Goal: Task Accomplishment & Management: Manage account settings

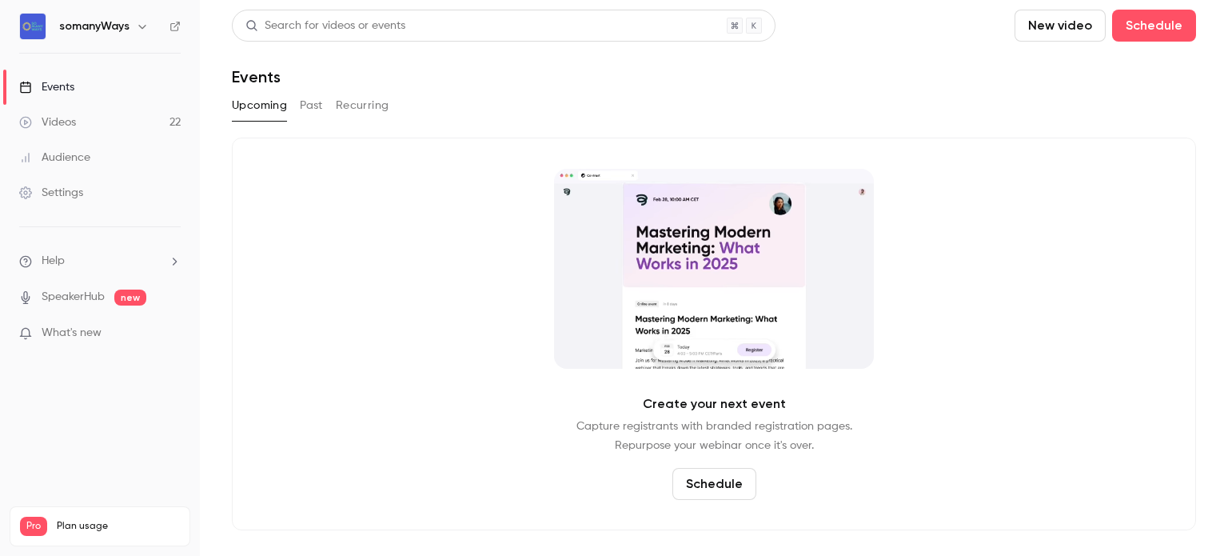
click at [141, 120] on link "Videos 22" at bounding box center [100, 122] width 200 height 35
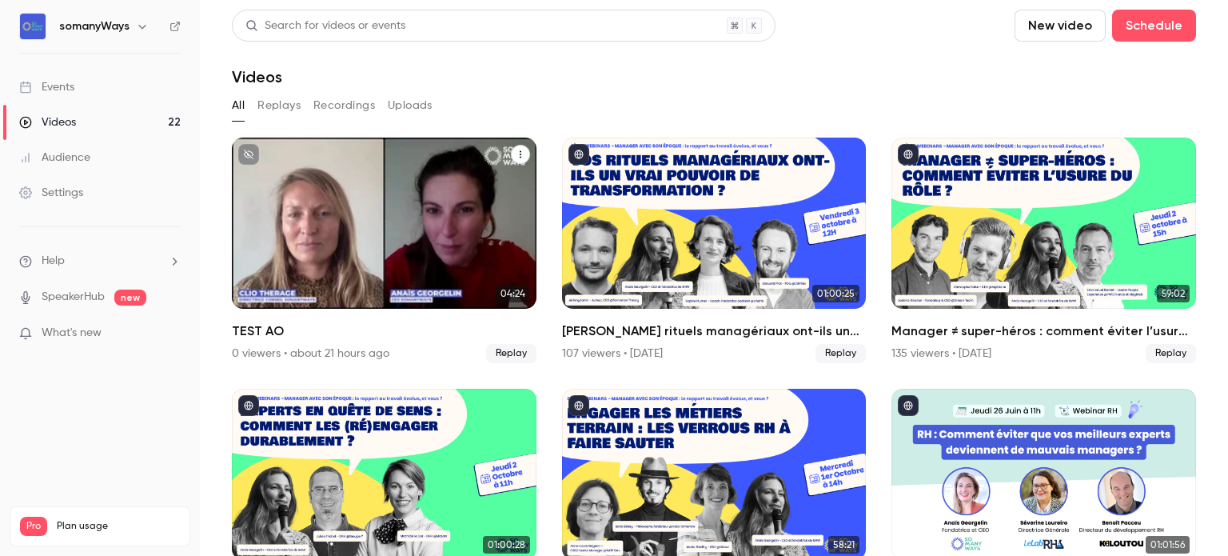
click at [335, 219] on div "somanyWays [DATE] TEST AO" at bounding box center [384, 222] width 305 height 171
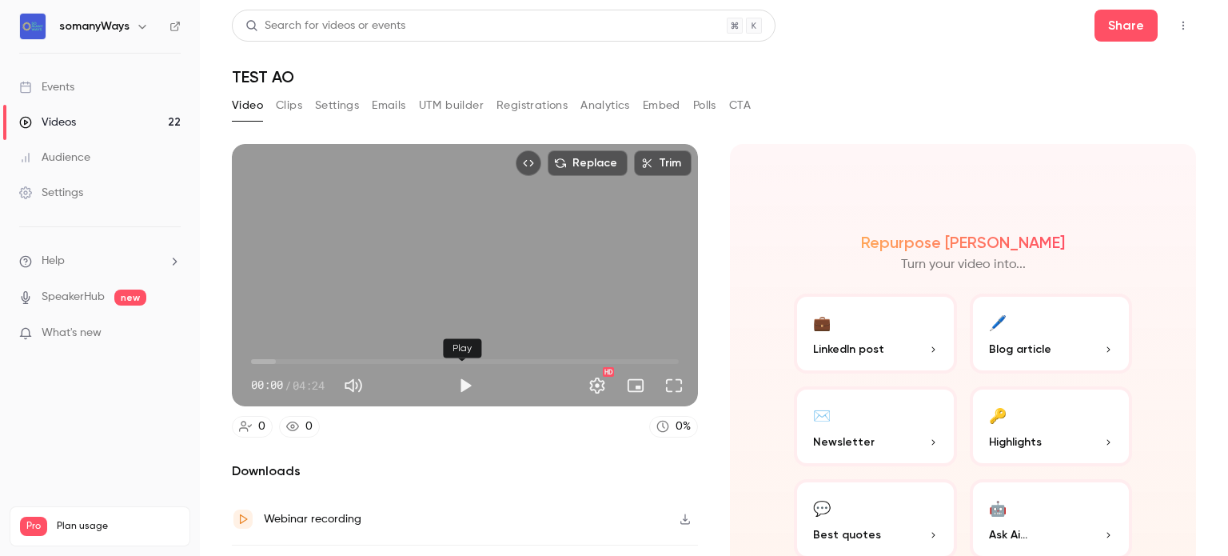
click at [459, 377] on button "Play" at bounding box center [465, 385] width 32 height 32
type input "***"
click at [345, 358] on span "00:58" at bounding box center [465, 362] width 428 height 26
click at [665, 389] on button "Full screen" at bounding box center [674, 385] width 32 height 32
click at [402, 281] on div "Replace Trim 01:06 01:06 / 04:24 HD" at bounding box center [465, 275] width 466 height 262
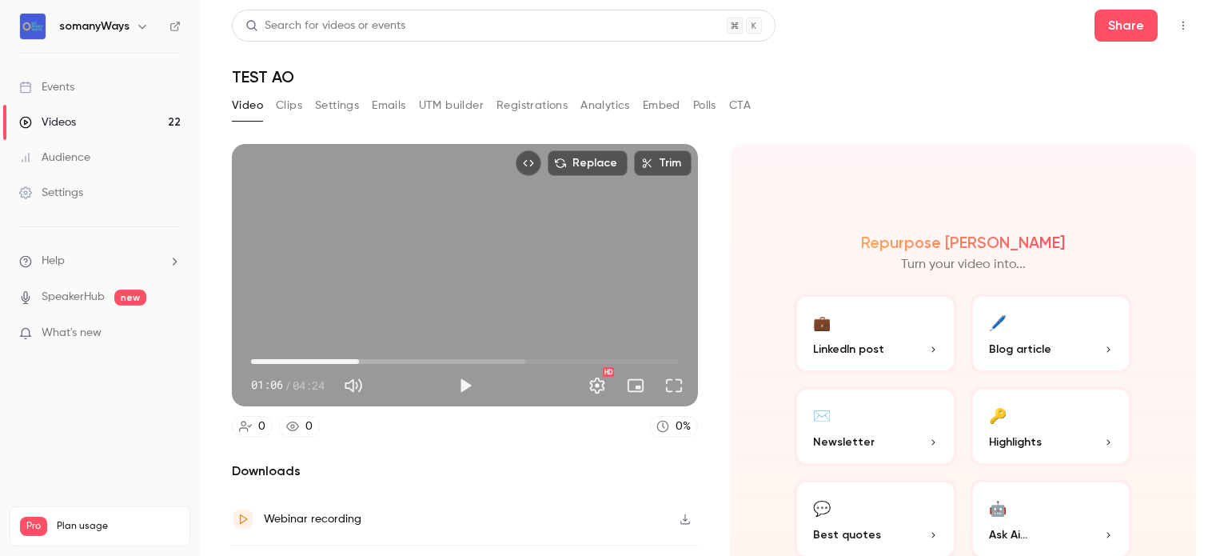
click at [464, 385] on button "Play" at bounding box center [465, 385] width 32 height 32
click at [456, 281] on div "Replace Trim 01:14 01:14 / 04:24 HD" at bounding box center [465, 275] width 466 height 262
type input "**"
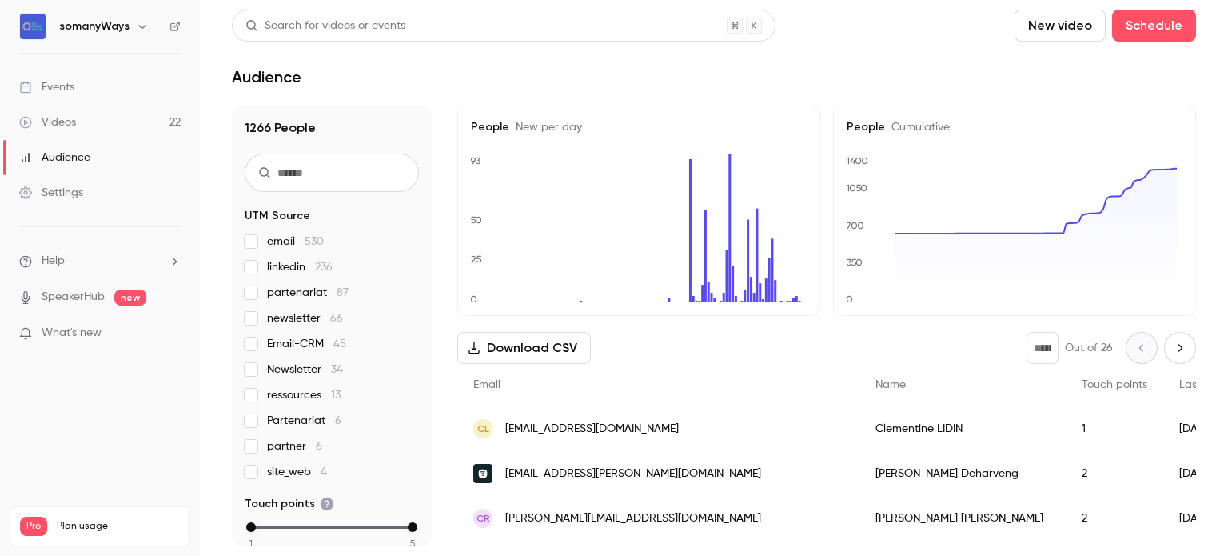
click at [82, 124] on link "Videos 22" at bounding box center [100, 122] width 200 height 35
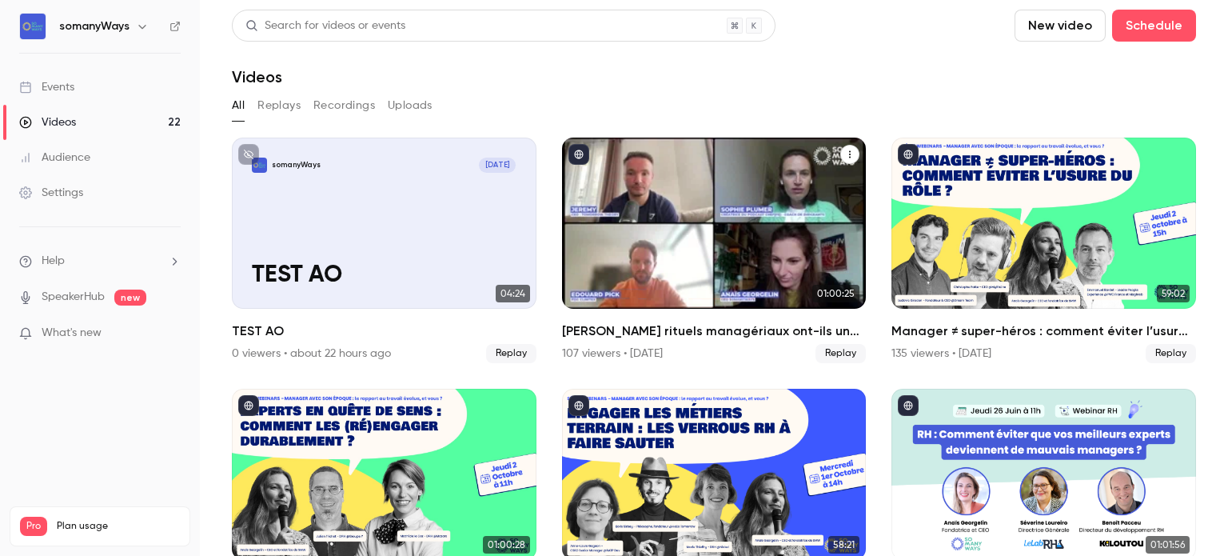
click at [690, 248] on div "Vos rituels managériaux ont-ils un vrai pouvoir de transformation ?" at bounding box center [714, 222] width 305 height 171
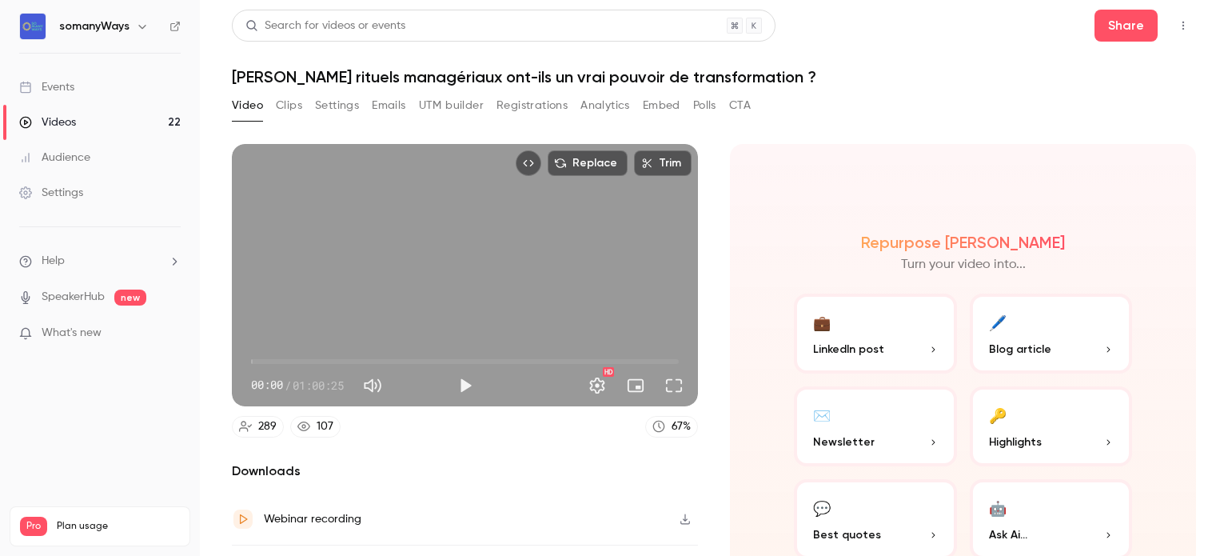
click at [461, 381] on button "Play" at bounding box center [465, 385] width 32 height 32
click at [671, 381] on button "Full screen" at bounding box center [674, 385] width 32 height 32
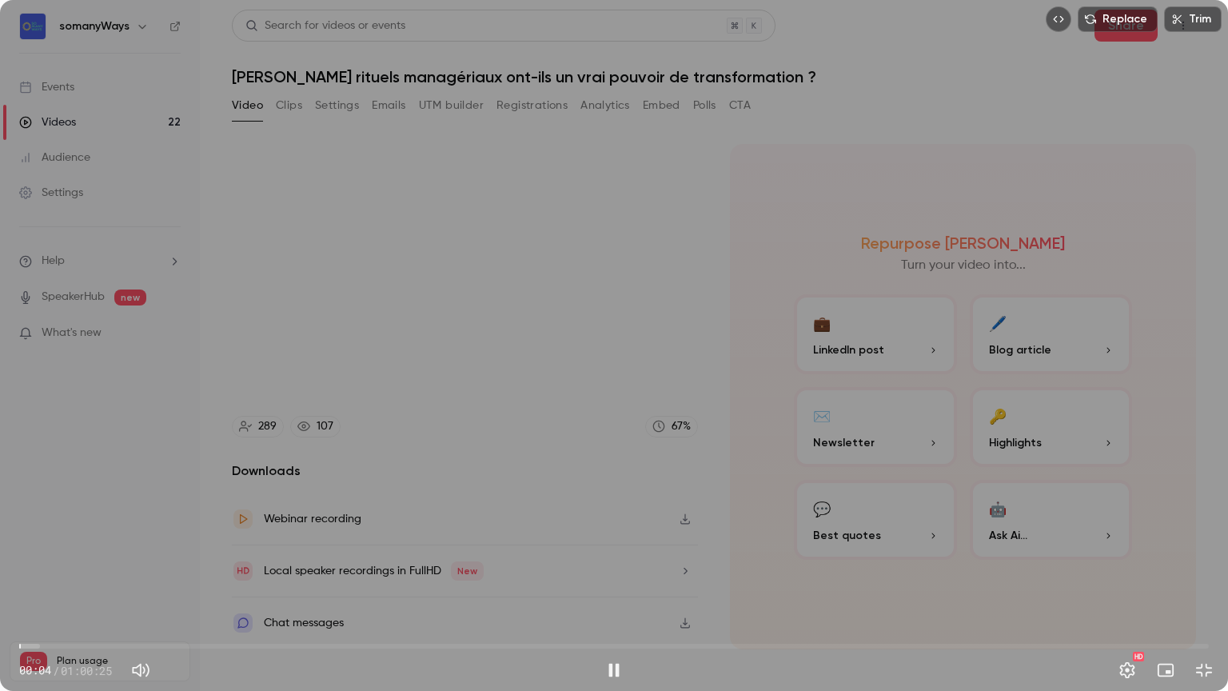
click at [345, 555] on span "00:04" at bounding box center [613, 646] width 1189 height 26
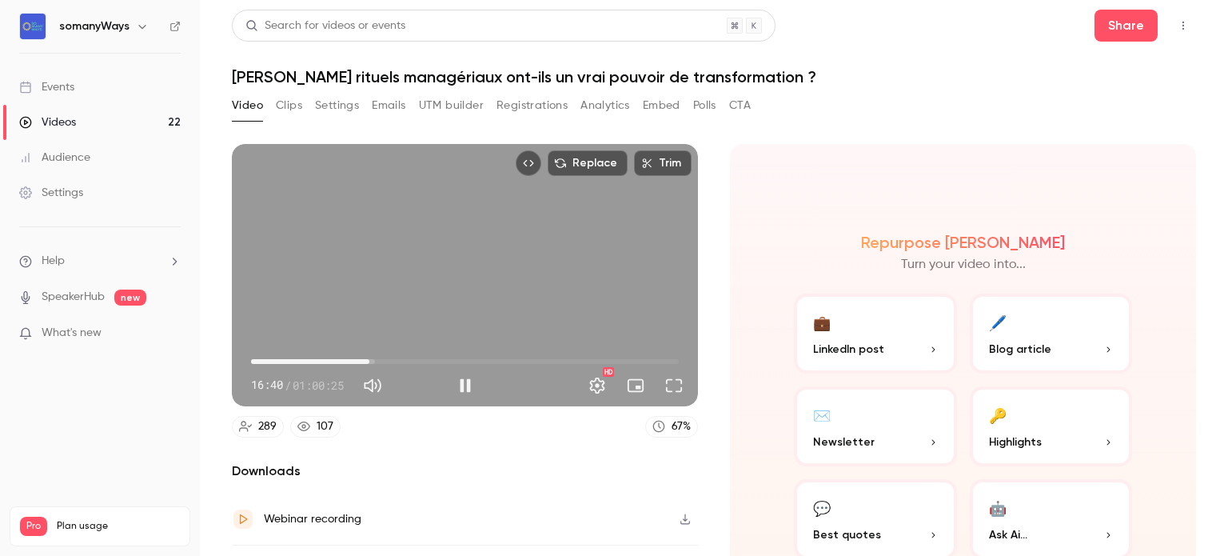
click at [477, 295] on div "Replace Trim 16:40 16:40 / 01:00:25 HD" at bounding box center [465, 275] width 466 height 262
type input "******"
click at [85, 110] on link "Videos 22" at bounding box center [100, 122] width 200 height 35
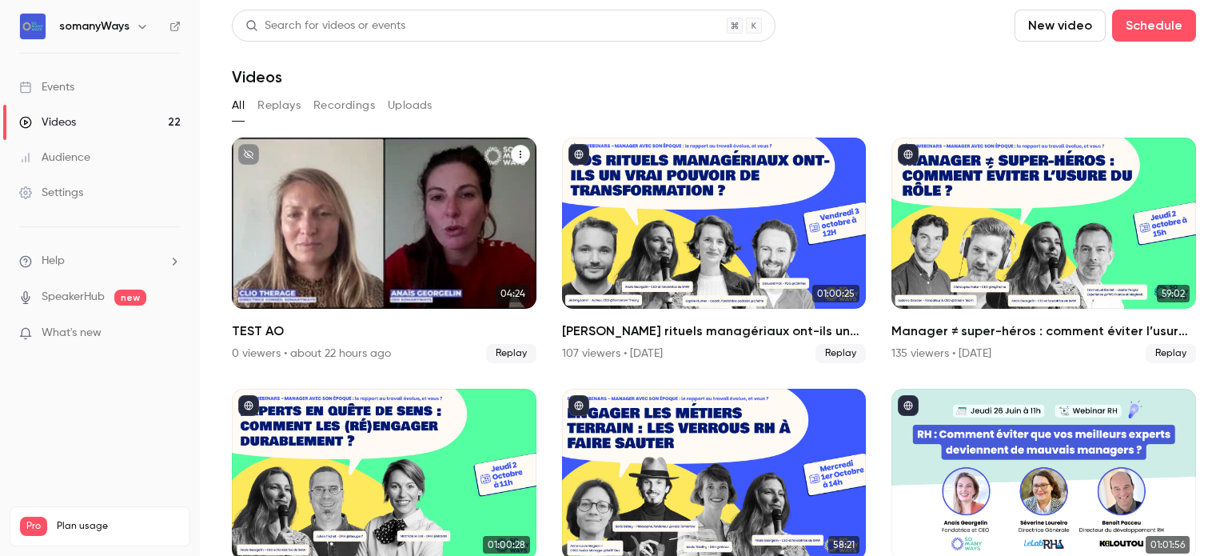
click at [397, 249] on div "somanyWays [DATE] TEST AO" at bounding box center [384, 222] width 305 height 171
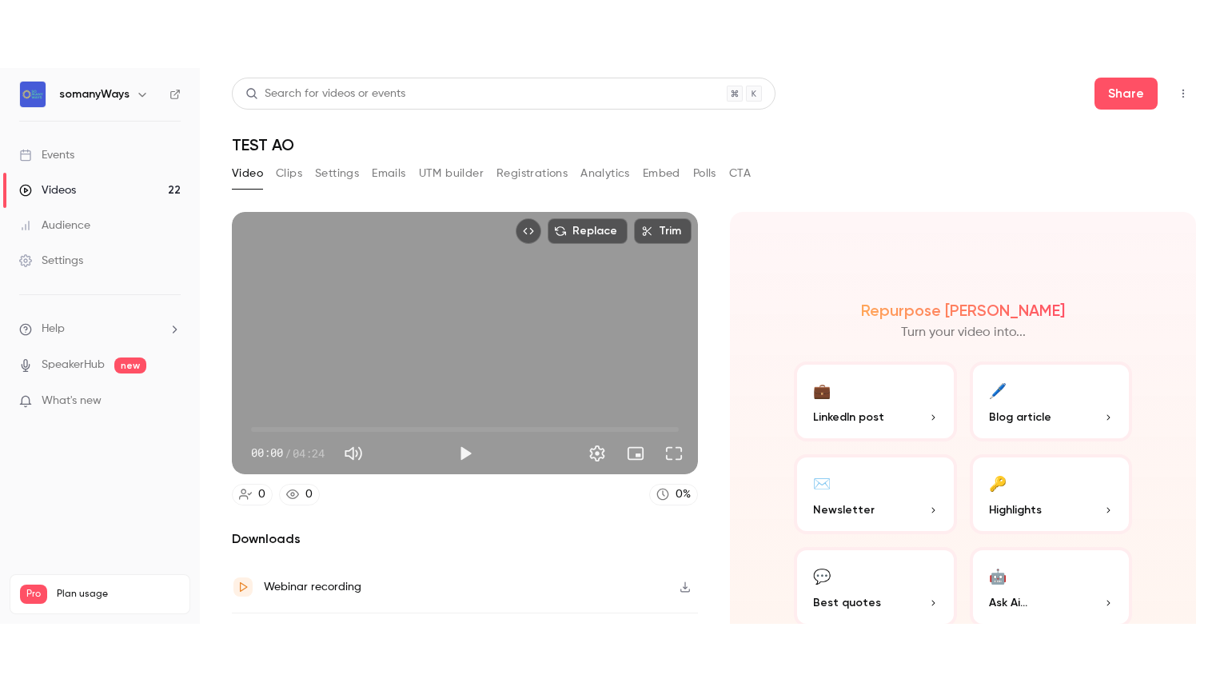
scroll to position [75, 0]
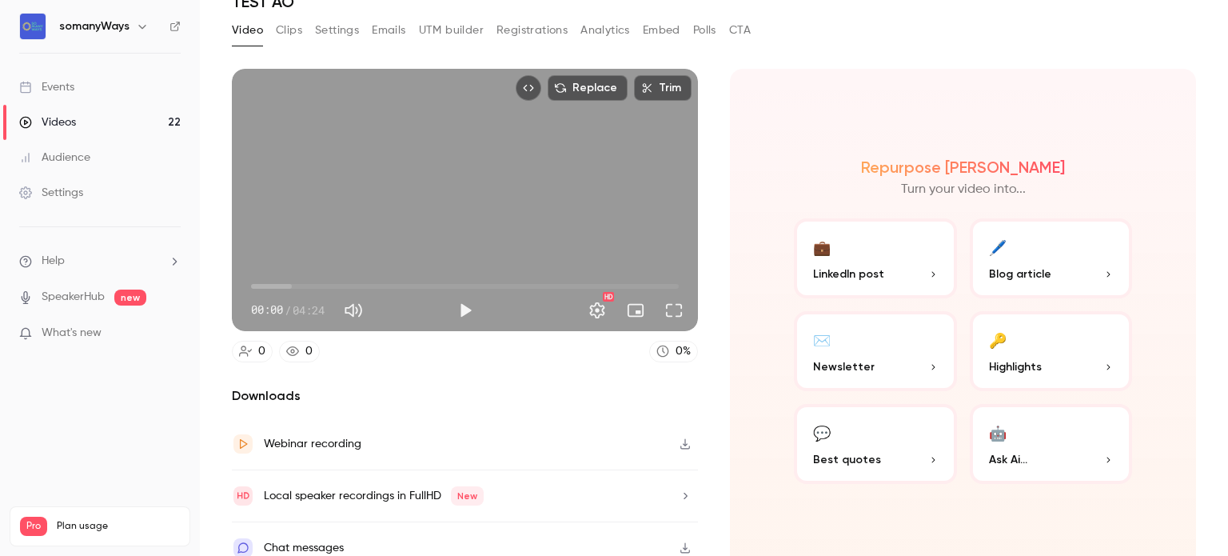
click at [680, 440] on icon "button" at bounding box center [685, 444] width 10 height 10
click at [461, 300] on button "Play" at bounding box center [465, 310] width 32 height 32
click at [323, 282] on span "00:00" at bounding box center [465, 286] width 428 height 26
click at [660, 297] on button "Full screen" at bounding box center [674, 310] width 32 height 32
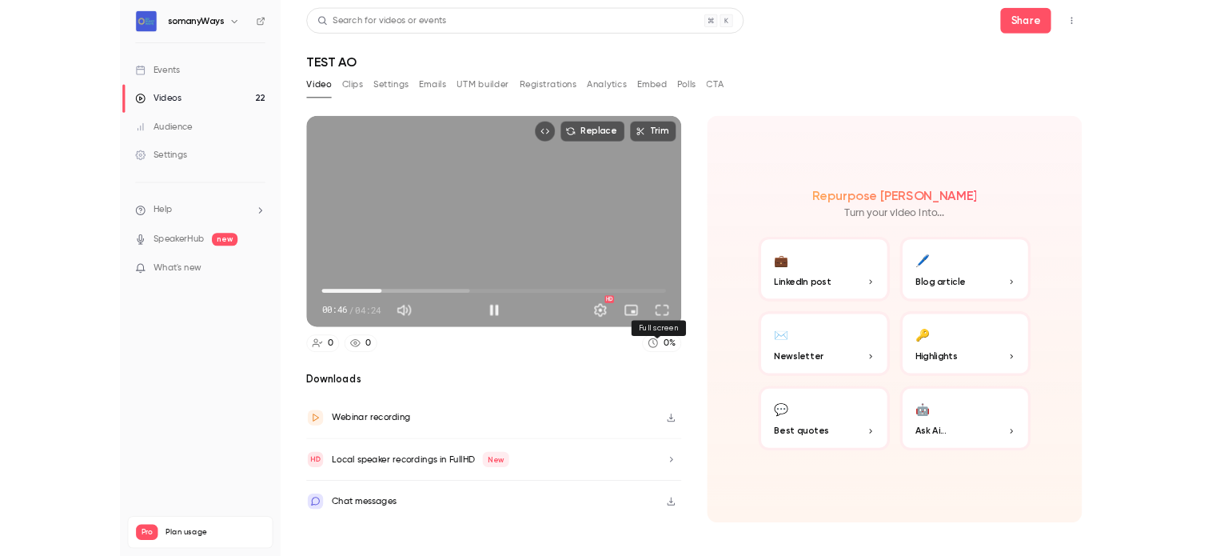
scroll to position [0, 0]
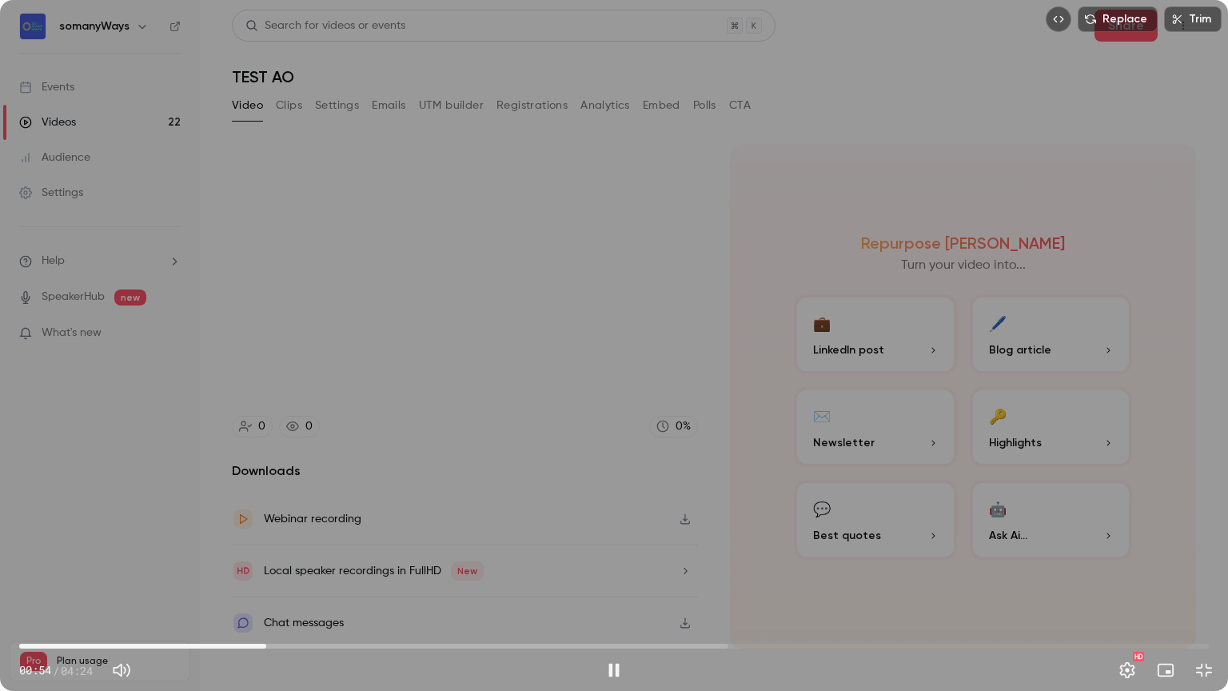
click at [305, 555] on span "00:54" at bounding box center [613, 646] width 1189 height 26
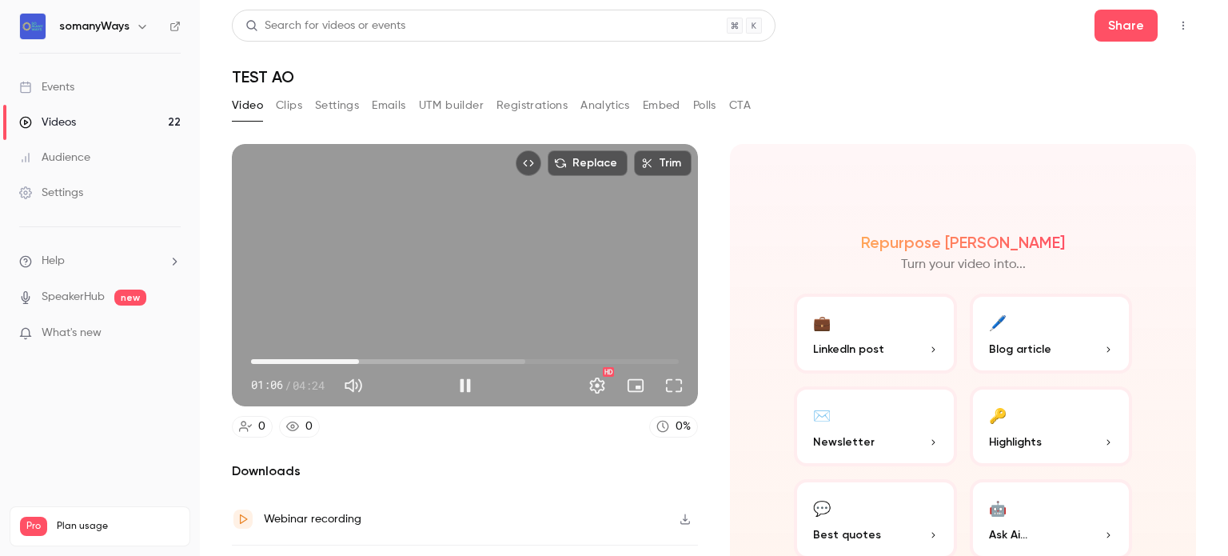
click at [390, 236] on div "Replace Trim 01:06 01:06 / 04:24 HD" at bounding box center [465, 275] width 466 height 262
type input "****"
click at [83, 259] on li "Help" at bounding box center [99, 261] width 161 height 17
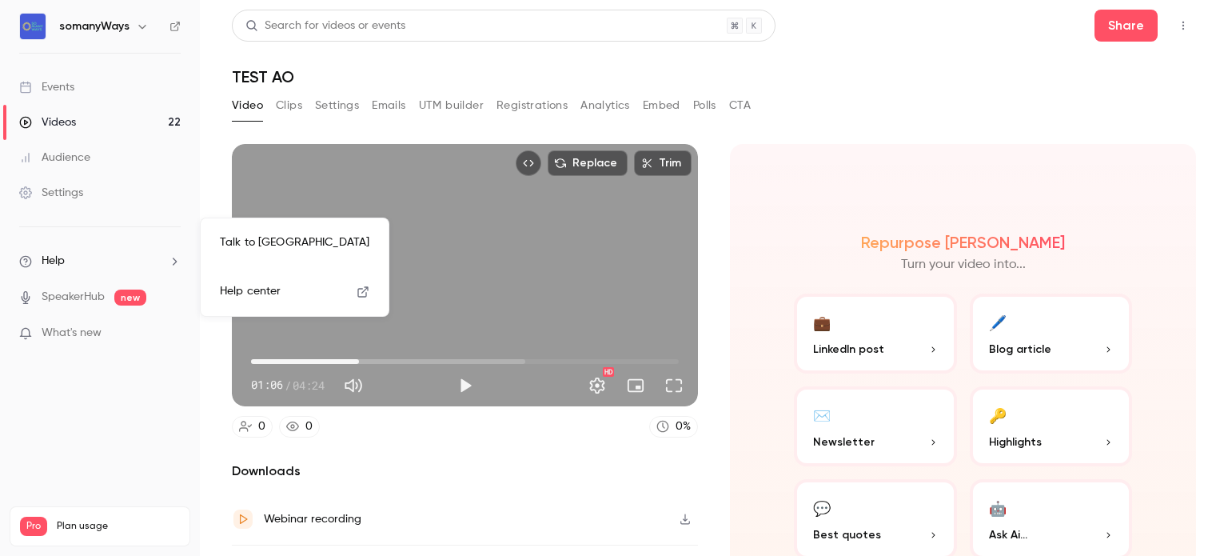
click at [262, 239] on link "Talk to [GEOGRAPHIC_DATA]" at bounding box center [294, 242] width 175 height 42
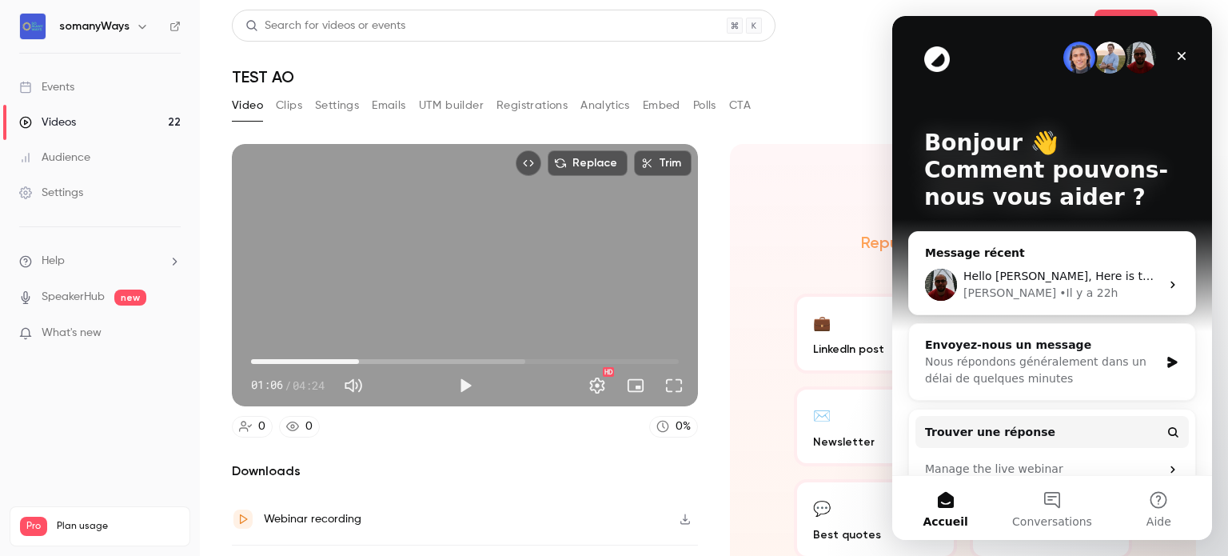
click at [1088, 280] on span "Hello Julia, Here is the instructions to get the MP4: https://help.getcontrast.…" at bounding box center [1203, 275] width 480 height 13
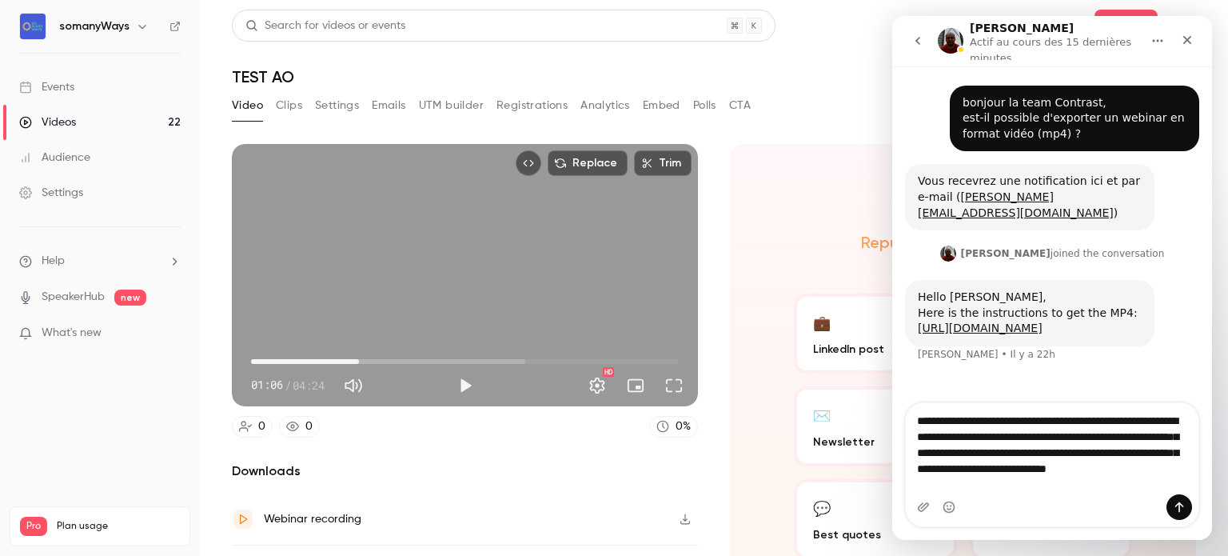
type textarea "**********"
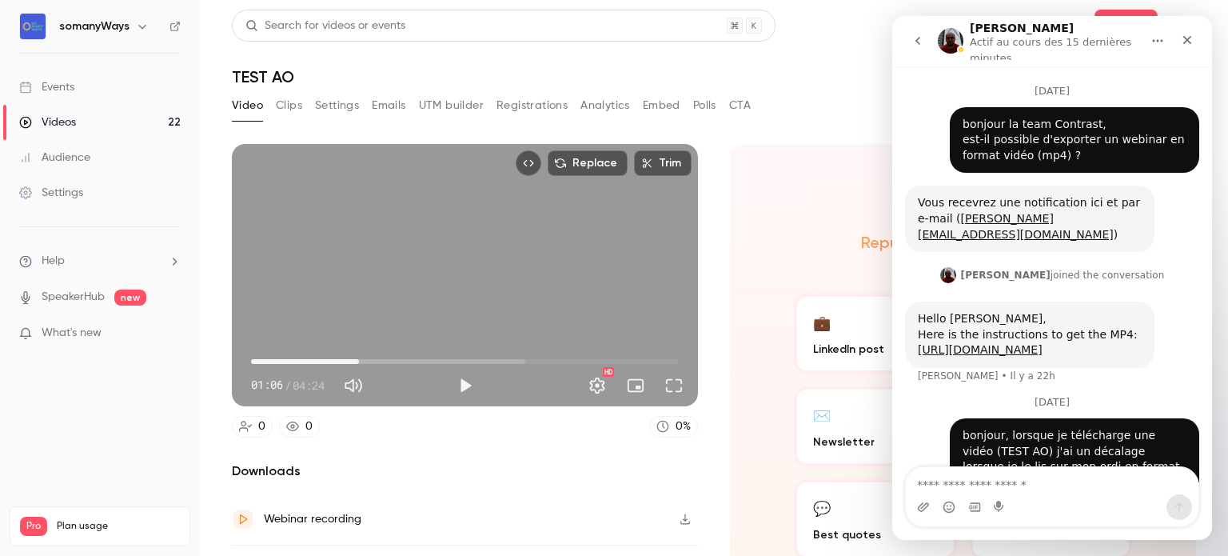
scroll to position [82, 0]
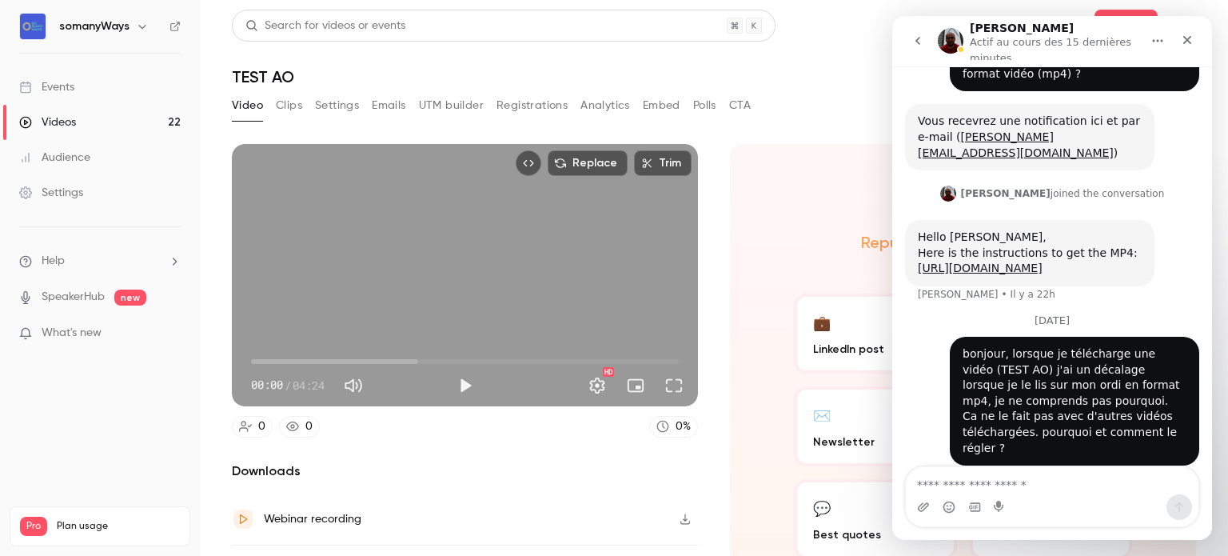
scroll to position [81, 0]
click at [454, 381] on button "Play" at bounding box center [465, 385] width 32 height 32
click at [324, 357] on span "00:08" at bounding box center [465, 362] width 428 height 26
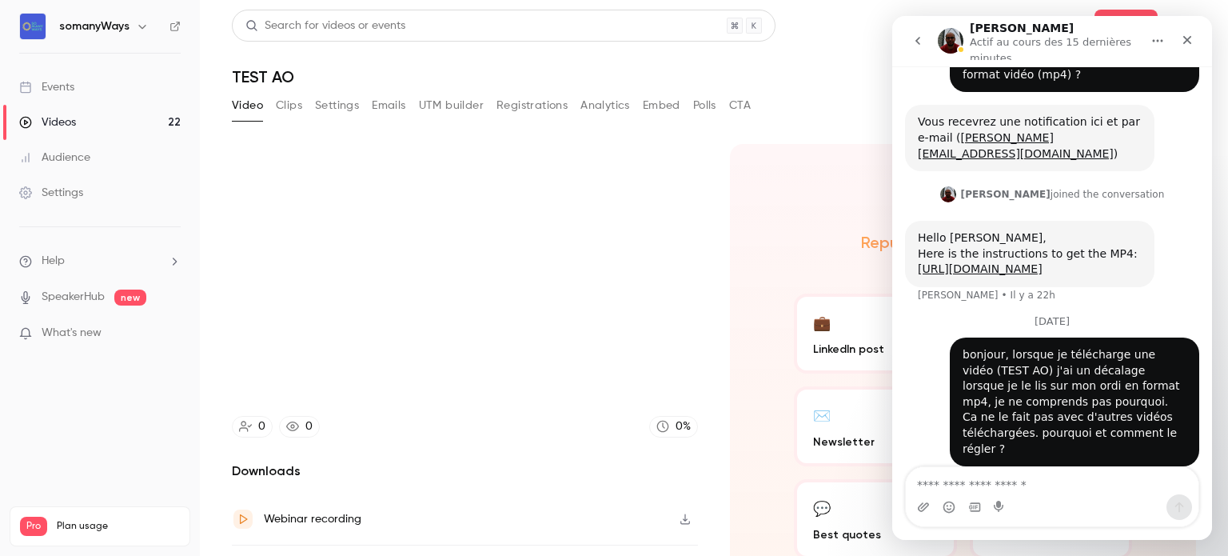
scroll to position [88, 0]
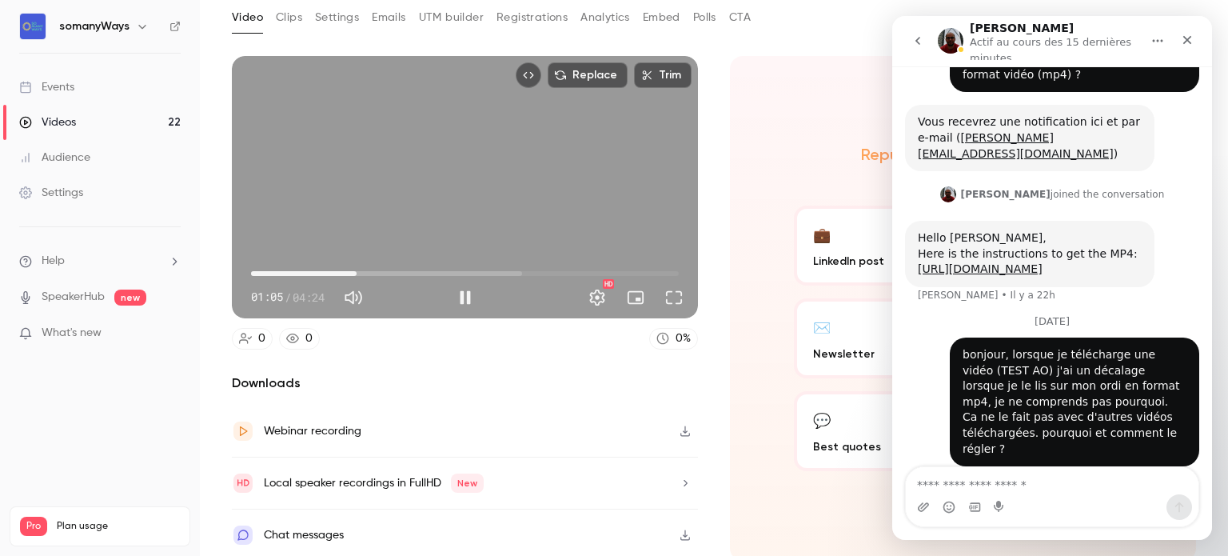
type input "****"
click at [418, 137] on div "Replace Trim 01:05 01:05 / 04:24 HD" at bounding box center [465, 187] width 466 height 262
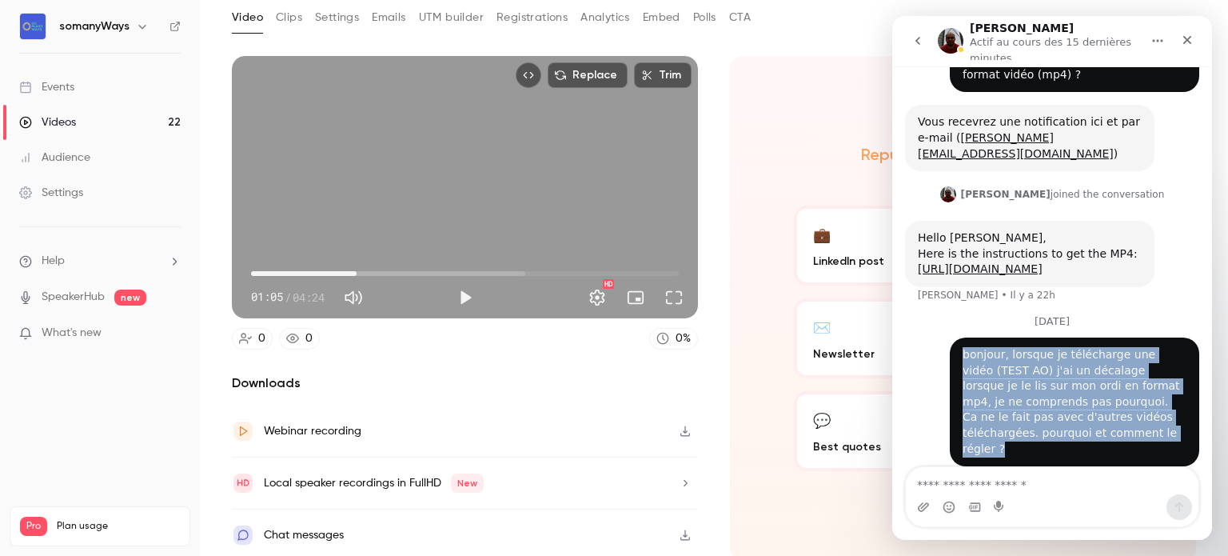
drag, startPoint x: 953, startPoint y: 355, endPoint x: 1058, endPoint y: 447, distance: 139.3
click at [1058, 447] on div "bonjour, lorsque je télécharge une vidéo (TEST AO) j'ai un décalage lorsque je …" at bounding box center [1074, 401] width 249 height 129
copy div "bonjour, lorsque je télécharge une vidéo (TEST AO) j'ai un décalage lorsque je …"
click at [919, 46] on icon "go back" at bounding box center [917, 40] width 13 height 13
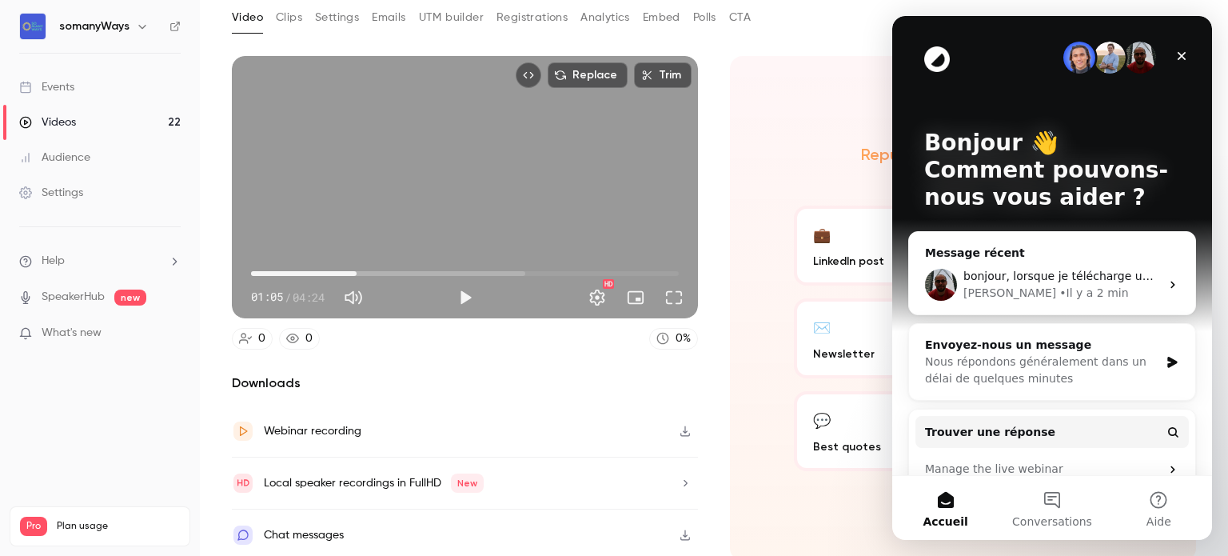
scroll to position [0, 0]
click at [1167, 361] on icon "Intercom Messenger" at bounding box center [1172, 362] width 10 height 11
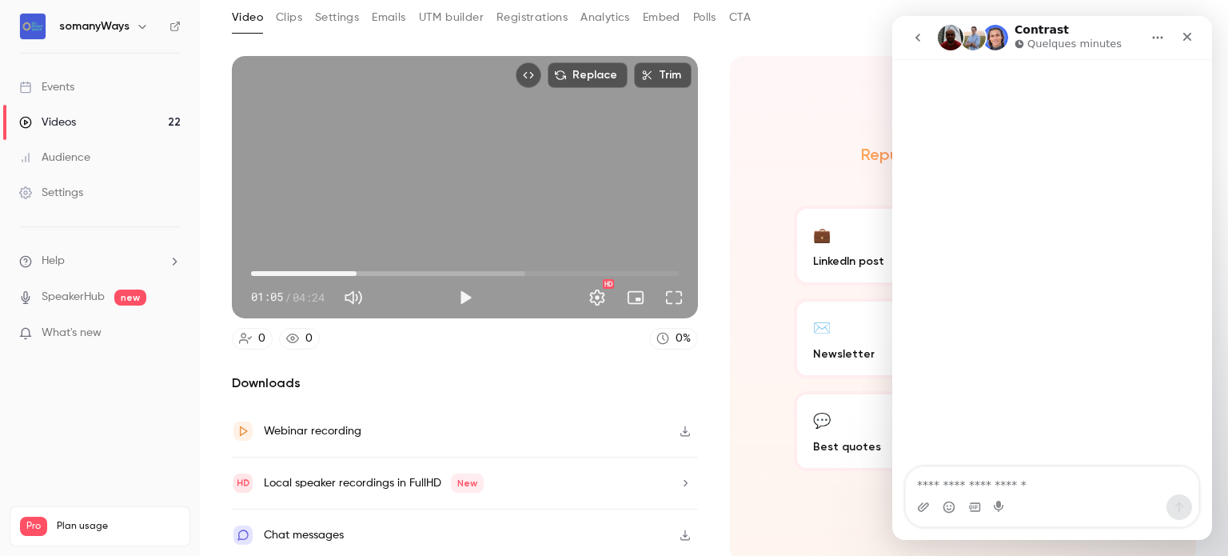
type textarea "**********"
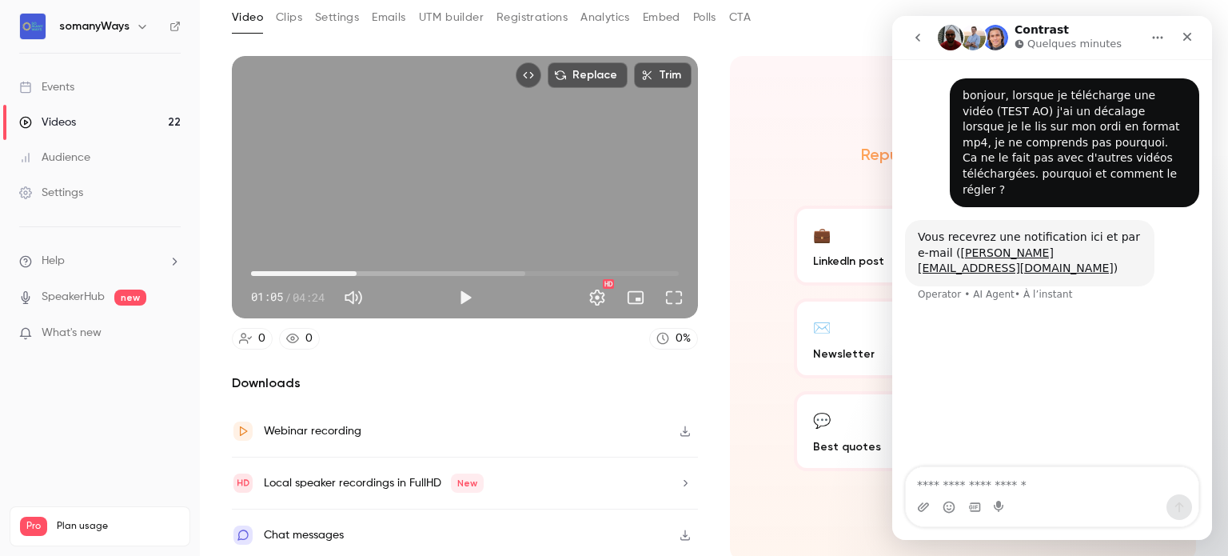
click at [749, 209] on div "Repurpose Ai Turn your video into... 💼 LinkedIn post 🖊️ Blog article ✉️ Newslet…" at bounding box center [963, 308] width 466 height 504
click at [412, 191] on div "Replace Trim 01:05 01:05 / 04:24 HD" at bounding box center [465, 187] width 466 height 262
click at [406, 265] on span "01:23" at bounding box center [465, 274] width 428 height 26
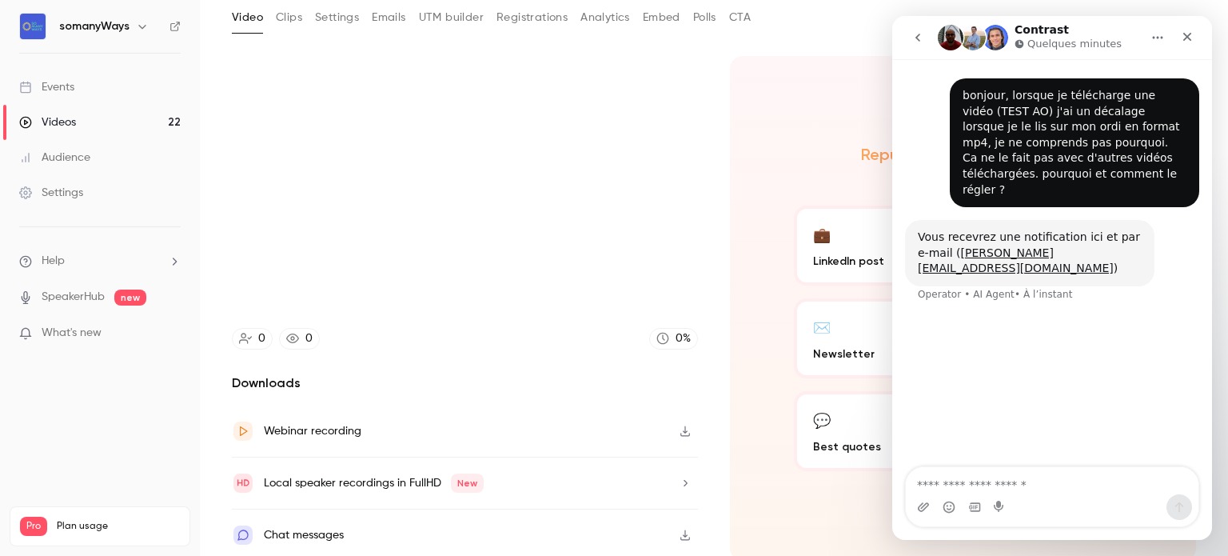
click at [679, 428] on icon "button" at bounding box center [685, 430] width 13 height 11
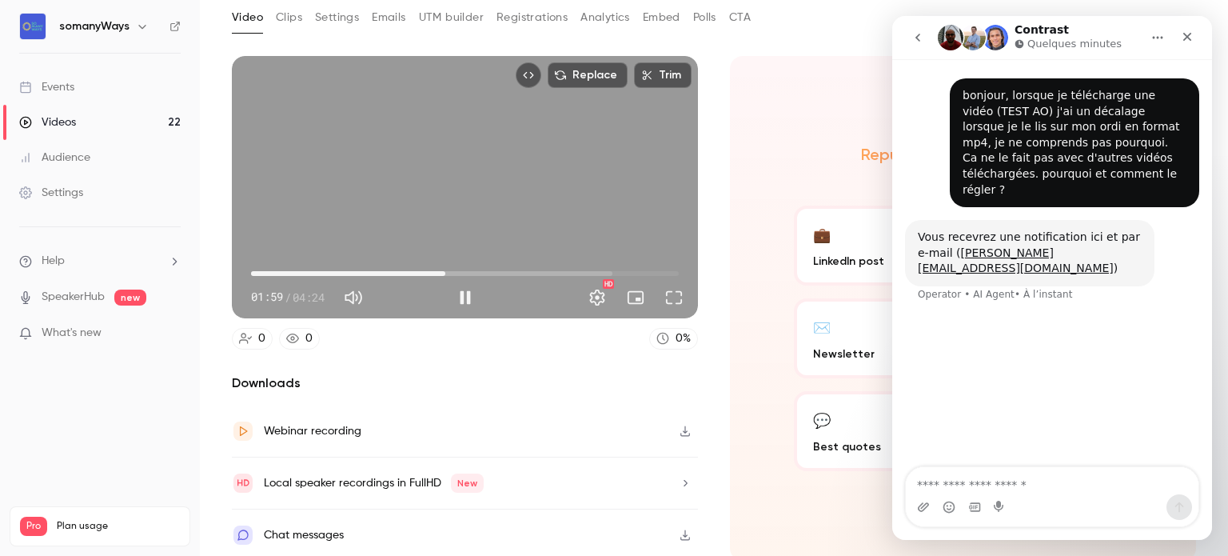
click at [436, 181] on div "Replace Trim 01:59 01:59 / 04:24 HD" at bounding box center [465, 187] width 466 height 262
type input "*****"
click at [118, 74] on link "Events" at bounding box center [100, 87] width 200 height 35
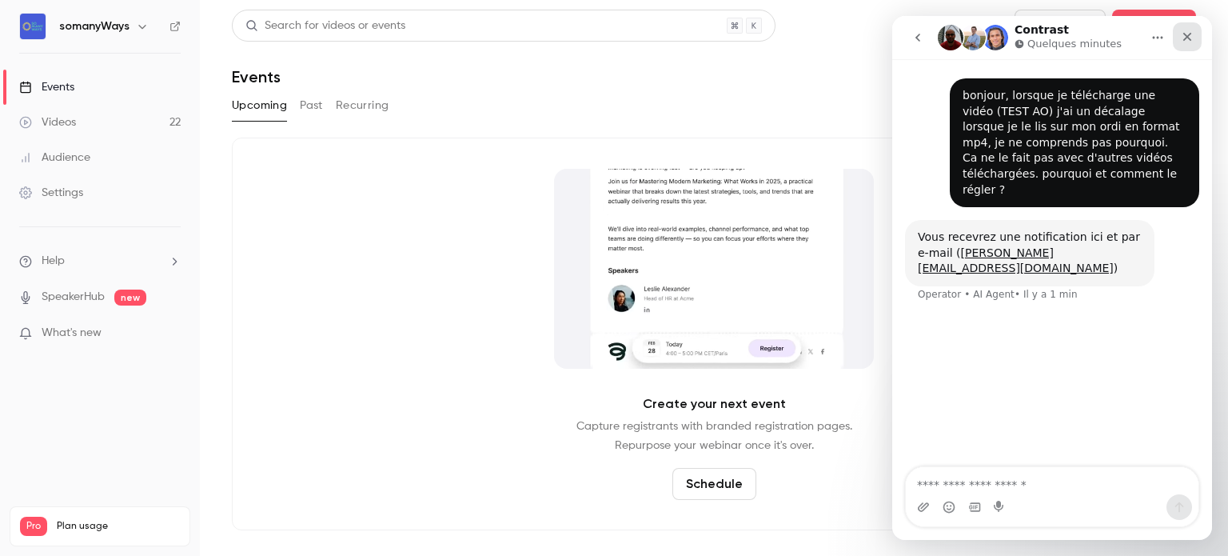
click at [1186, 37] on icon "Fermer" at bounding box center [1187, 37] width 9 height 9
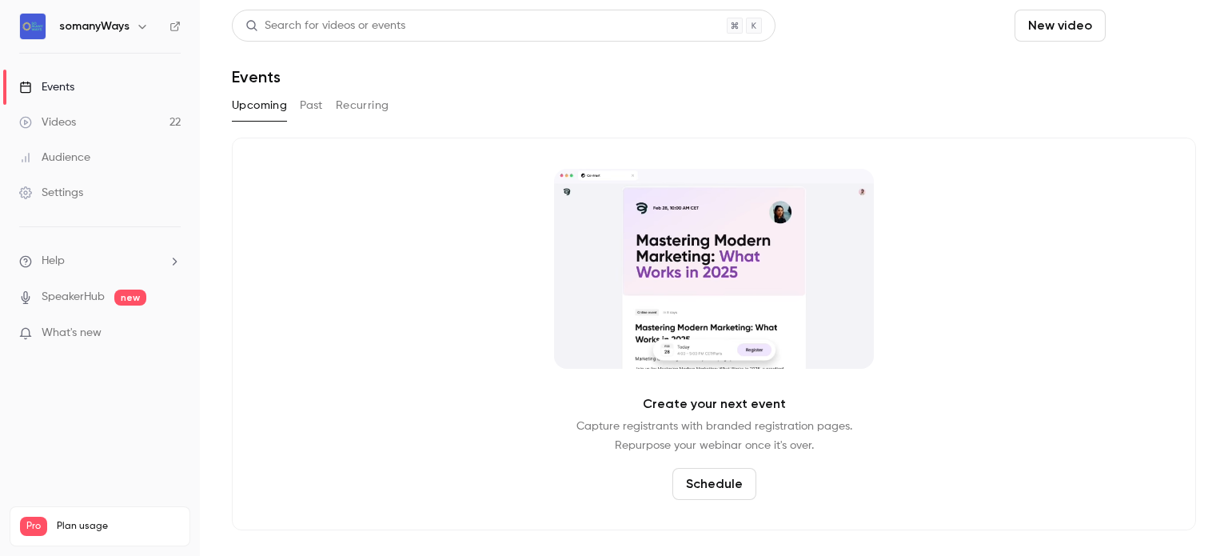
click at [1130, 28] on button "Schedule" at bounding box center [1154, 26] width 84 height 32
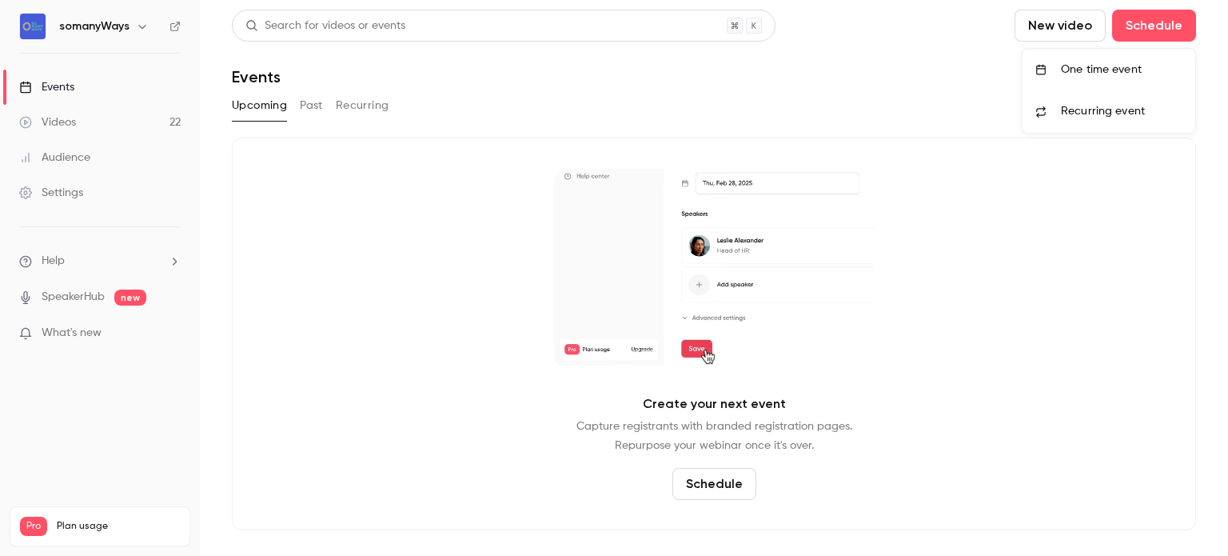
click at [1080, 75] on div "One time event" at bounding box center [1122, 70] width 122 height 16
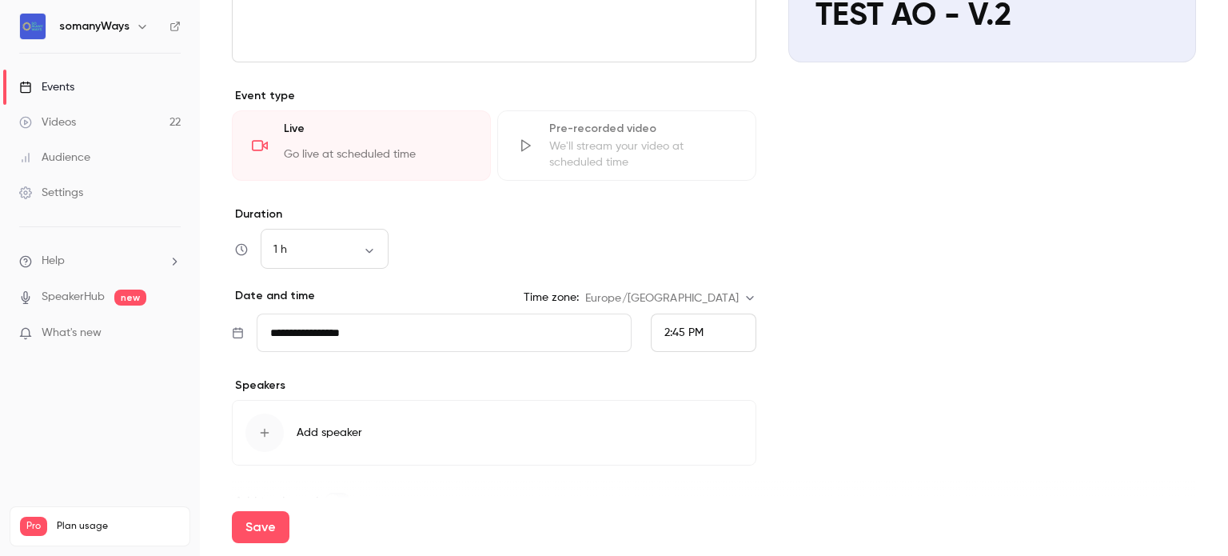
scroll to position [333, 0]
type input "**********"
click at [702, 333] on div "2:45 PM" at bounding box center [704, 331] width 106 height 38
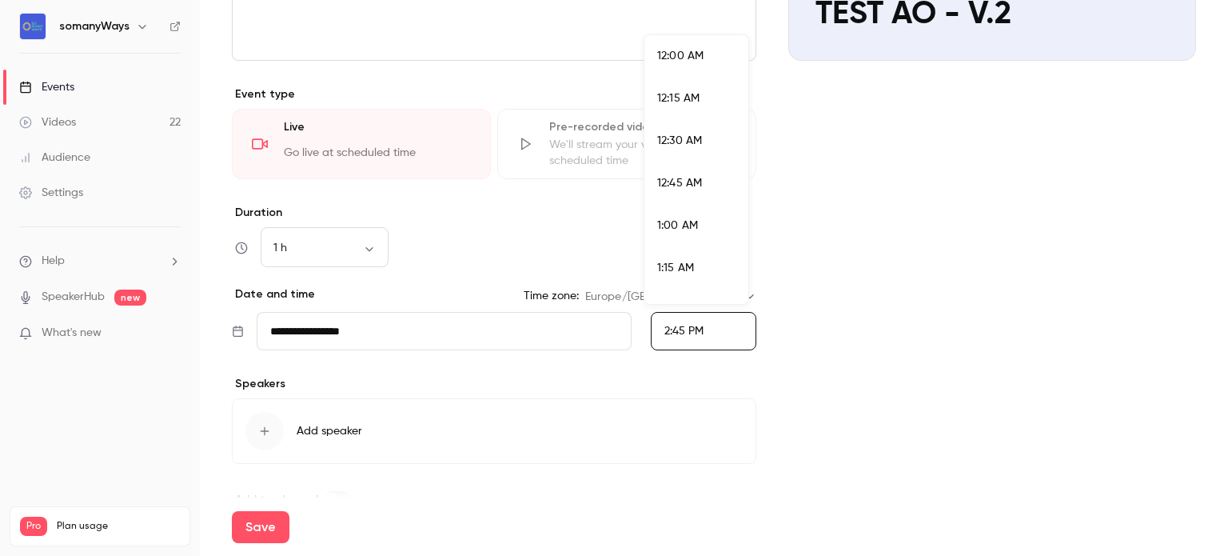
scroll to position [2386, 0]
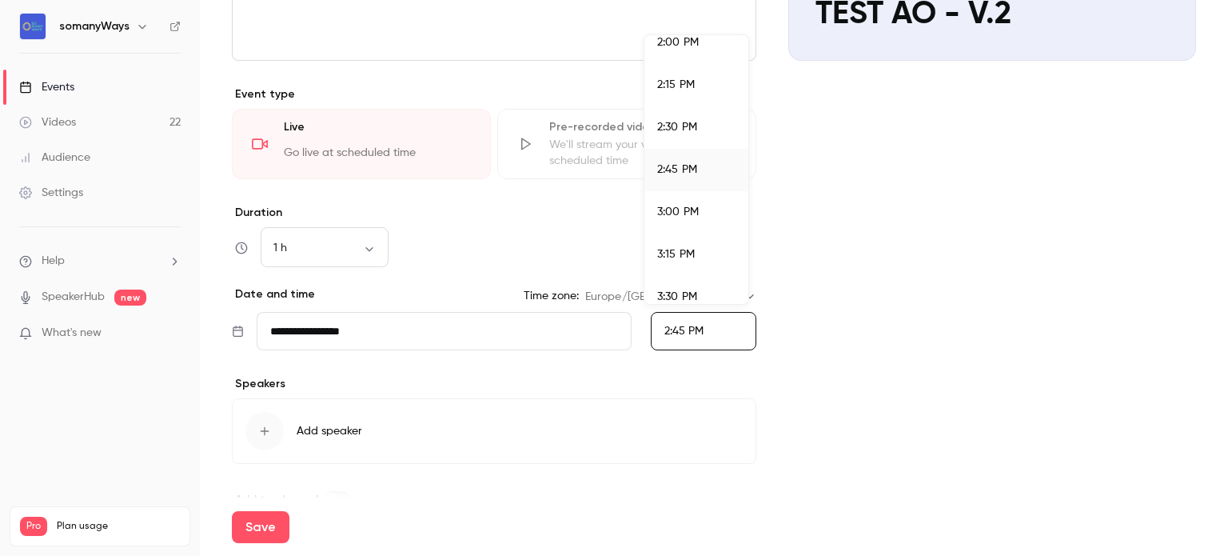
click at [668, 213] on span "3:00 PM" at bounding box center [678, 211] width 42 height 11
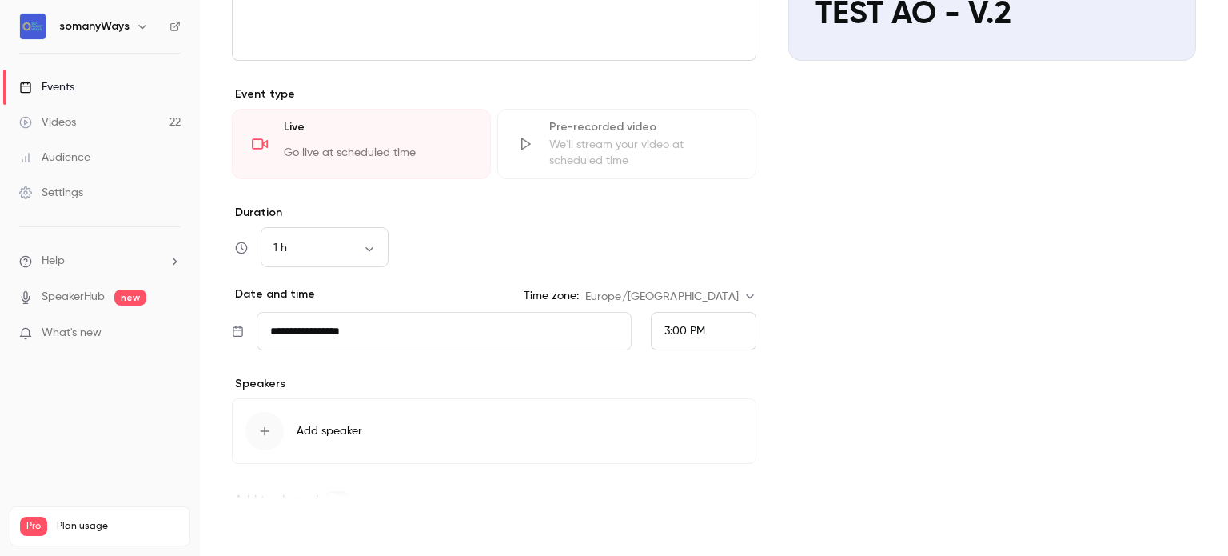
click at [259, 529] on button "Save" at bounding box center [261, 527] width 58 height 32
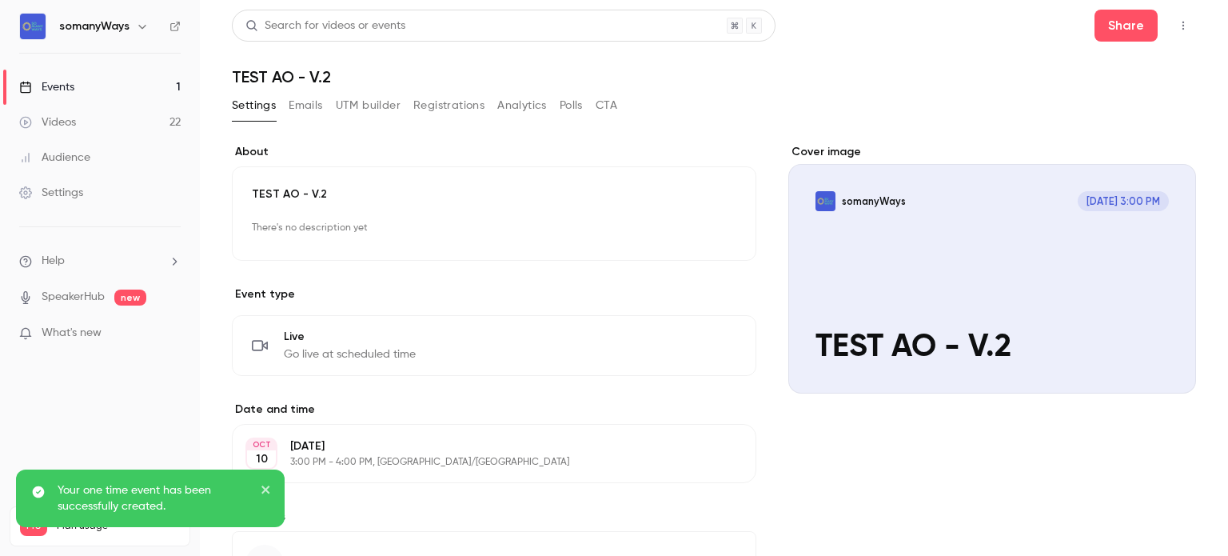
click at [1179, 25] on button "button" at bounding box center [1183, 26] width 26 height 26
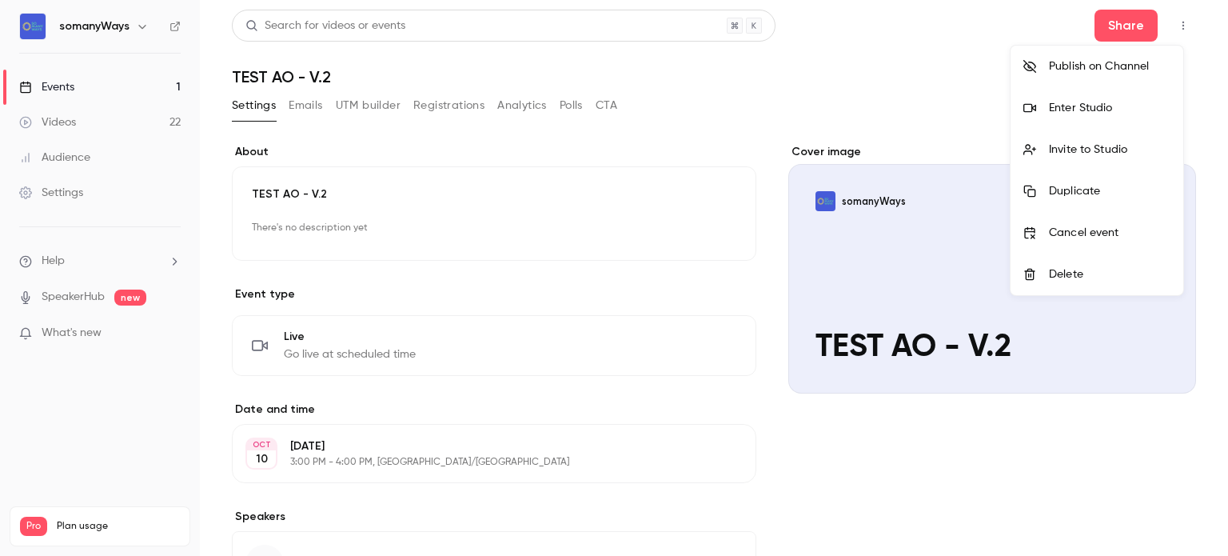
click at [1085, 112] on div "Enter Studio" at bounding box center [1110, 108] width 122 height 16
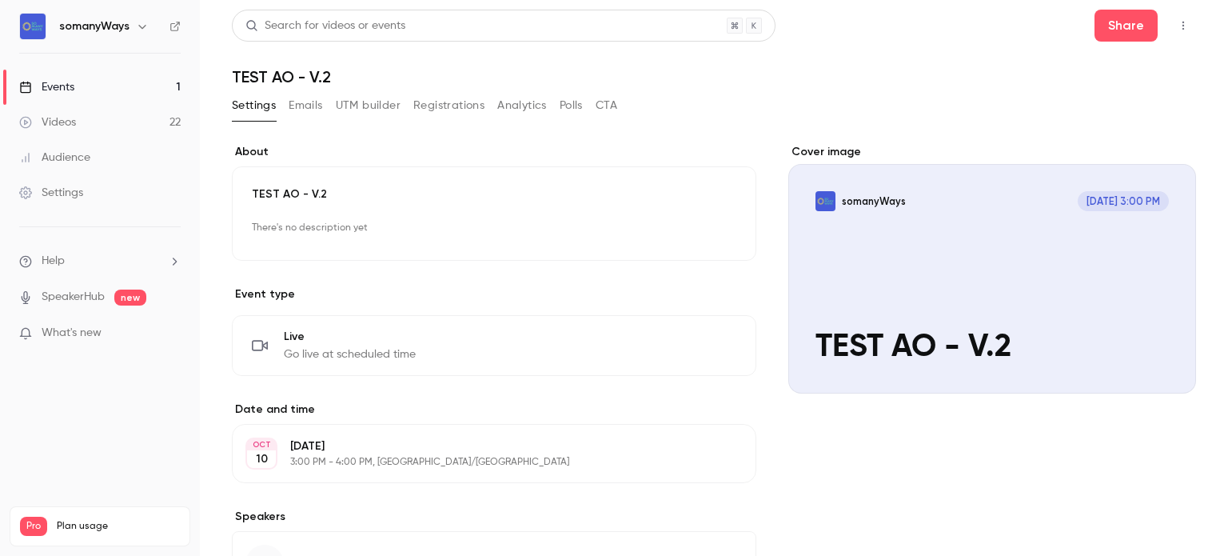
click at [132, 82] on link "Events 1" at bounding box center [100, 87] width 200 height 35
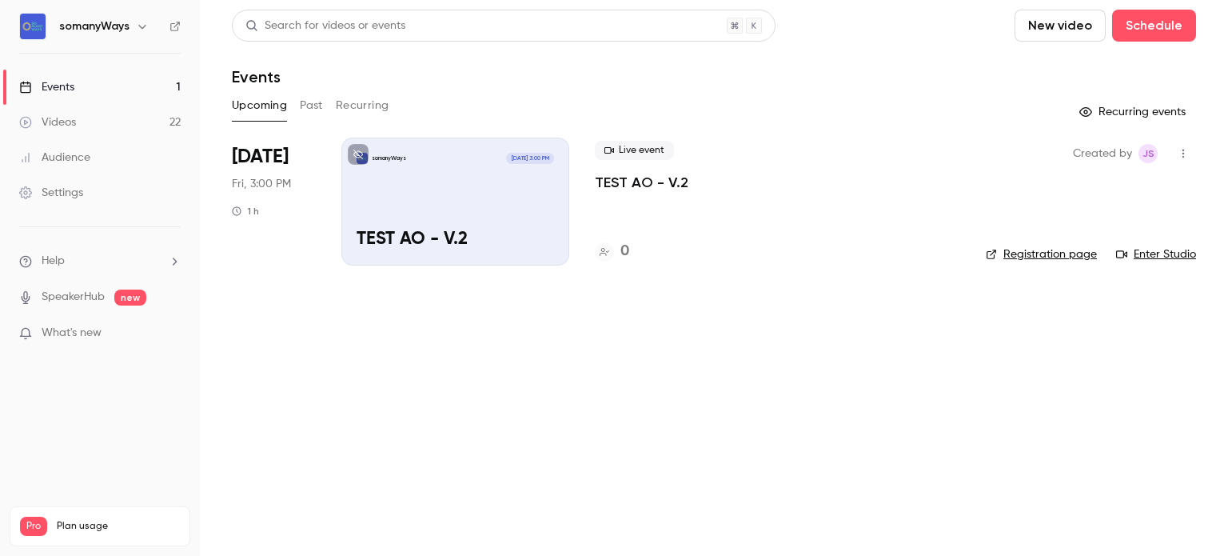
click at [503, 213] on div "somanyWays Oct 10, 3:00 PM TEST AO - V.2" at bounding box center [455, 201] width 228 height 128
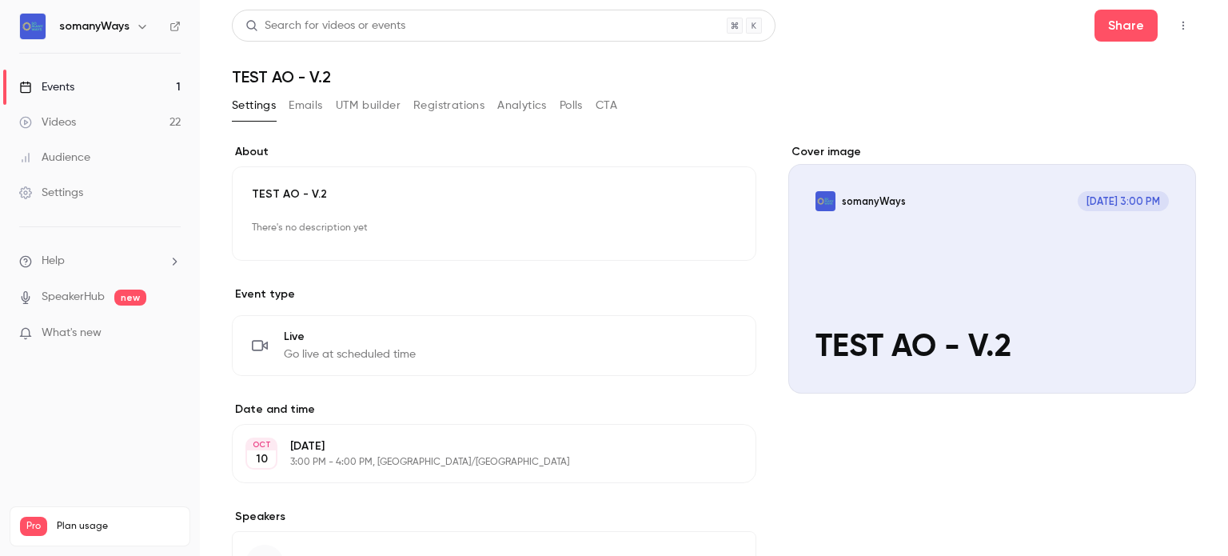
click at [1177, 23] on icon "button" at bounding box center [1183, 25] width 13 height 11
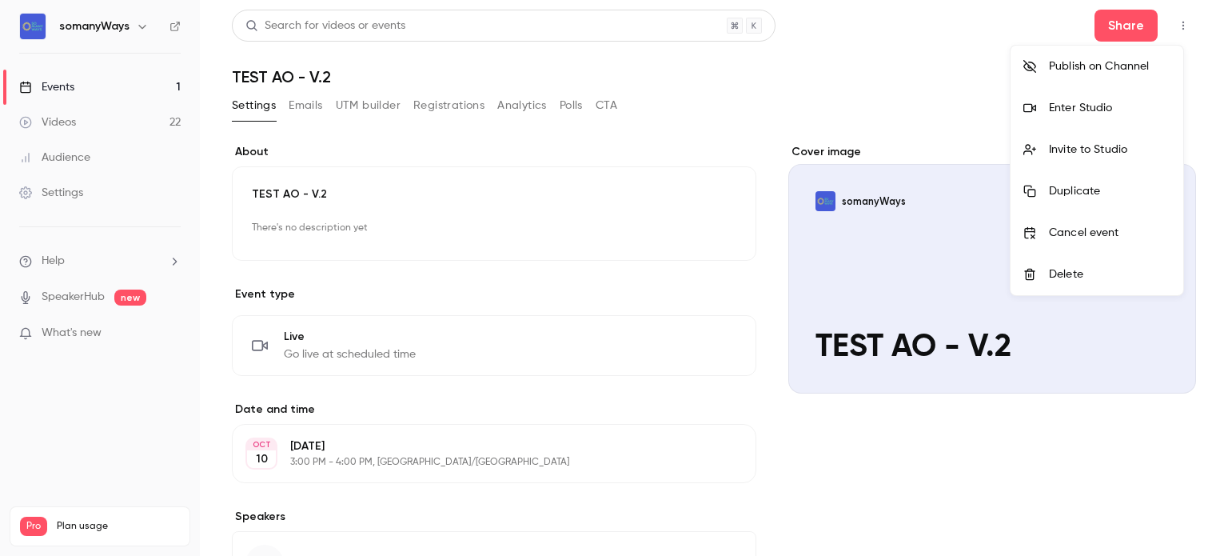
click at [1078, 102] on div "Enter Studio" at bounding box center [1110, 108] width 122 height 16
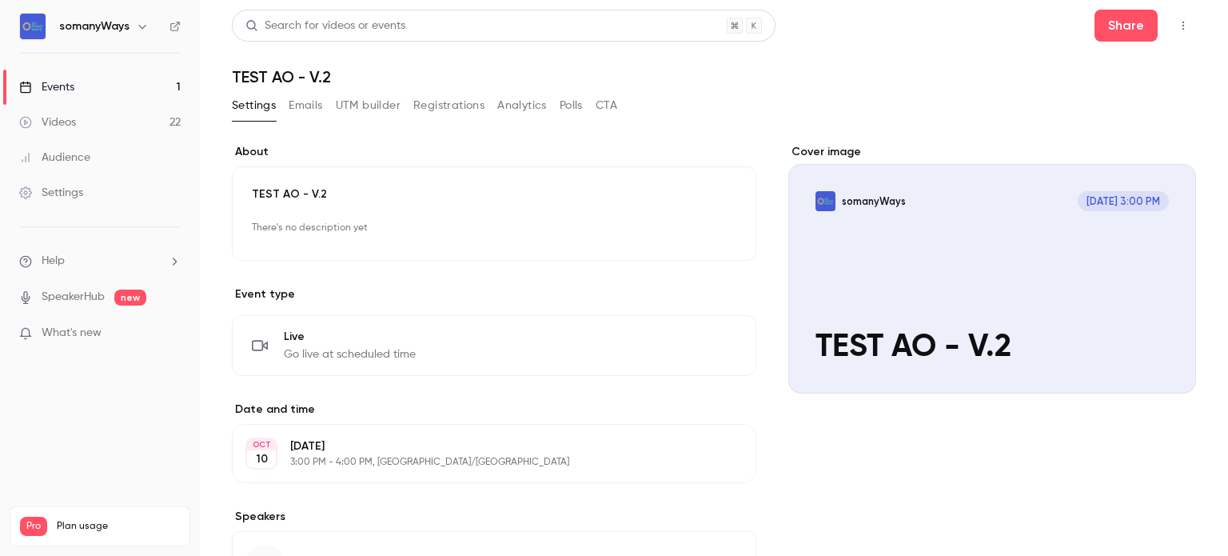
click at [106, 262] on li "Help" at bounding box center [99, 261] width 161 height 17
click at [221, 251] on link "Talk to [GEOGRAPHIC_DATA]" at bounding box center [294, 242] width 175 height 42
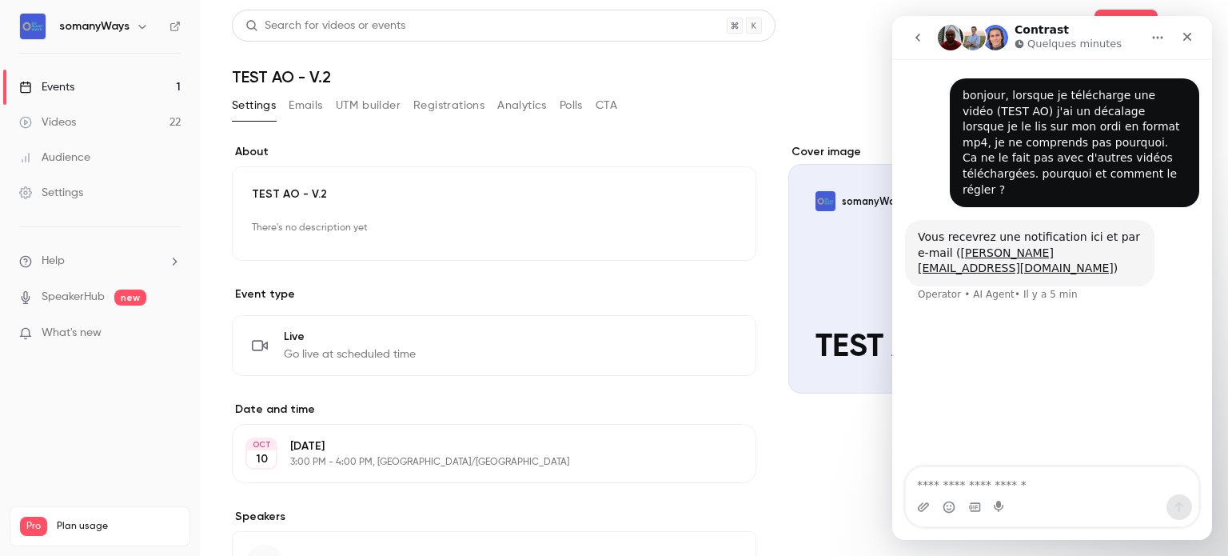
click at [144, 89] on link "Events 1" at bounding box center [100, 87] width 200 height 35
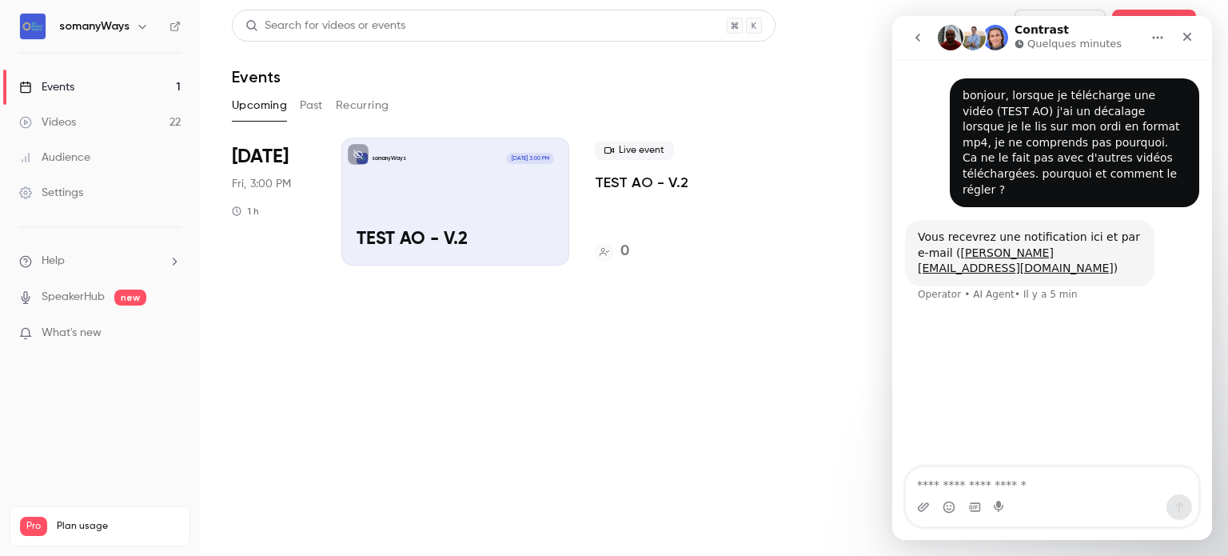
click at [317, 108] on button "Past" at bounding box center [311, 106] width 23 height 26
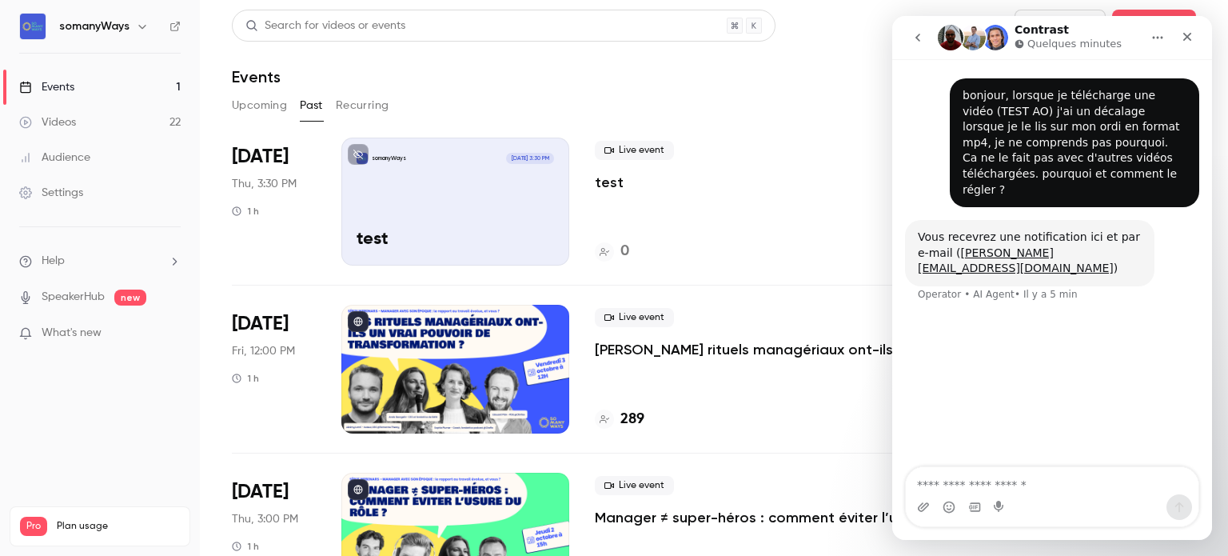
click at [159, 89] on link "Events 1" at bounding box center [100, 87] width 200 height 35
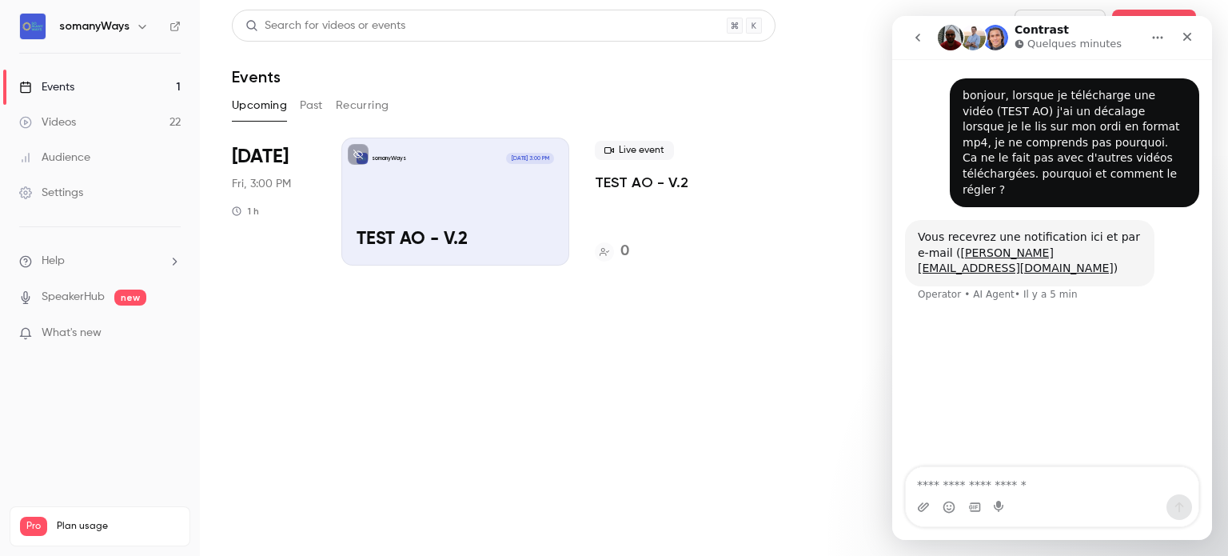
click at [321, 105] on button "Past" at bounding box center [311, 106] width 23 height 26
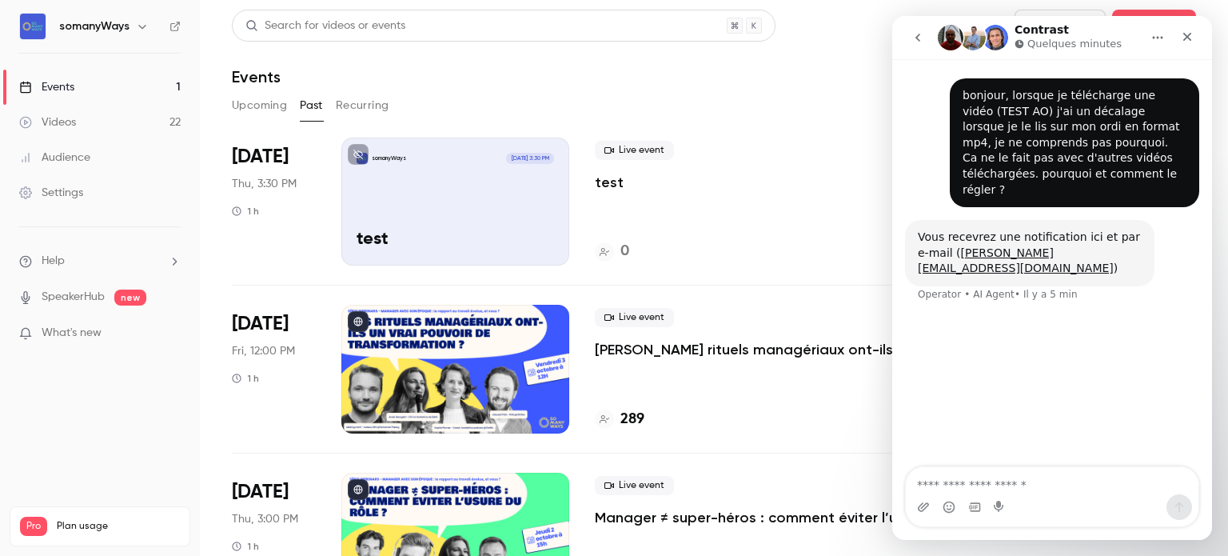
click at [269, 105] on button "Upcoming" at bounding box center [259, 106] width 55 height 26
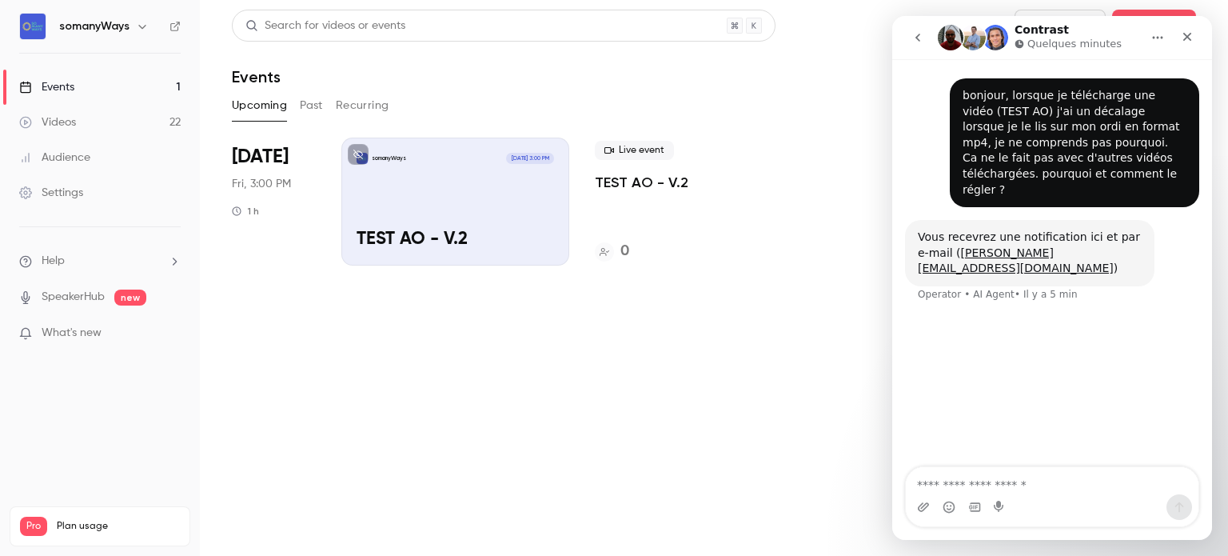
click at [151, 129] on link "Videos 22" at bounding box center [100, 122] width 200 height 35
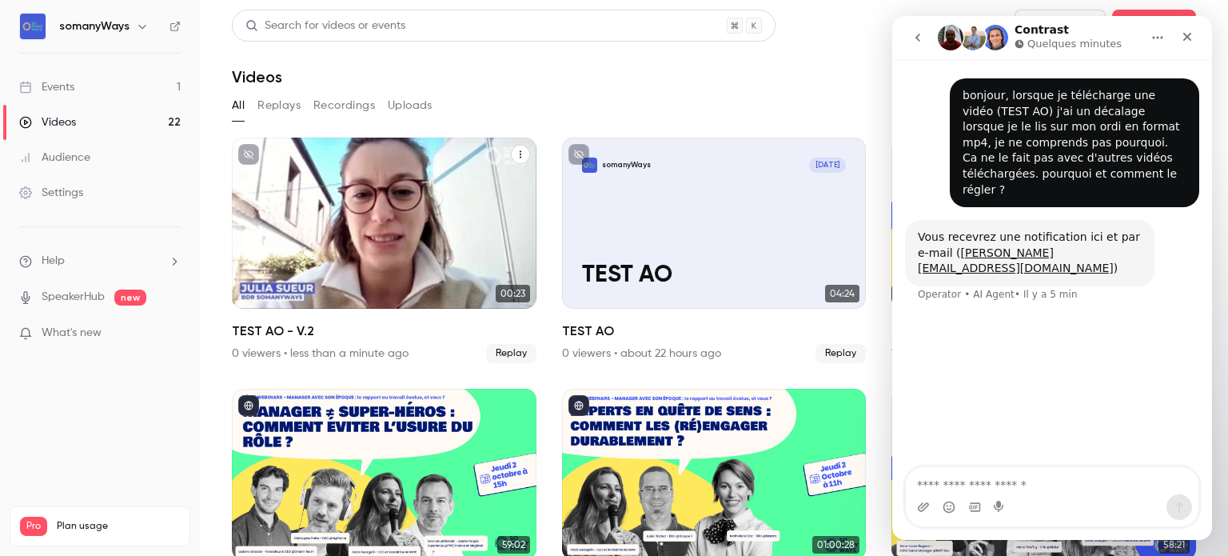
click at [346, 197] on div "somanyWays Oct 10 TEST AO - V.2" at bounding box center [384, 222] width 305 height 171
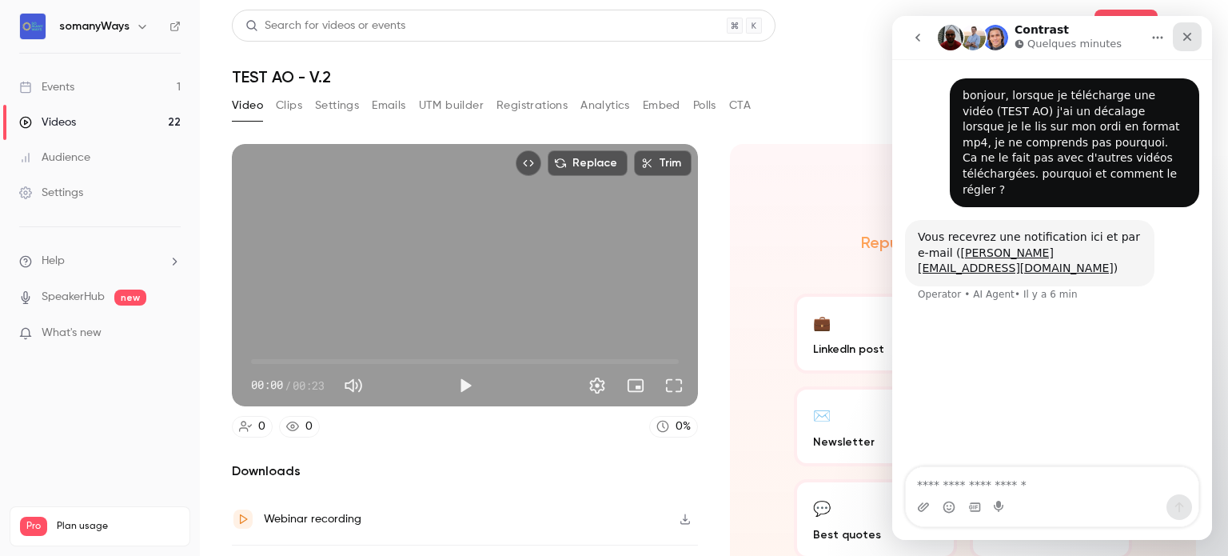
click at [1193, 39] on icon "Fermer" at bounding box center [1187, 36] width 13 height 13
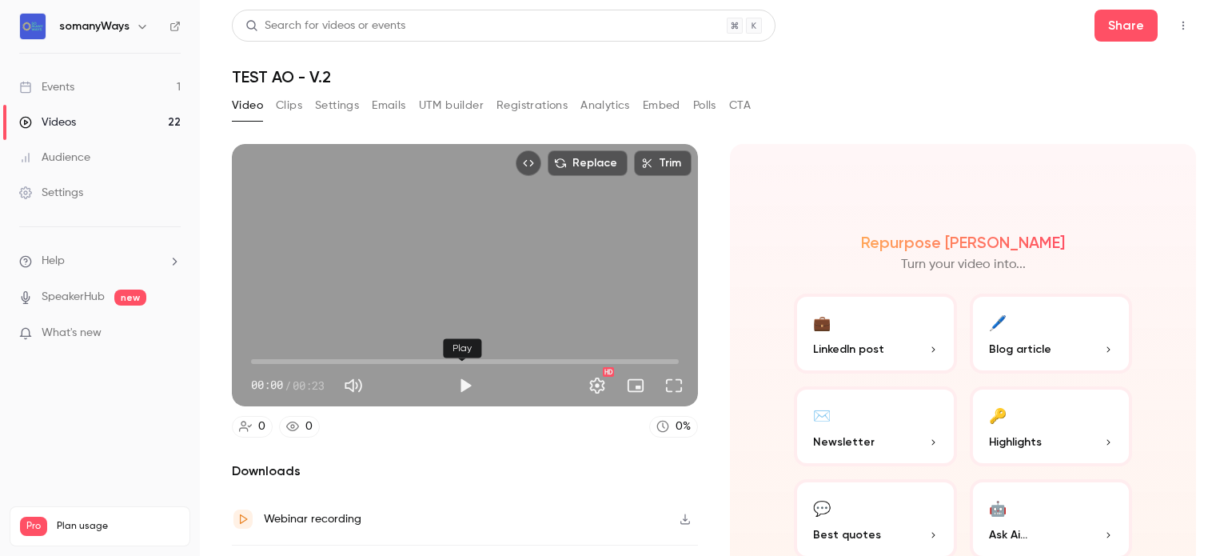
click at [460, 379] on button "Play" at bounding box center [465, 385] width 32 height 32
click at [669, 375] on button "Full screen" at bounding box center [674, 385] width 32 height 32
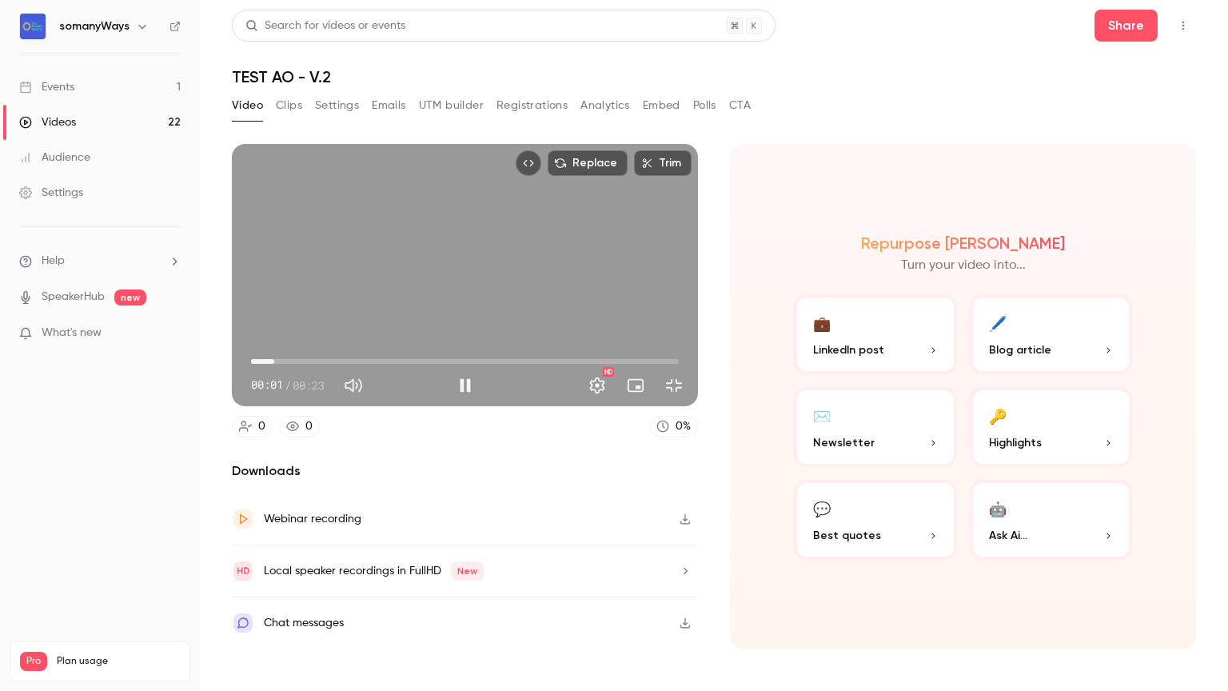
type input "***"
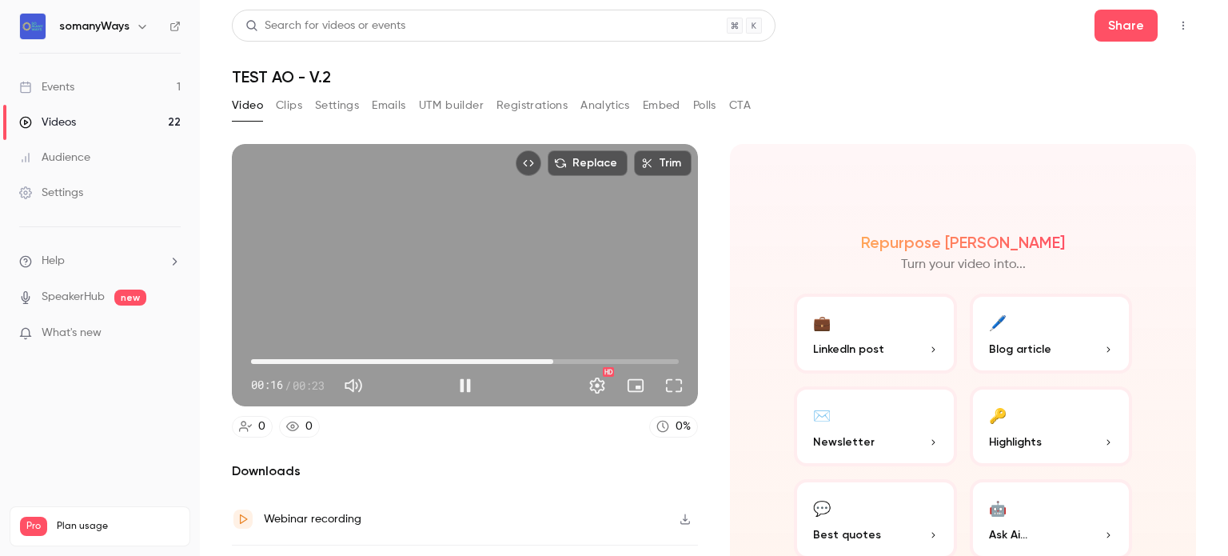
click at [425, 309] on div "Replace Trim 00:16 00:16 / 00:23 HD" at bounding box center [465, 275] width 466 height 262
type input "****"
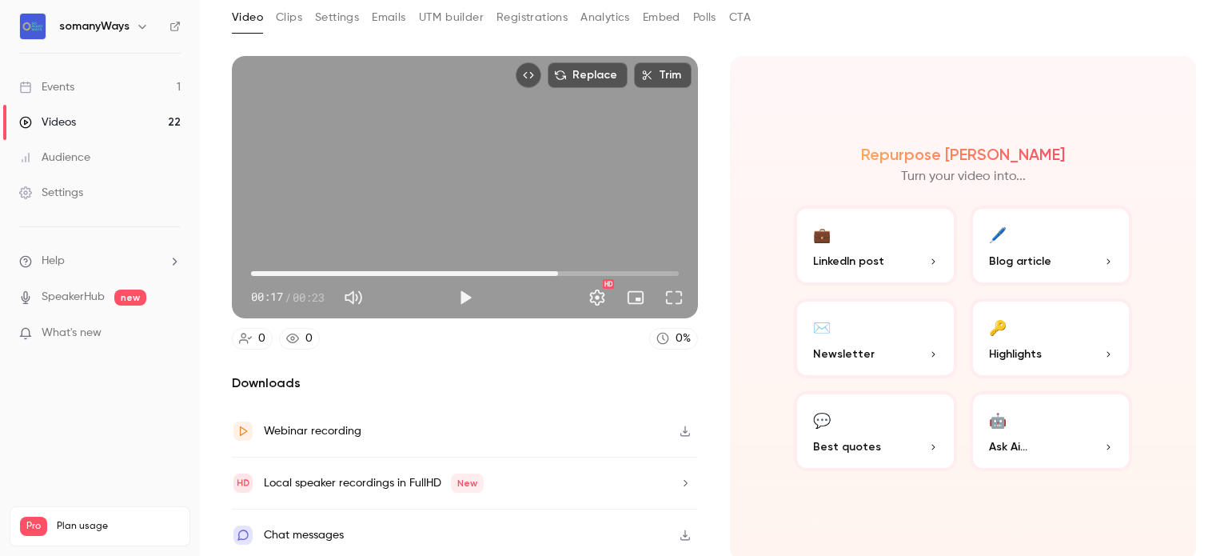
click at [679, 425] on icon "button" at bounding box center [685, 430] width 13 height 11
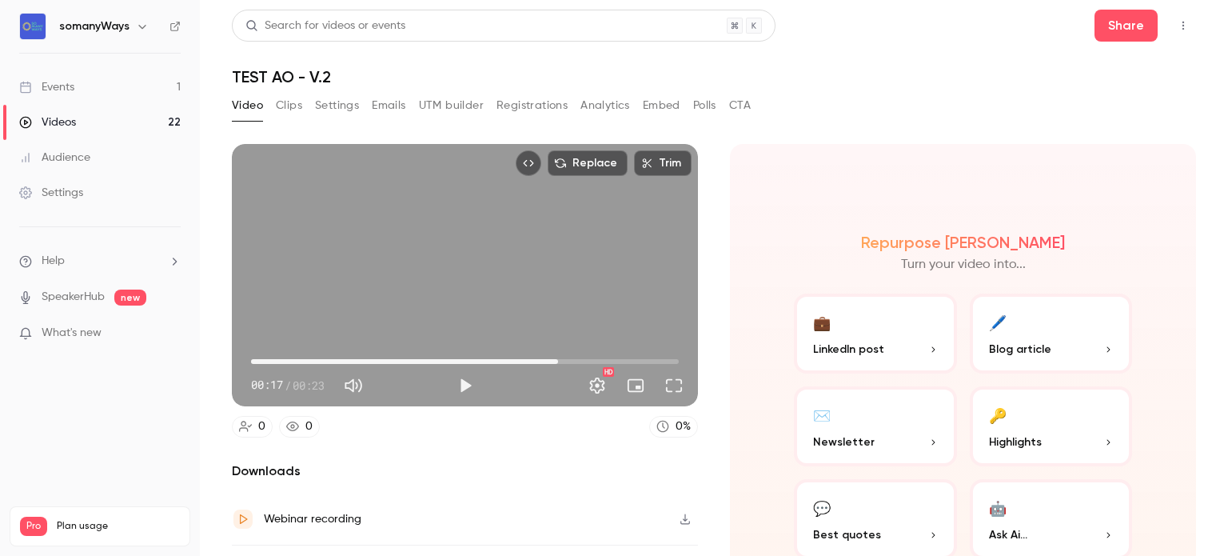
click at [163, 86] on link "Events 1" at bounding box center [100, 87] width 200 height 35
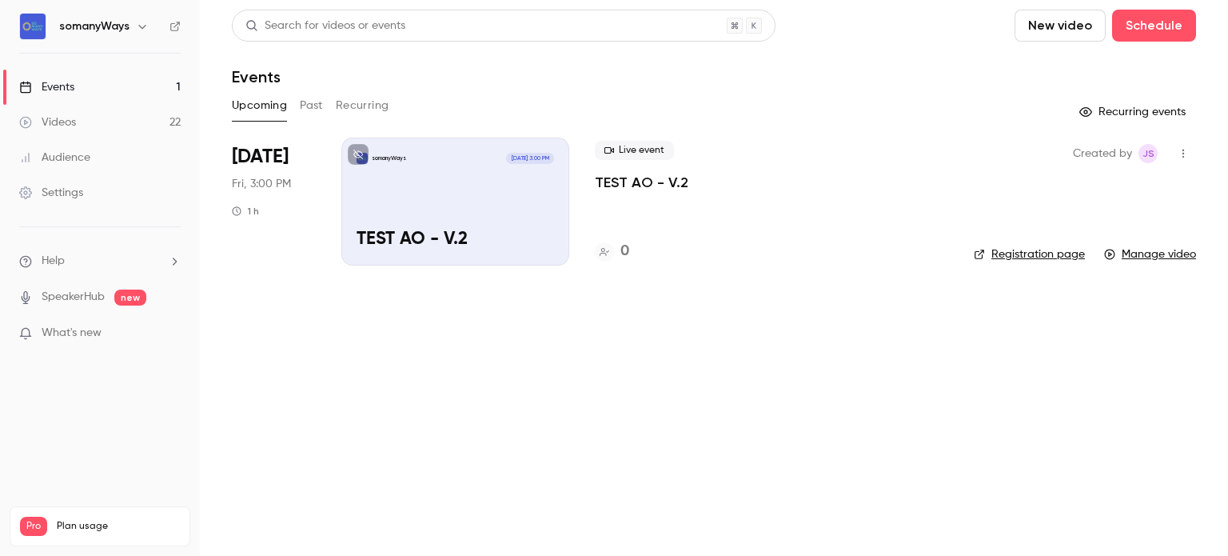
click at [397, 211] on div "somanyWays Oct 10, 3:00 PM TEST AO - V.2" at bounding box center [455, 201] width 228 height 128
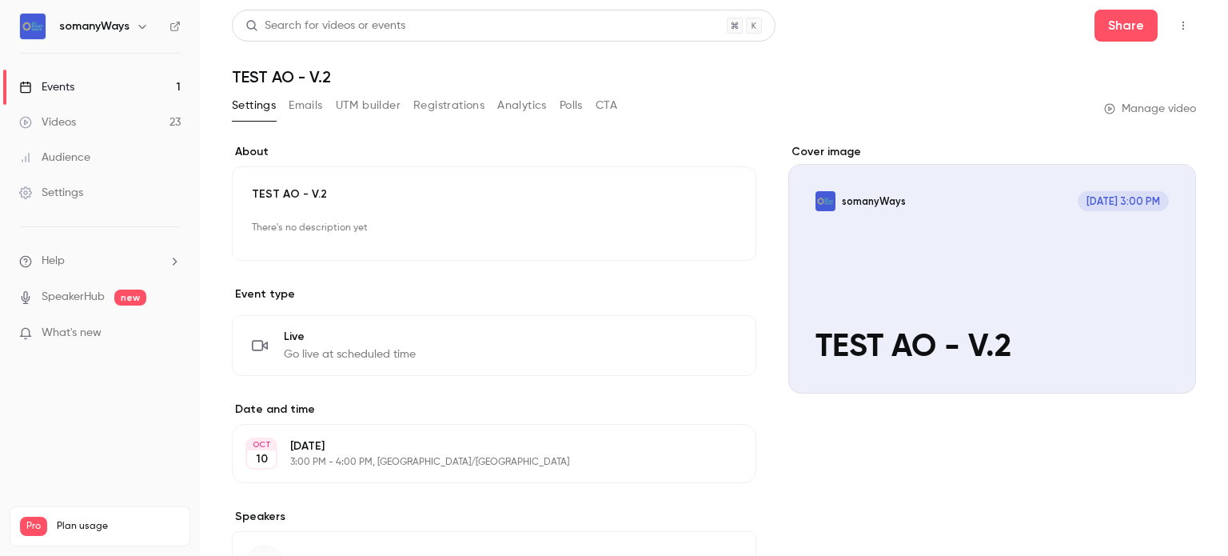
scroll to position [138, 0]
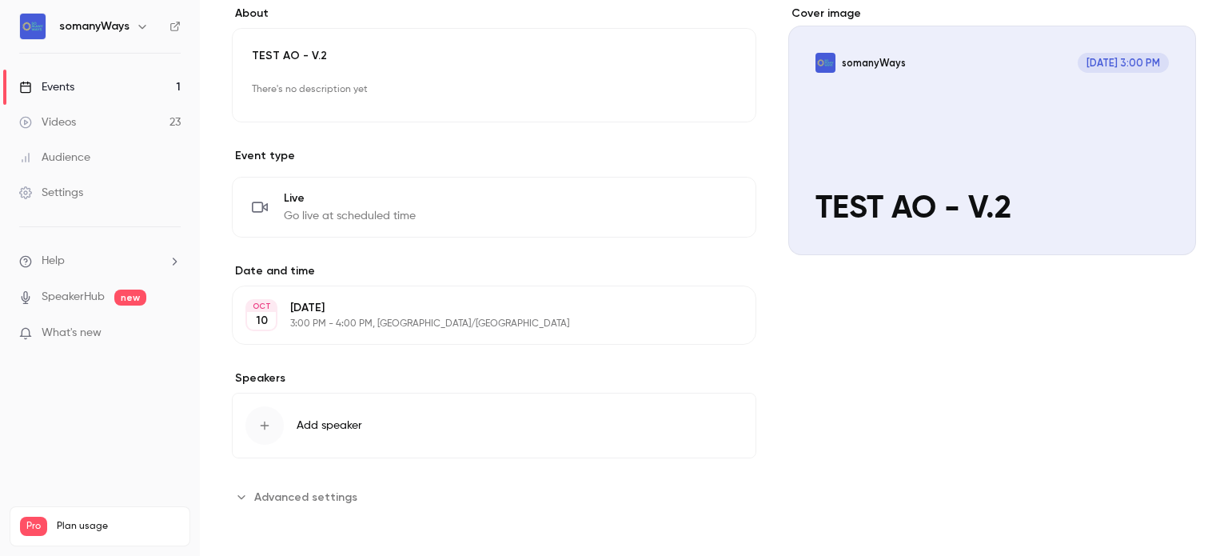
click at [330, 306] on p "Friday, October 10" at bounding box center [480, 308] width 381 height 16
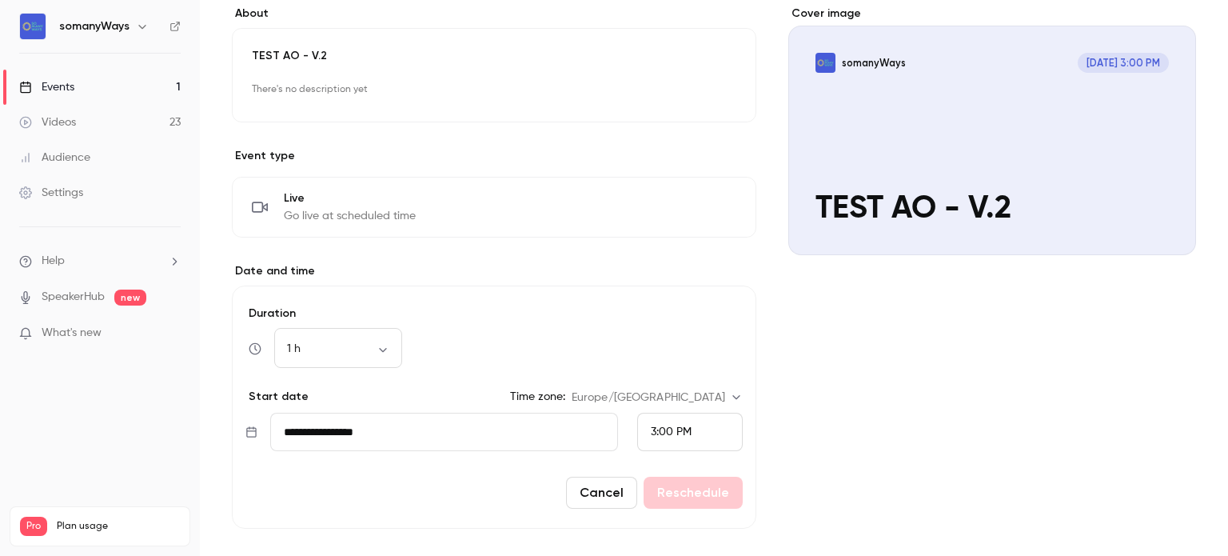
click at [661, 428] on span "3:00 PM" at bounding box center [671, 431] width 41 height 11
click at [668, 221] on span "2:45 PM" at bounding box center [664, 226] width 40 height 11
click at [674, 490] on button "Reschedule" at bounding box center [693, 492] width 99 height 32
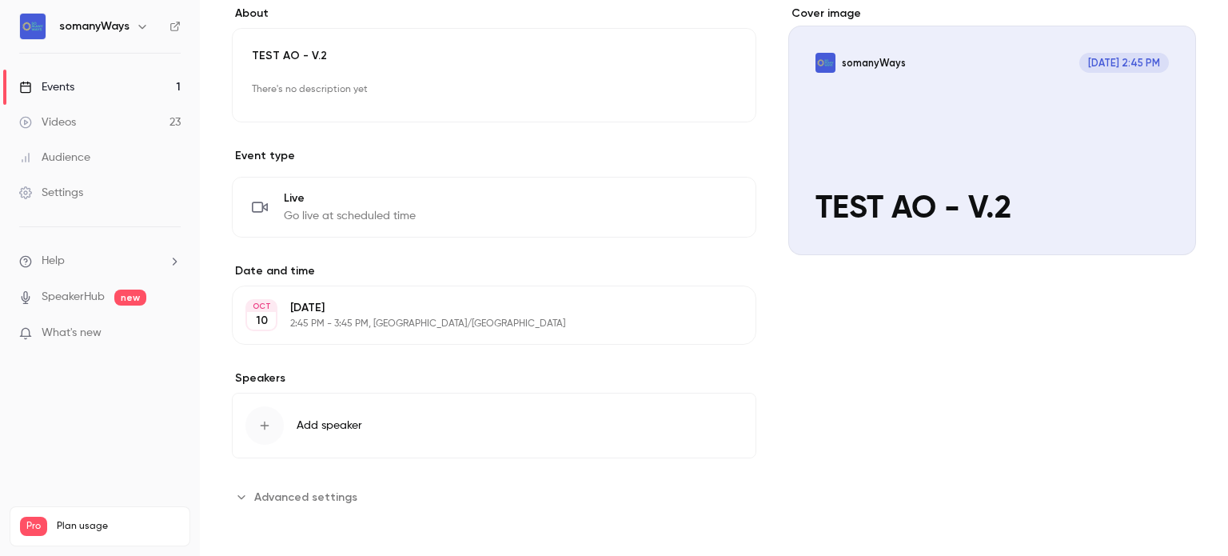
scroll to position [0, 0]
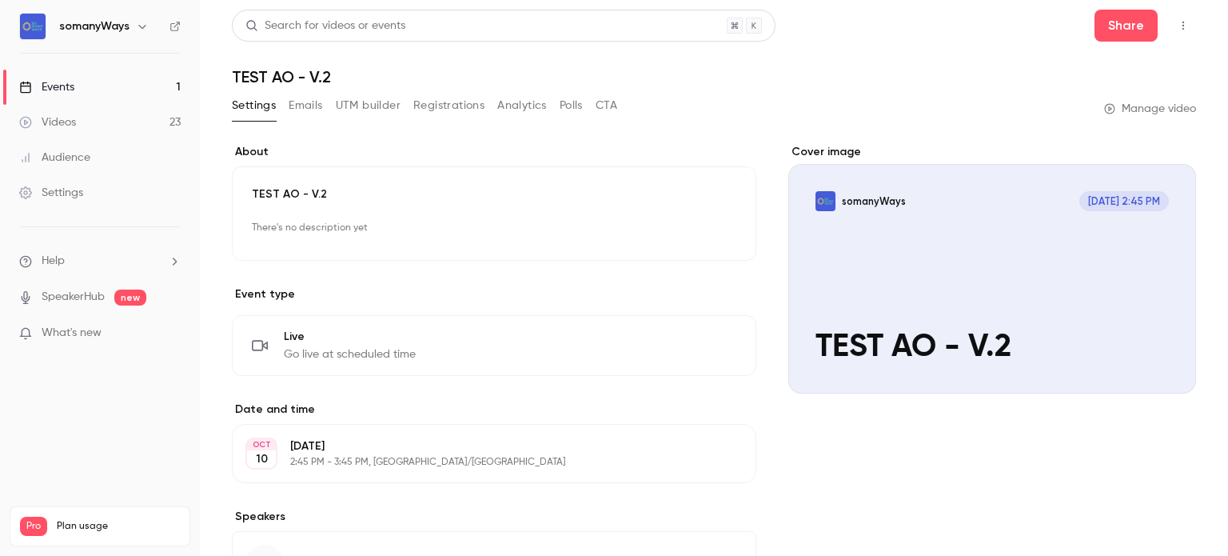
click at [165, 86] on link "Events 1" at bounding box center [100, 87] width 200 height 35
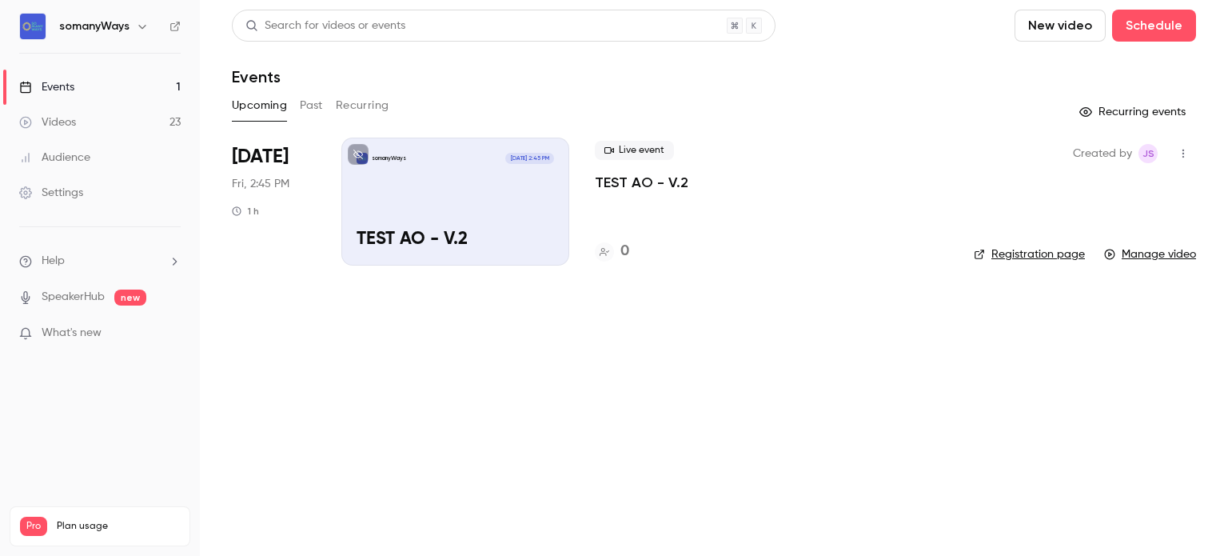
click at [302, 112] on button "Past" at bounding box center [311, 106] width 23 height 26
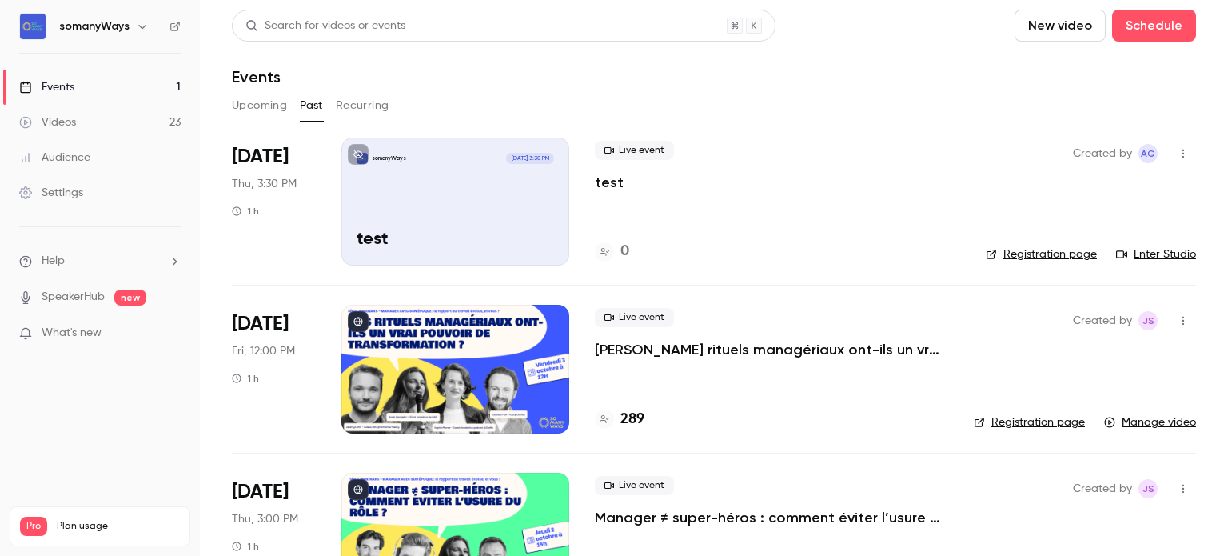
click at [257, 104] on button "Upcoming" at bounding box center [259, 106] width 55 height 26
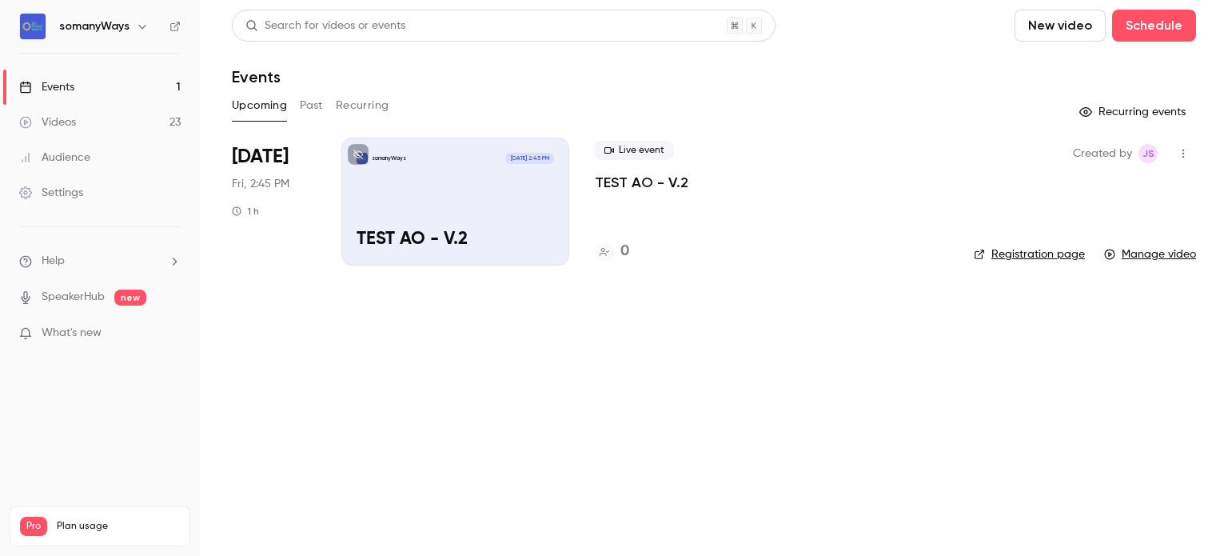
click at [686, 191] on div "Live event TEST AO - V.2" at bounding box center [771, 166] width 353 height 51
click at [536, 191] on div "somanyWays Oct 10, 2:45 PM TEST AO - V.2" at bounding box center [455, 201] width 228 height 128
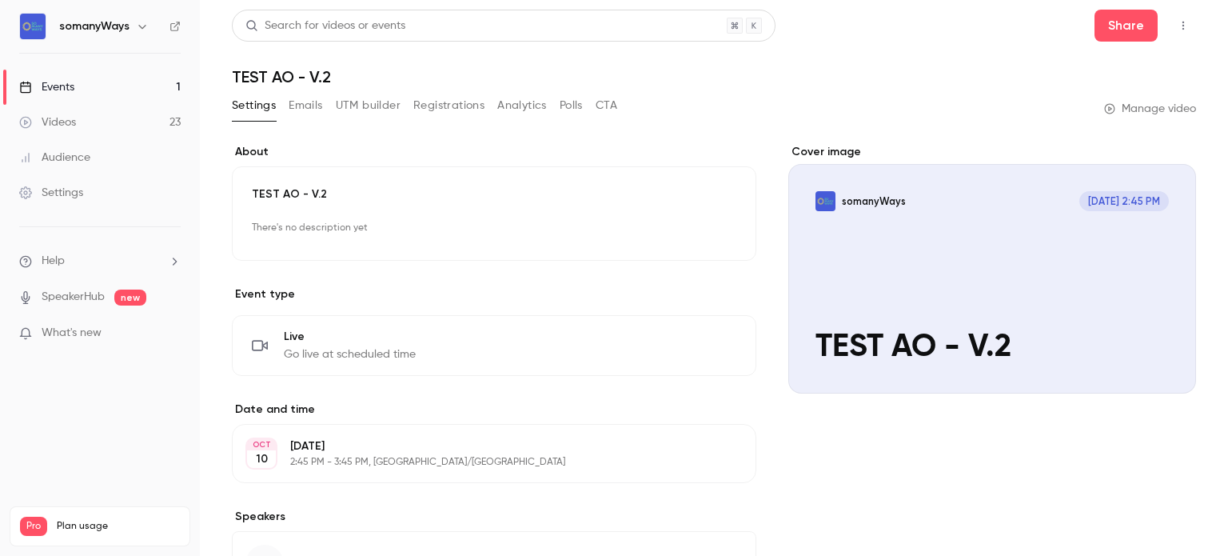
scroll to position [138, 0]
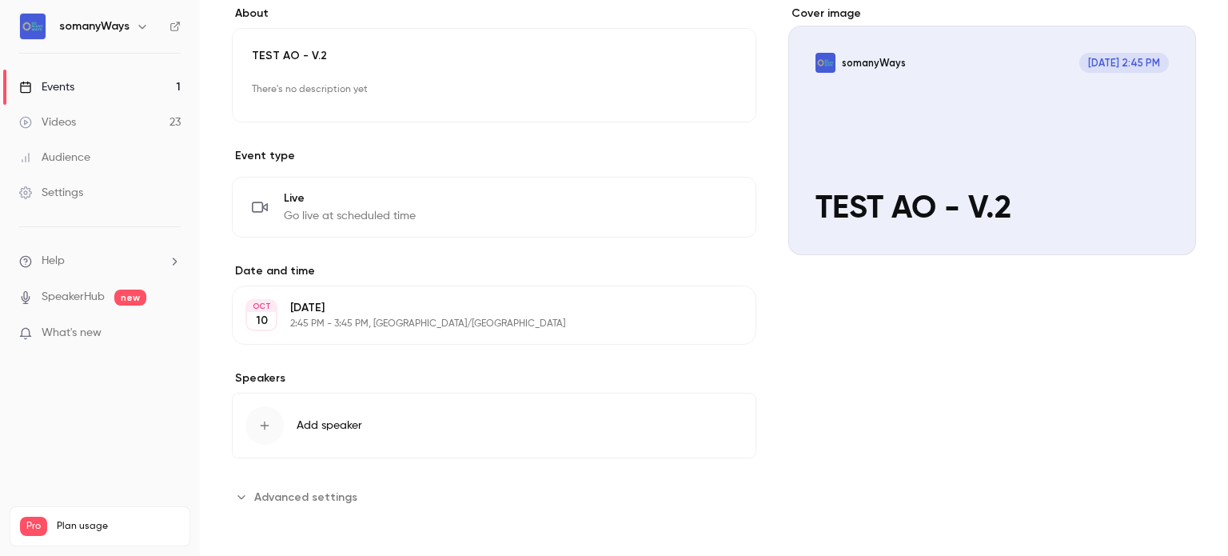
click at [600, 317] on p "2:45 PM - 3:45 PM, Europe/Paris" at bounding box center [480, 323] width 381 height 13
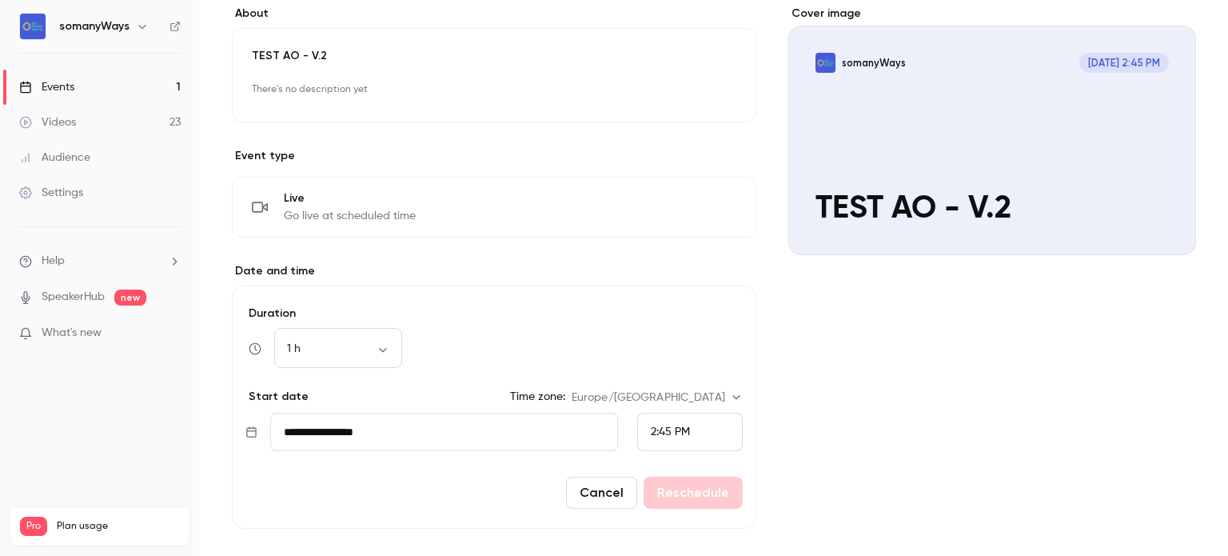
scroll to position [167, 0]
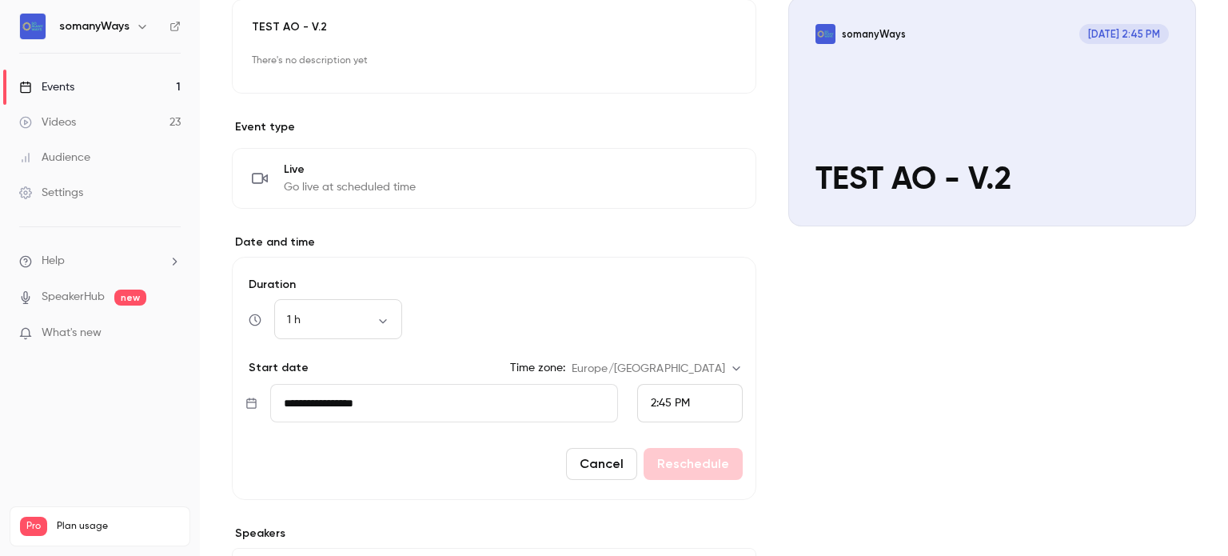
click at [671, 410] on div "2:45 PM" at bounding box center [690, 403] width 106 height 38
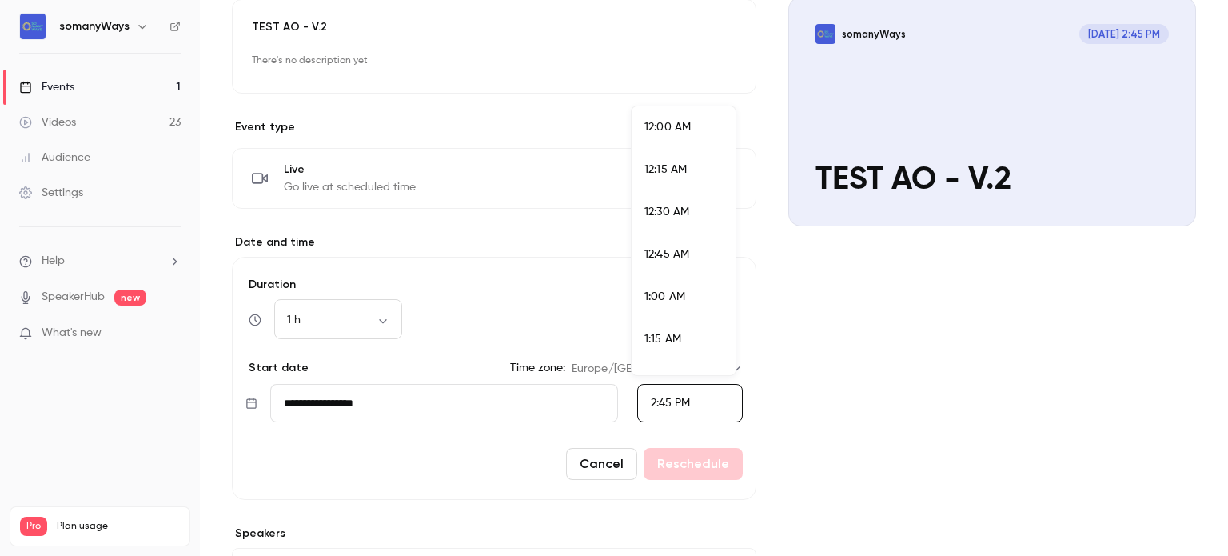
scroll to position [2386, 0]
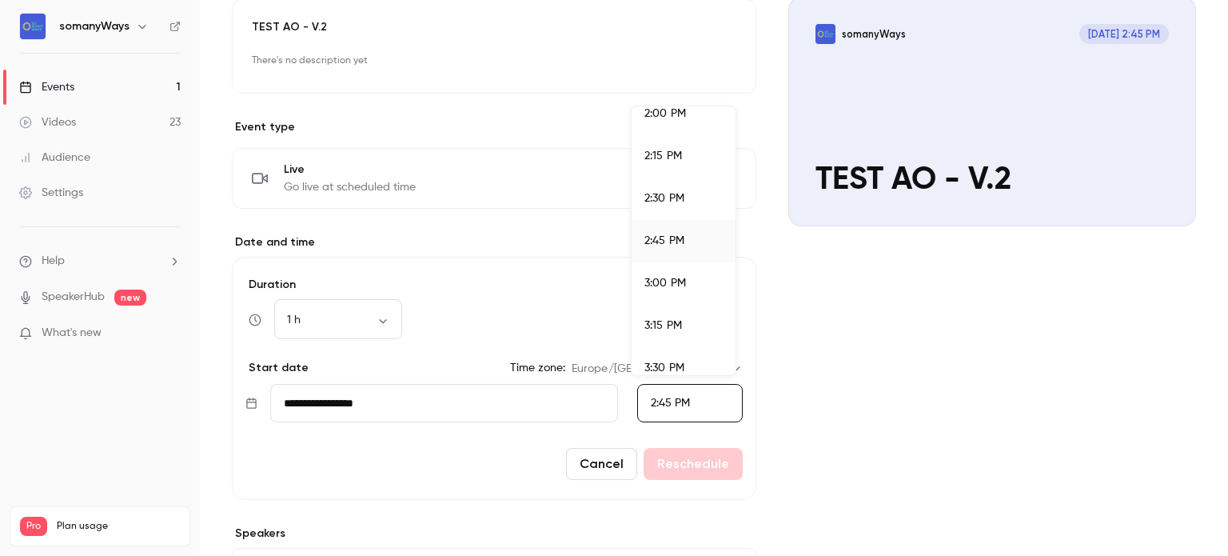
click at [675, 121] on div "2:00 PM" at bounding box center [683, 114] width 78 height 17
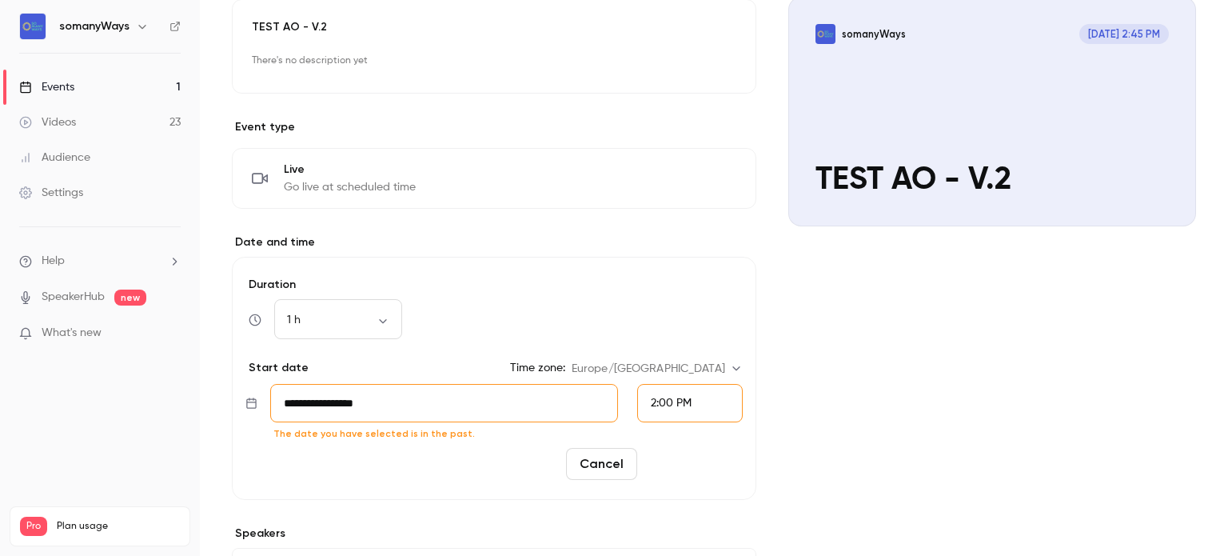
click at [658, 458] on button "Reschedule" at bounding box center [693, 464] width 99 height 32
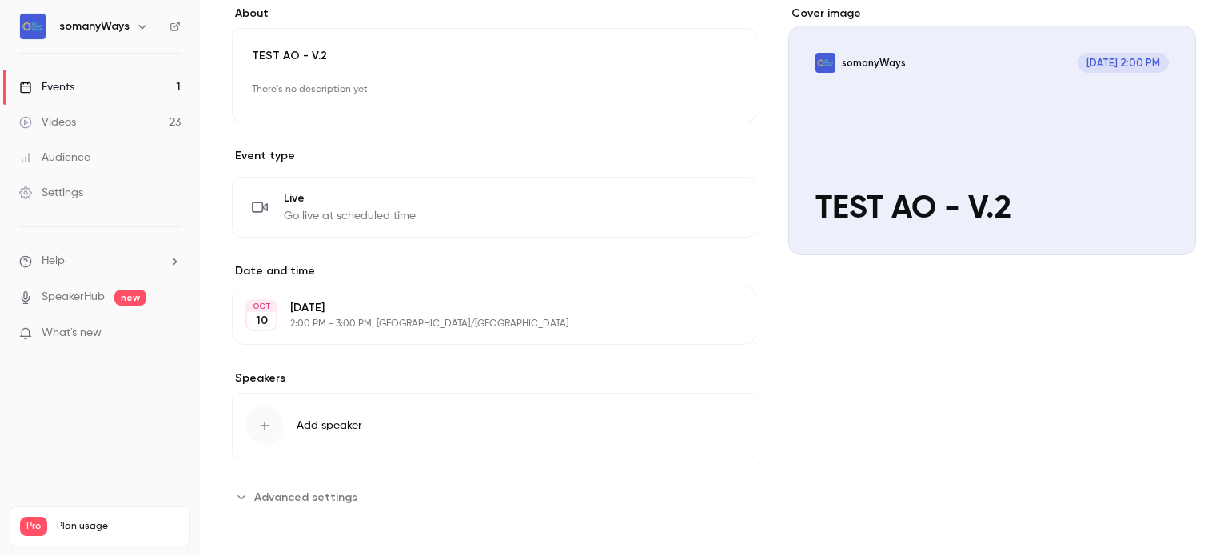
click at [128, 92] on link "Events 1" at bounding box center [100, 87] width 200 height 35
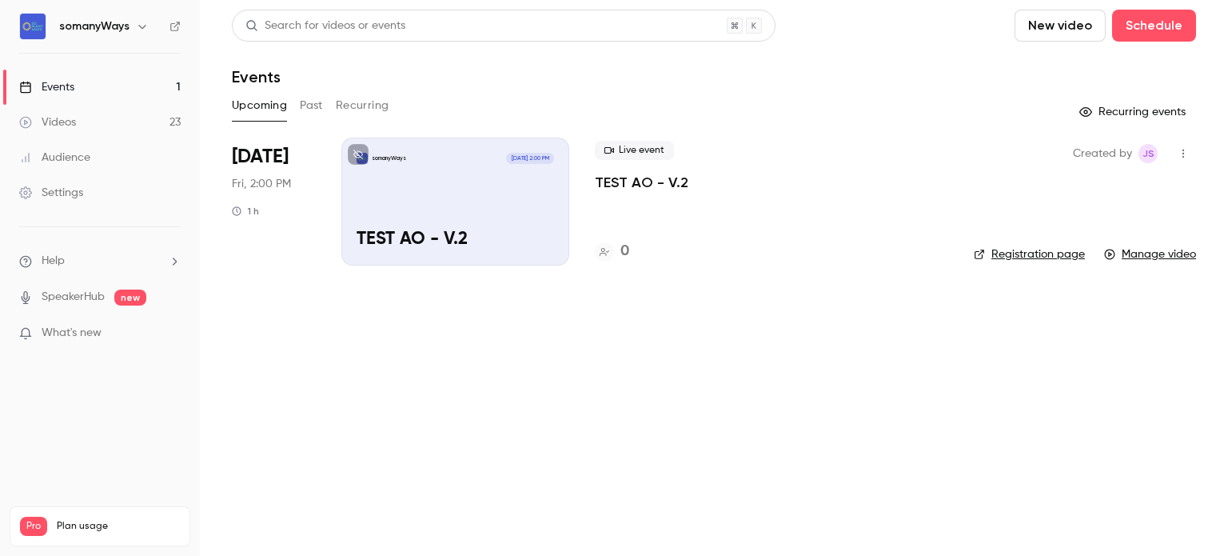
click at [315, 102] on button "Past" at bounding box center [311, 106] width 23 height 26
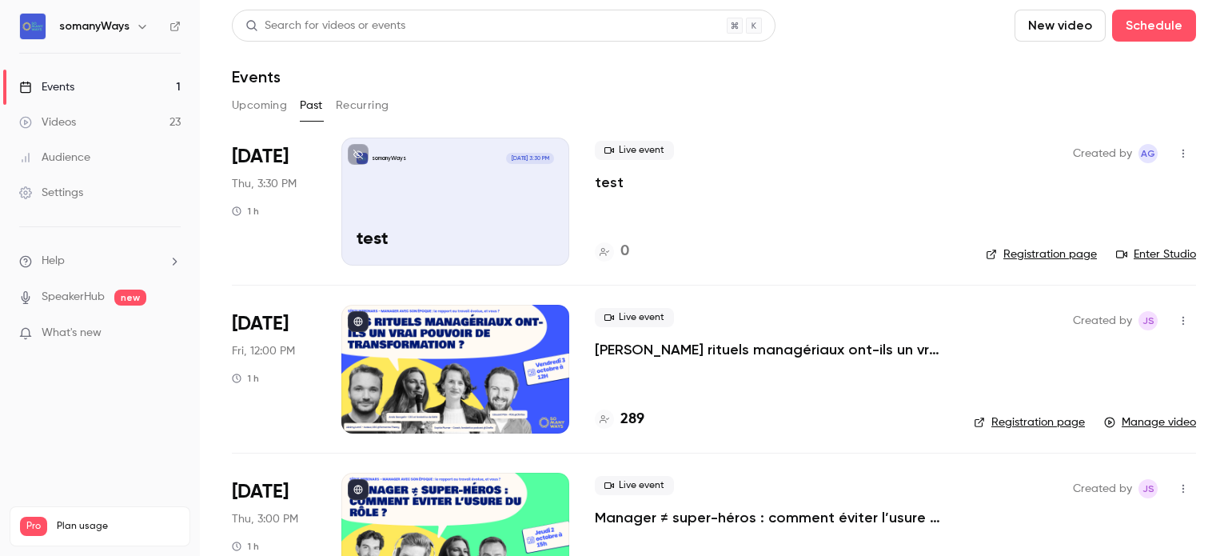
click at [265, 107] on button "Upcoming" at bounding box center [259, 106] width 55 height 26
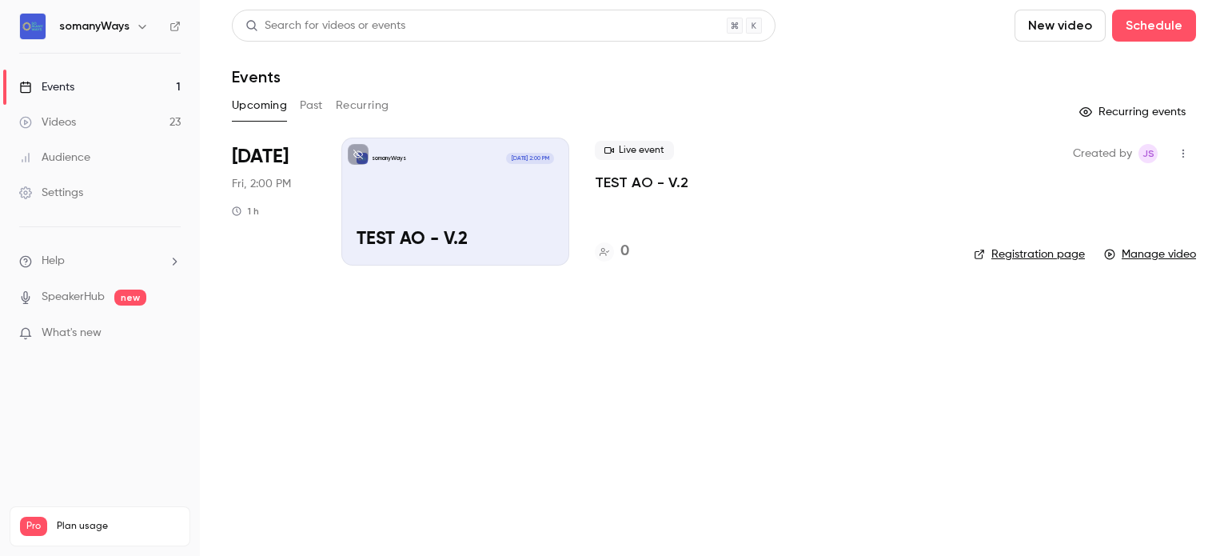
click at [538, 199] on div "somanyWays Oct 10, 2:00 PM TEST AO - V.2" at bounding box center [455, 201] width 228 height 128
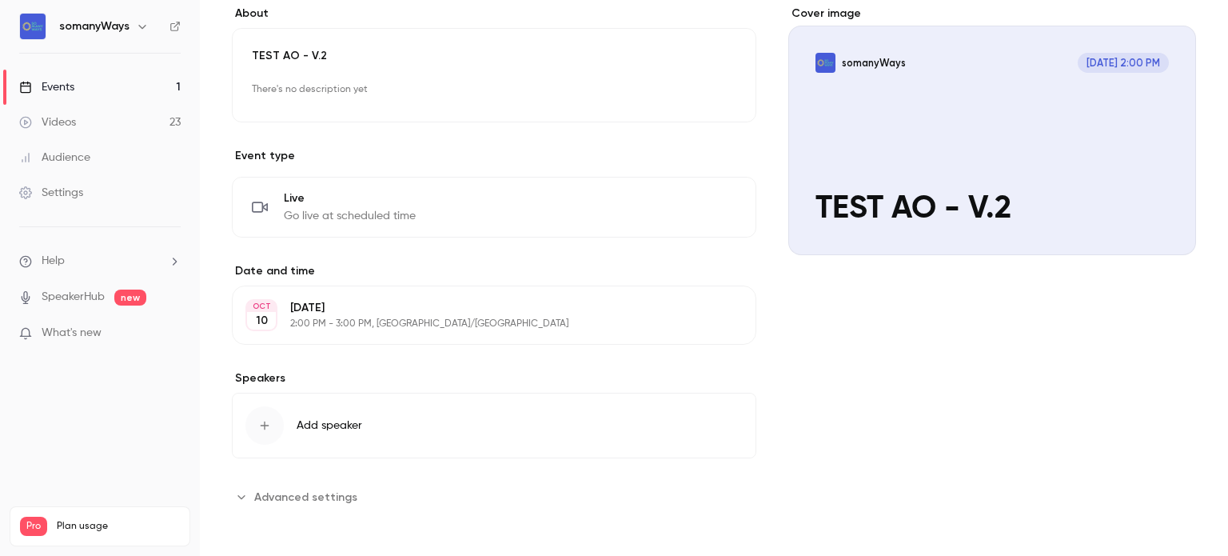
scroll to position [138, 0]
click at [527, 328] on p "2:00 PM - 3:00 PM, Europe/Paris" at bounding box center [480, 323] width 381 height 13
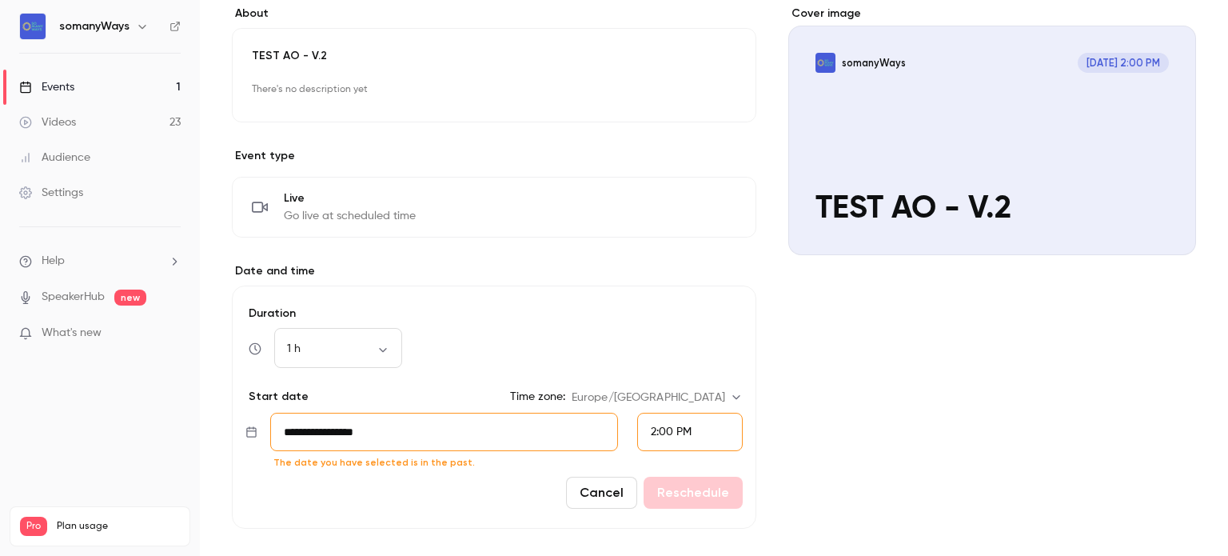
click at [712, 422] on div "2:00 PM" at bounding box center [690, 431] width 106 height 38
click at [658, 357] on span "2:30 PM" at bounding box center [664, 354] width 40 height 11
click at [665, 448] on div "2:30 PM" at bounding box center [690, 431] width 106 height 38
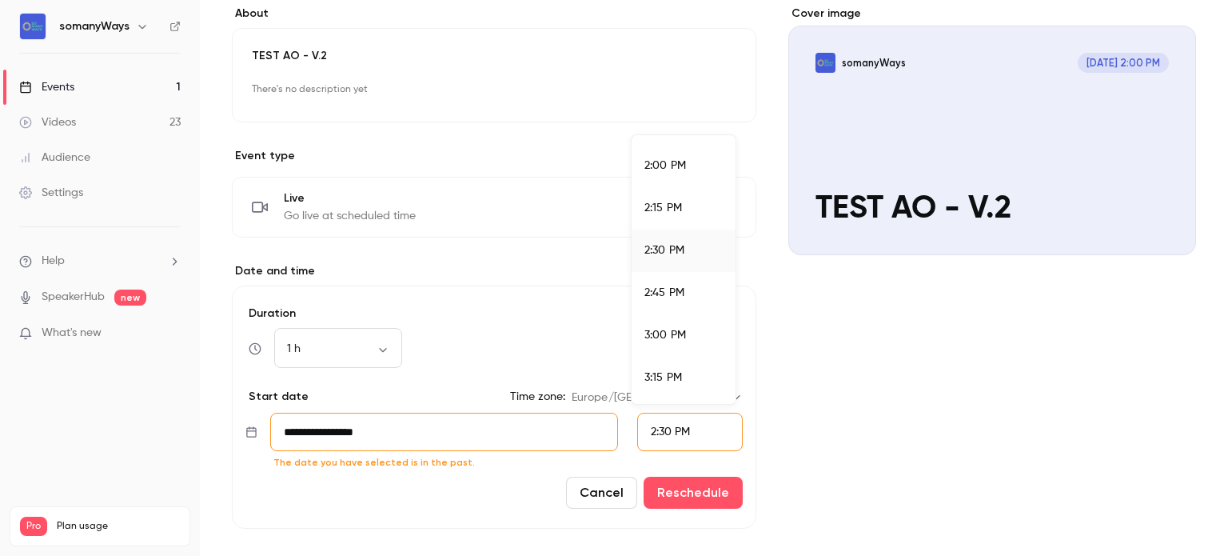
scroll to position [2364, 0]
click at [665, 337] on span "3:00 PM" at bounding box center [665, 334] width 42 height 11
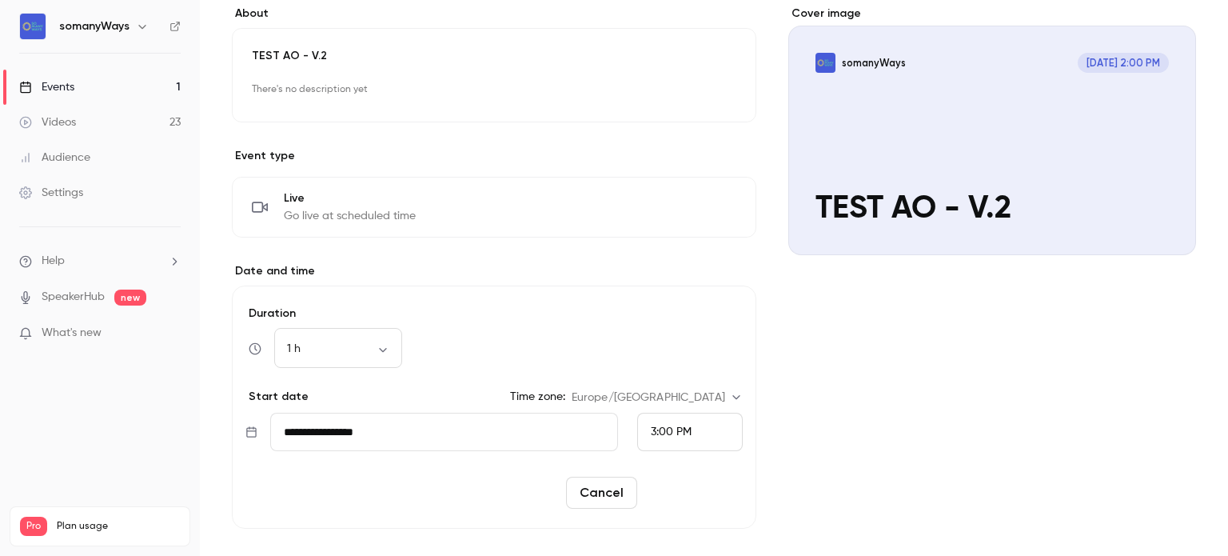
click at [675, 488] on button "Reschedule" at bounding box center [693, 492] width 99 height 32
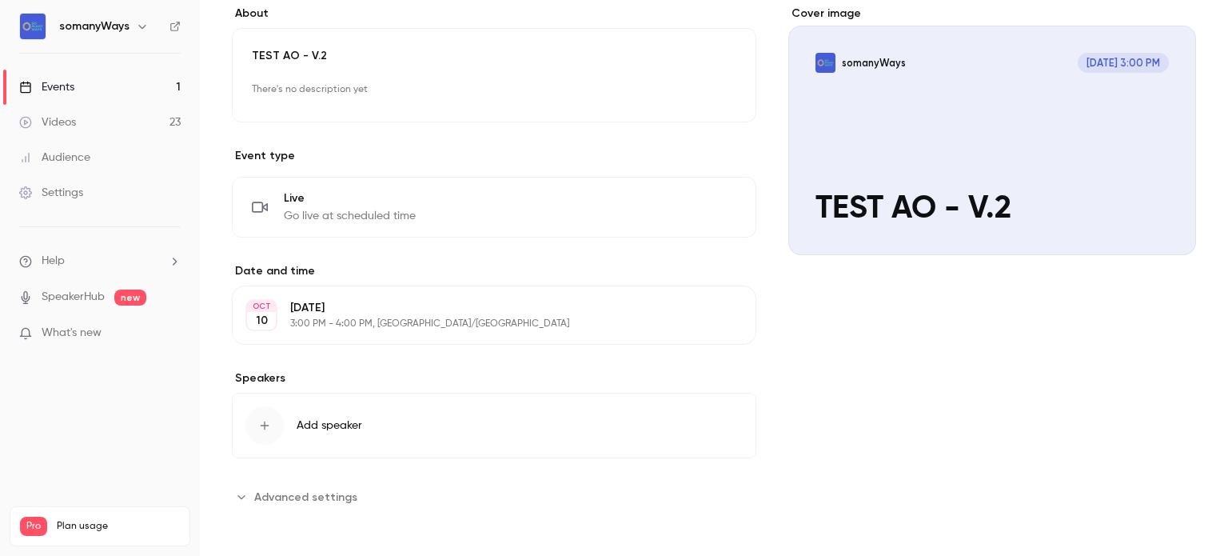
click at [118, 86] on link "Events 1" at bounding box center [100, 87] width 200 height 35
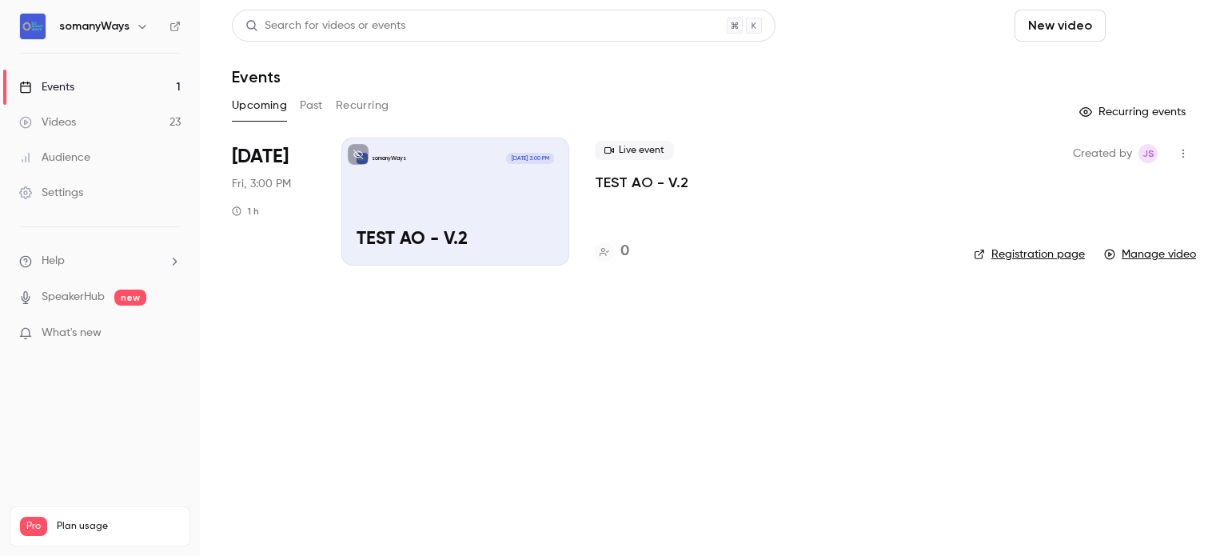
click at [1138, 14] on button "Schedule" at bounding box center [1154, 26] width 84 height 32
click at [1100, 70] on div "One time event" at bounding box center [1122, 70] width 122 height 16
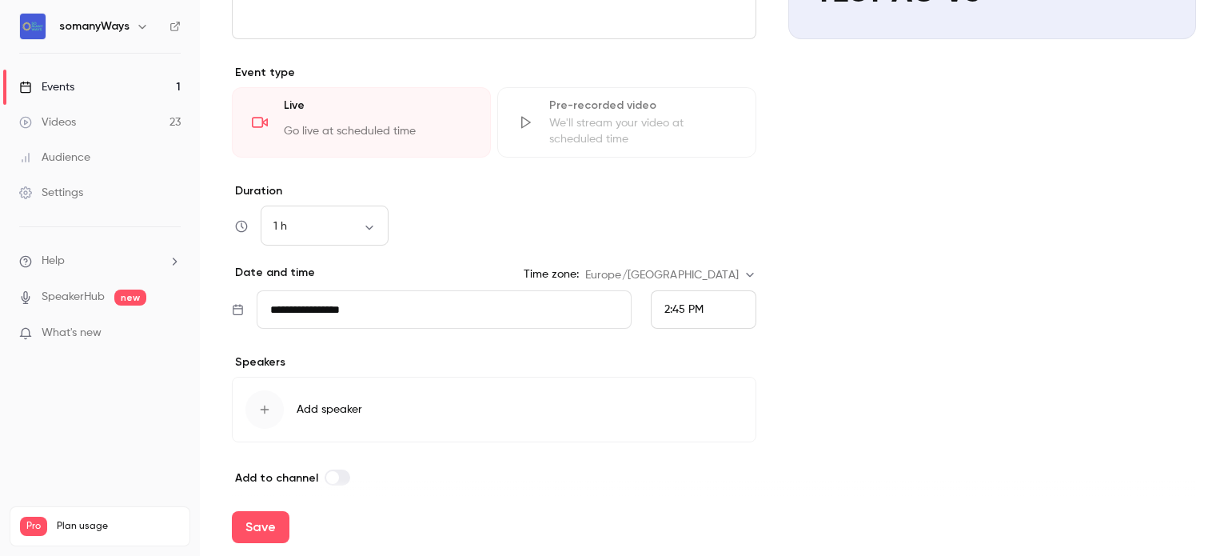
scroll to position [355, 0]
type input "**********"
click at [687, 303] on span "2:45 PM" at bounding box center [683, 308] width 39 height 11
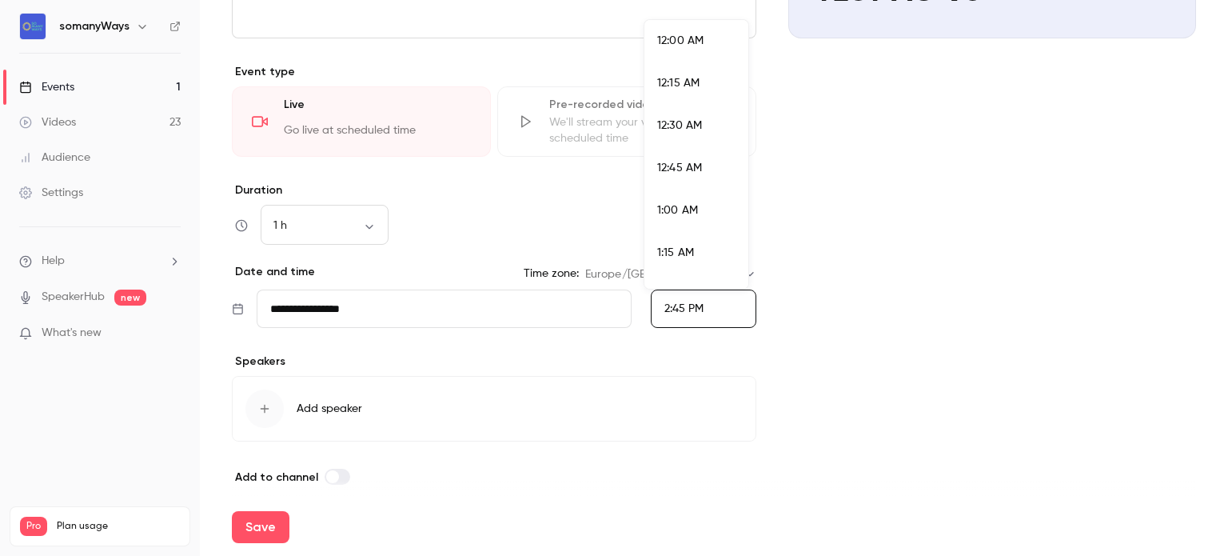
scroll to position [2386, 0]
click at [671, 201] on span "3:00 PM" at bounding box center [678, 196] width 42 height 11
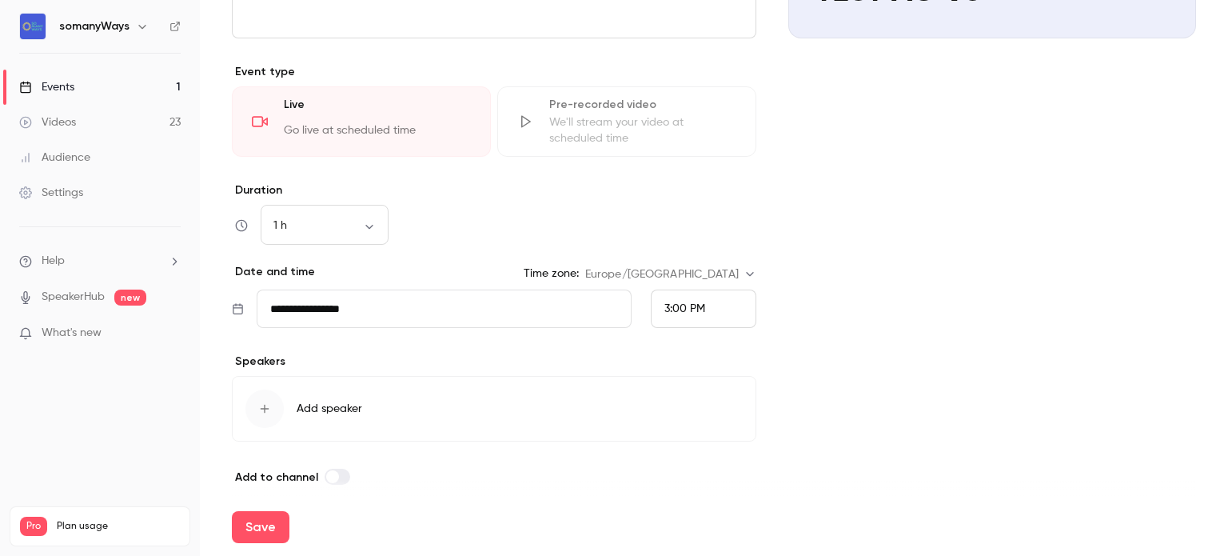
scroll to position [0, 0]
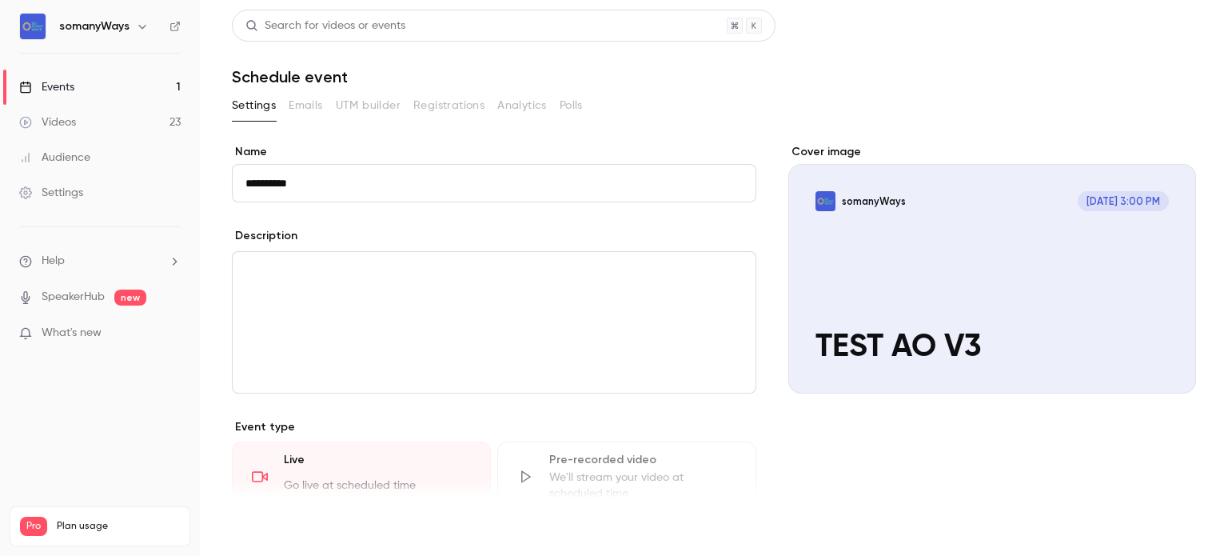
click at [252, 520] on button "Save" at bounding box center [261, 527] width 58 height 32
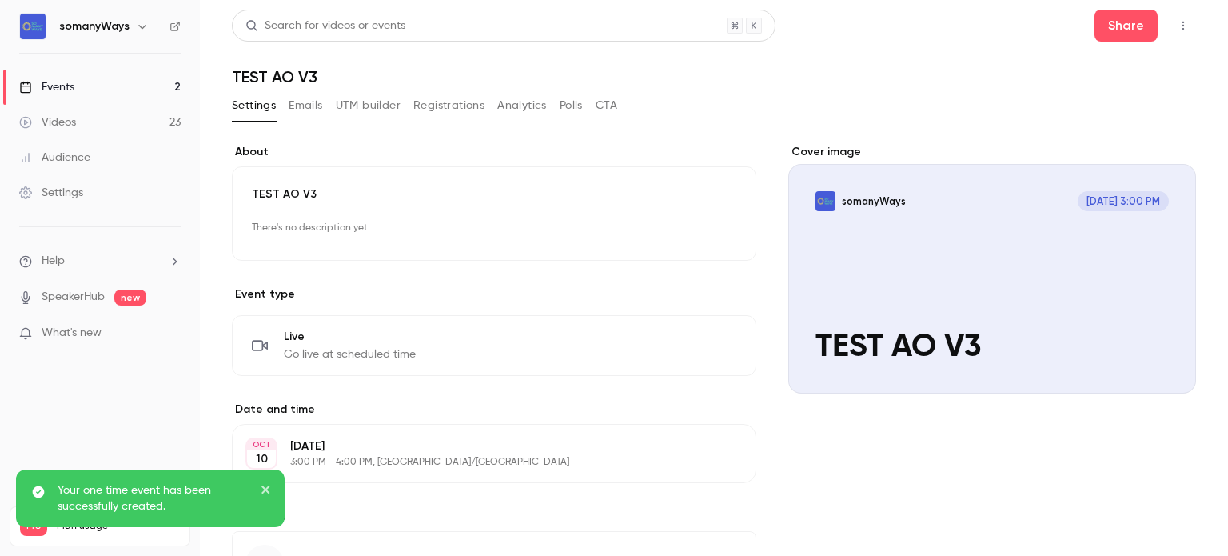
click at [168, 87] on link "Events 2" at bounding box center [100, 87] width 200 height 35
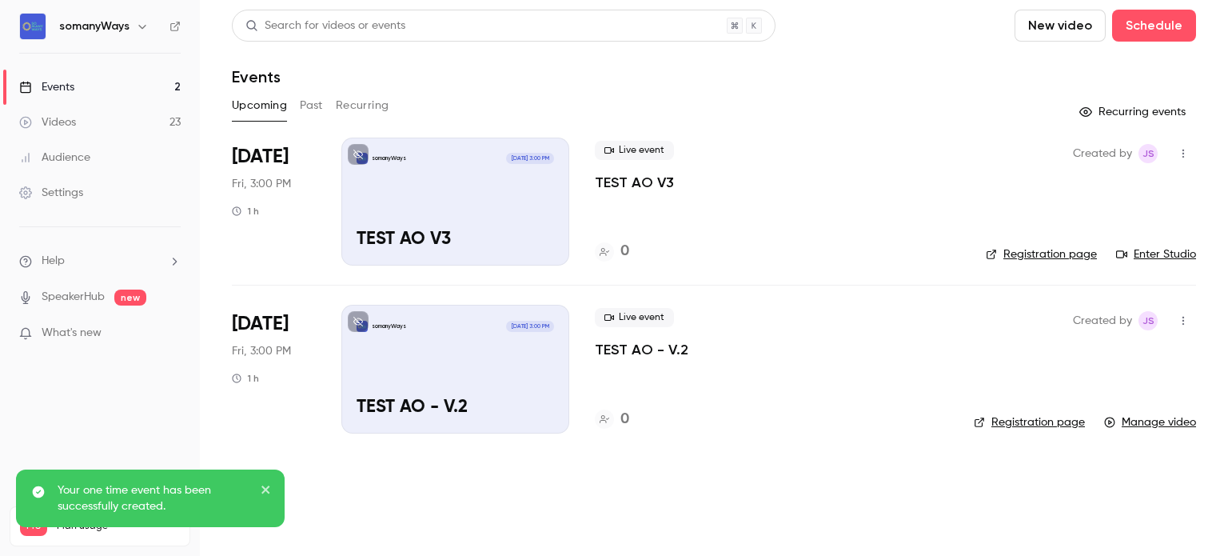
click at [440, 205] on div "somanyWays Oct 10, 3:00 PM TEST AO V3" at bounding box center [455, 201] width 228 height 128
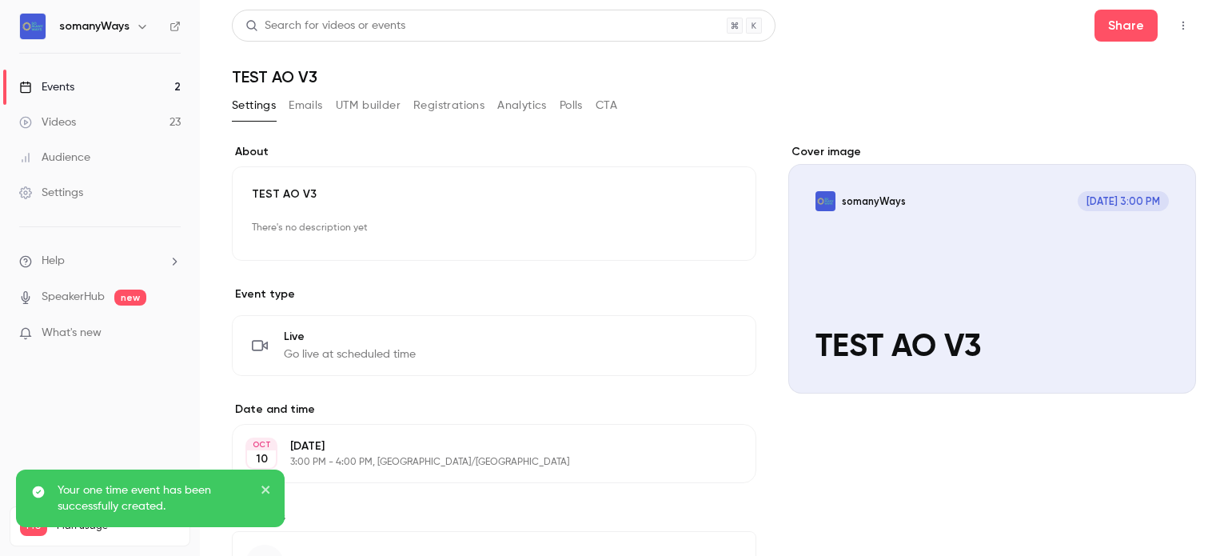
click at [1182, 25] on icon "button" at bounding box center [1183, 26] width 2 height 9
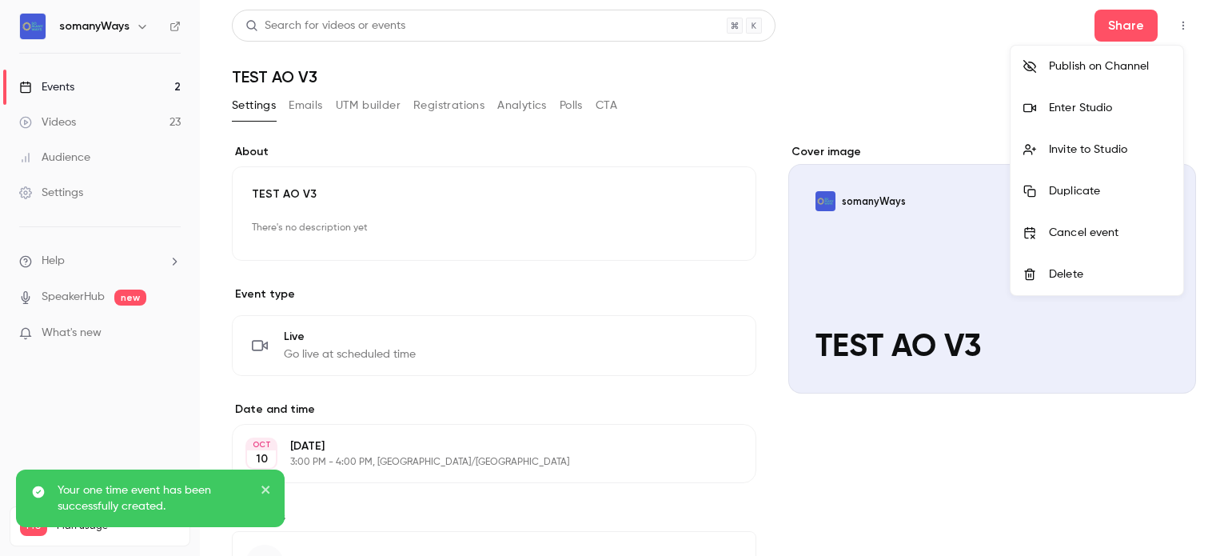
click at [1067, 108] on div "Enter Studio" at bounding box center [1110, 108] width 122 height 16
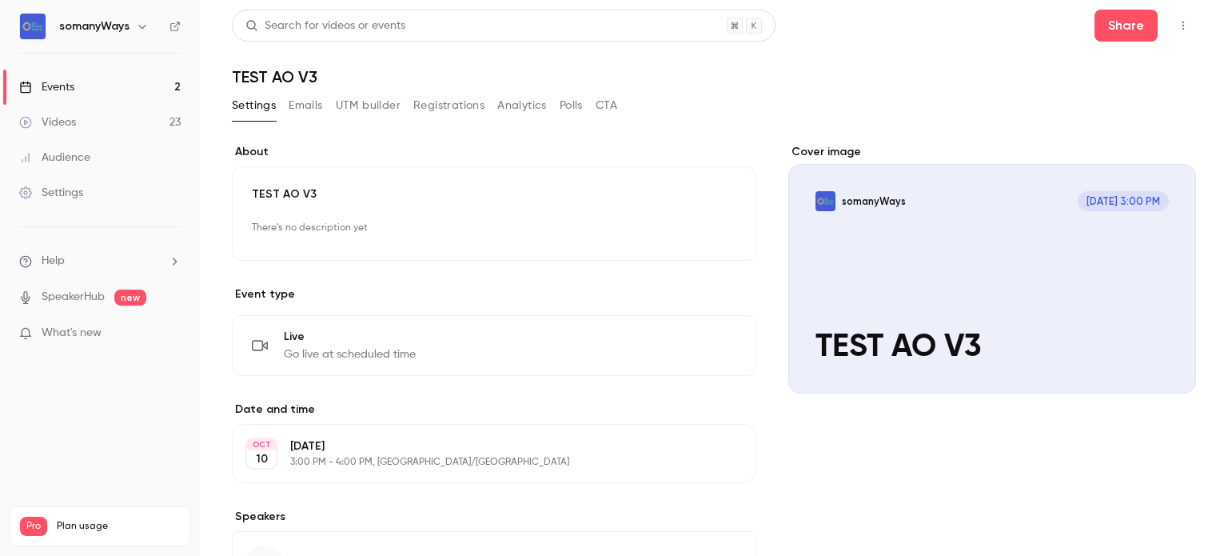
click at [153, 81] on link "Events 2" at bounding box center [100, 87] width 200 height 35
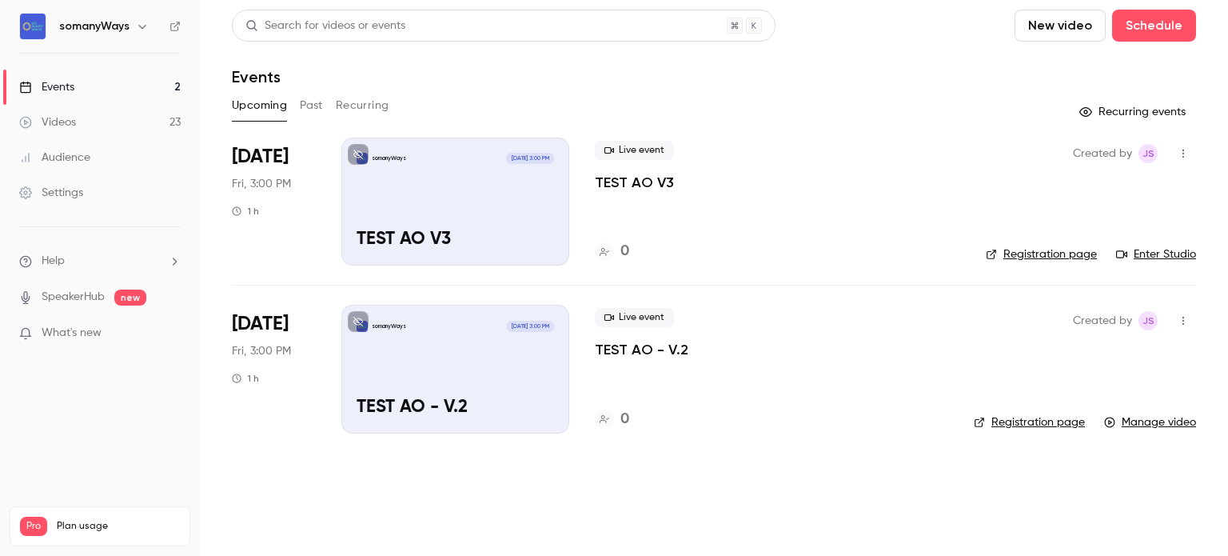
click at [138, 90] on link "Events 2" at bounding box center [100, 87] width 200 height 35
click at [317, 108] on button "Past" at bounding box center [311, 106] width 23 height 26
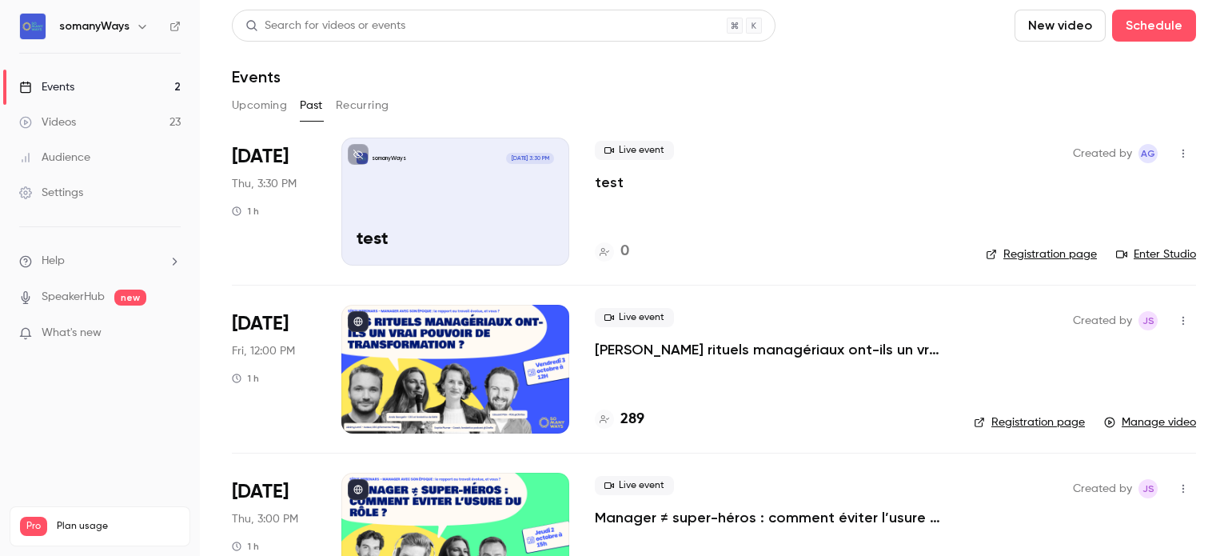
click at [118, 123] on link "Videos 23" at bounding box center [100, 122] width 200 height 35
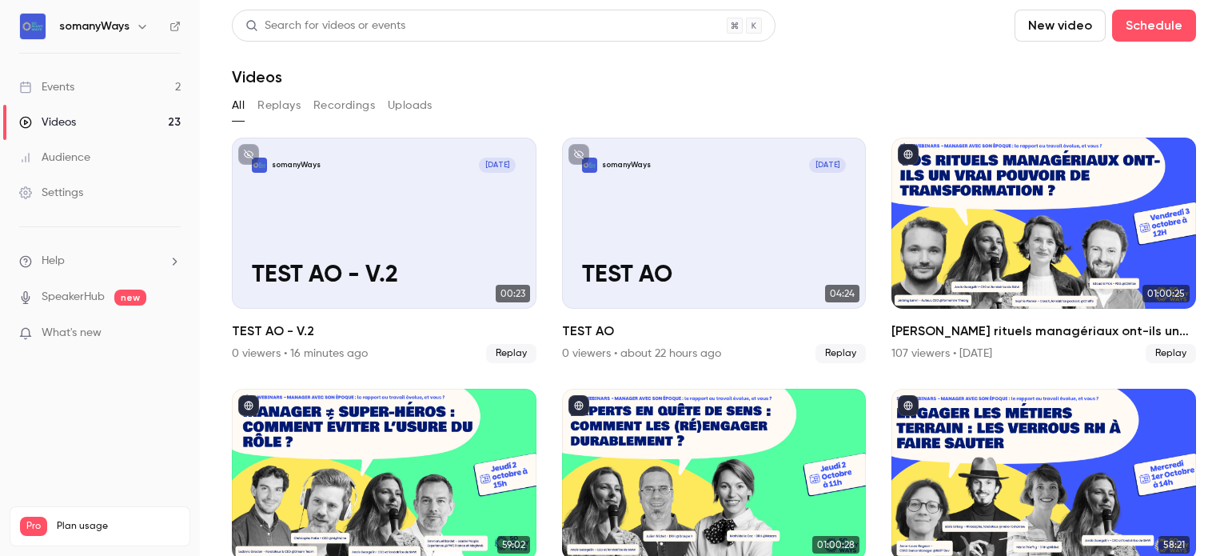
click at [273, 105] on button "Replays" at bounding box center [278, 106] width 43 height 26
click at [237, 106] on button "All" at bounding box center [238, 106] width 13 height 26
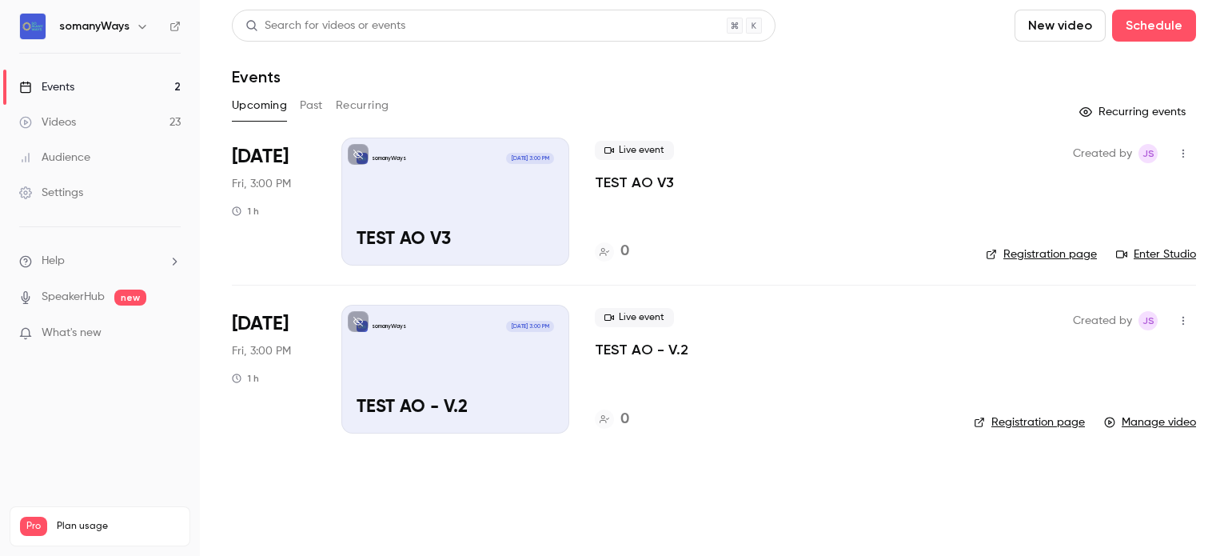
click at [143, 127] on link "Videos 23" at bounding box center [100, 122] width 200 height 35
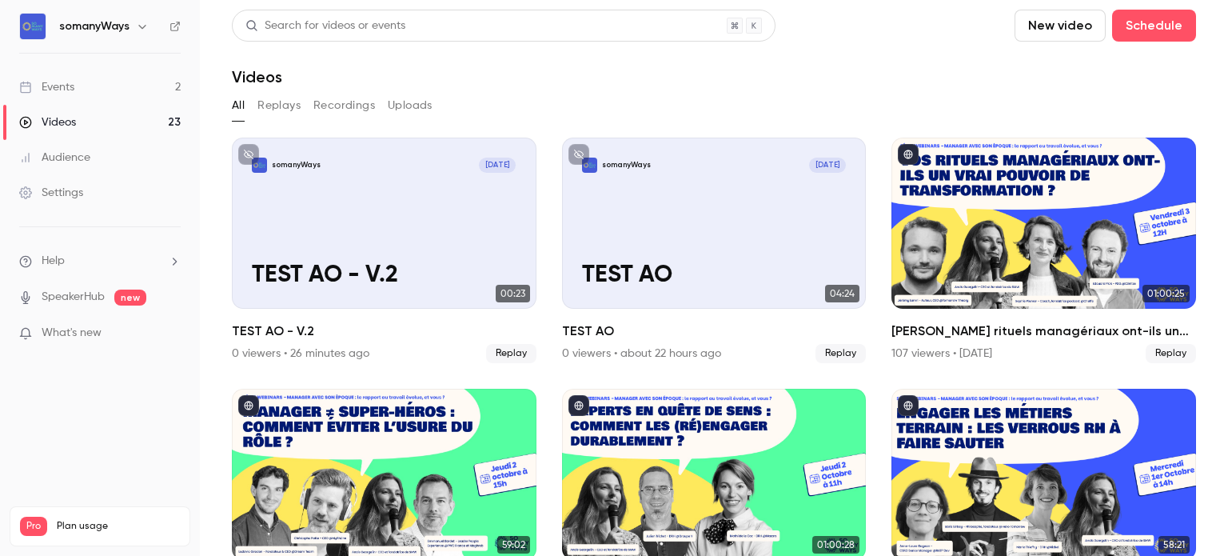
click at [143, 127] on link "Videos 23" at bounding box center [100, 122] width 200 height 35
click at [152, 88] on link "Events 2" at bounding box center [100, 87] width 200 height 35
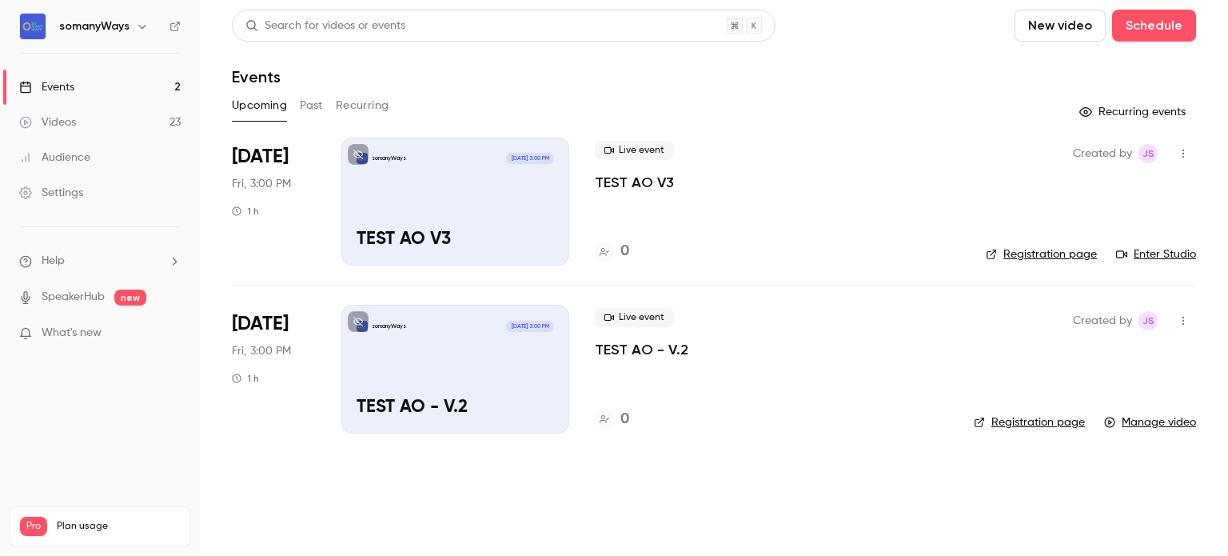
click at [150, 121] on link "Videos 23" at bounding box center [100, 122] width 200 height 35
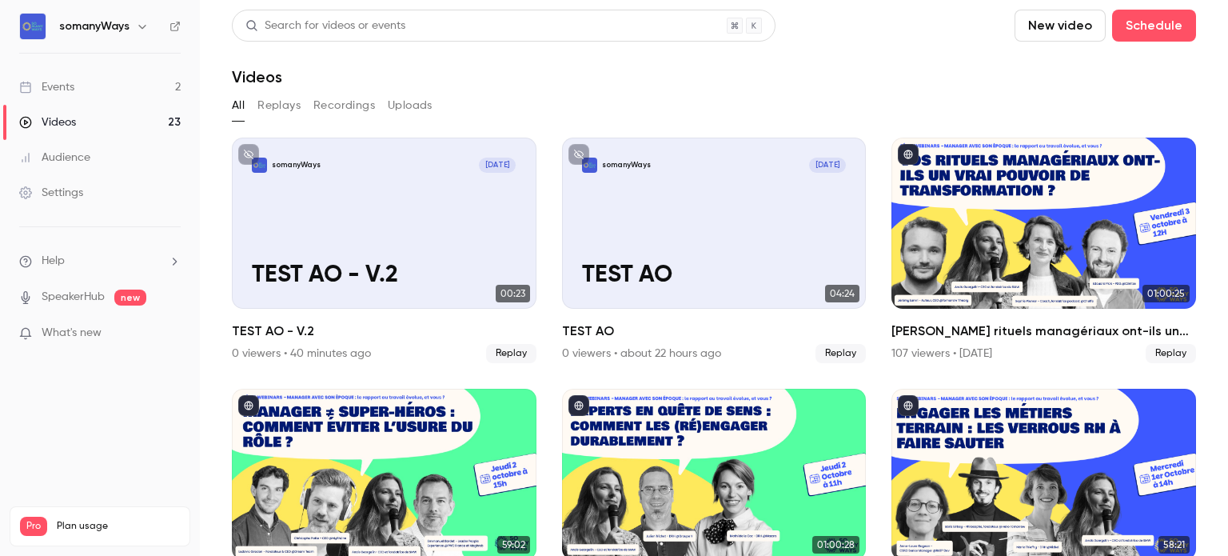
click at [162, 86] on link "Events 2" at bounding box center [100, 87] width 200 height 35
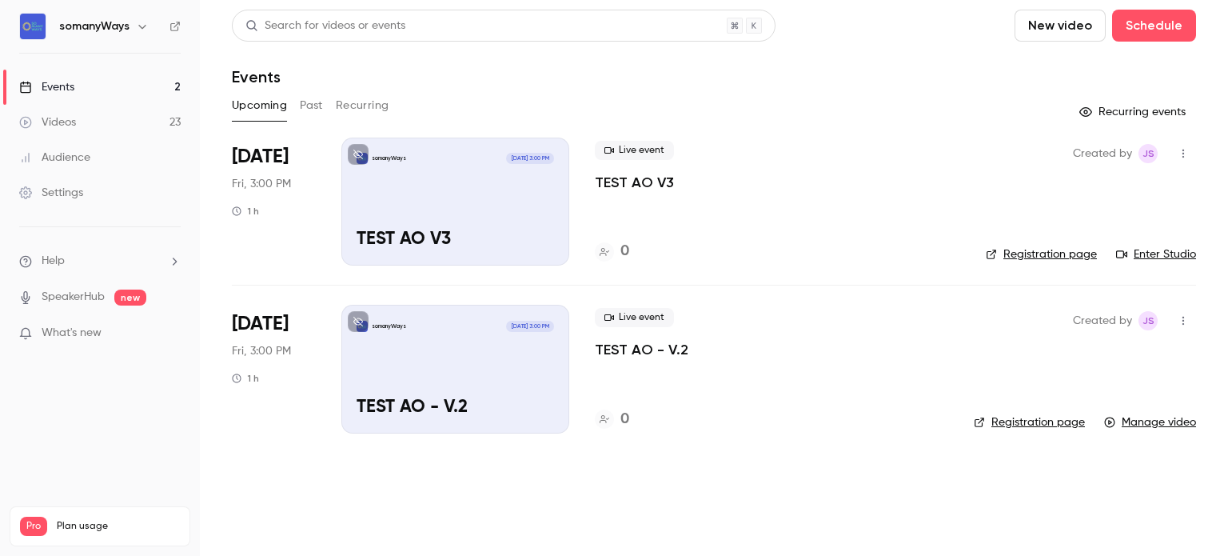
click at [130, 120] on link "Videos 23" at bounding box center [100, 122] width 200 height 35
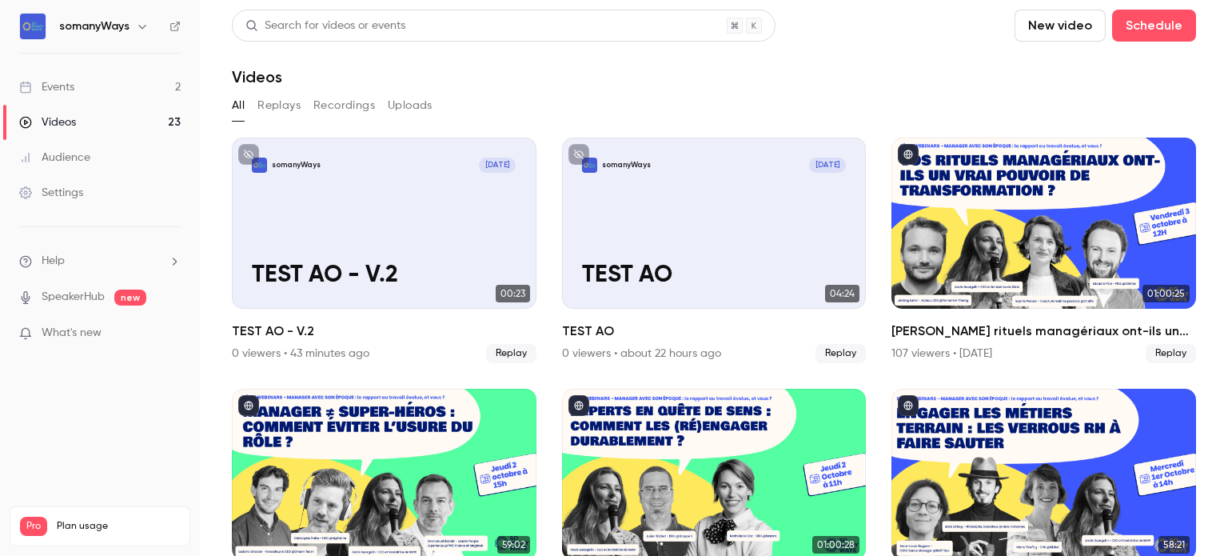
click at [123, 86] on link "Events 2" at bounding box center [100, 87] width 200 height 35
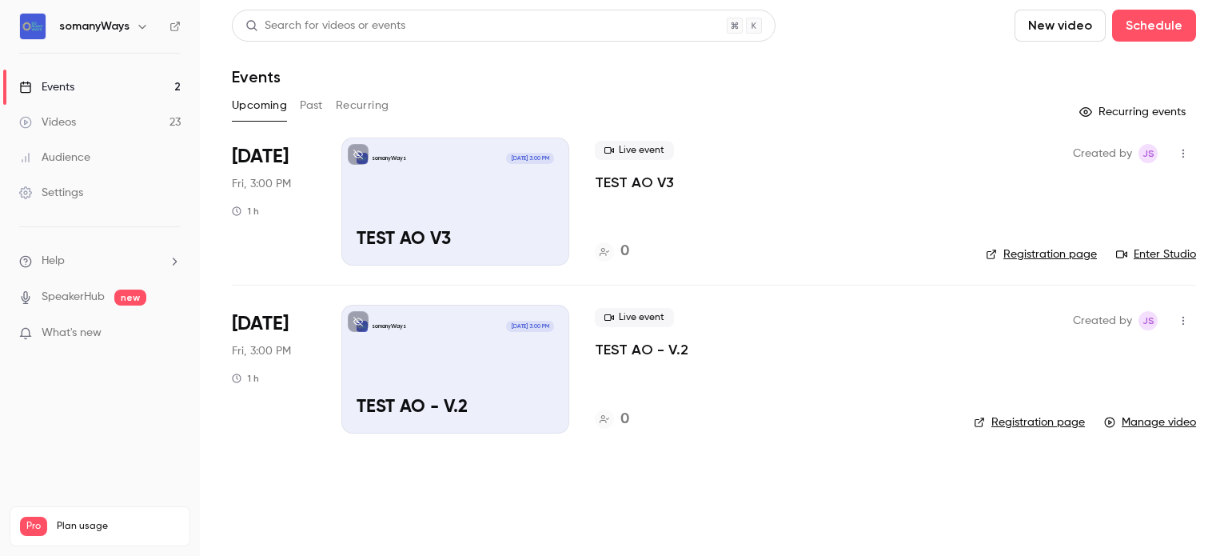
click at [587, 189] on li "[DATE] Fri, 3:00 PM 1 h somanyWays [DATE] 3:00 PM TEST AO V3 Live event TEST AO…" at bounding box center [714, 210] width 964 height 147
click at [506, 188] on div "somanyWays [DATE] 3:00 PM TEST AO V3" at bounding box center [455, 201] width 228 height 128
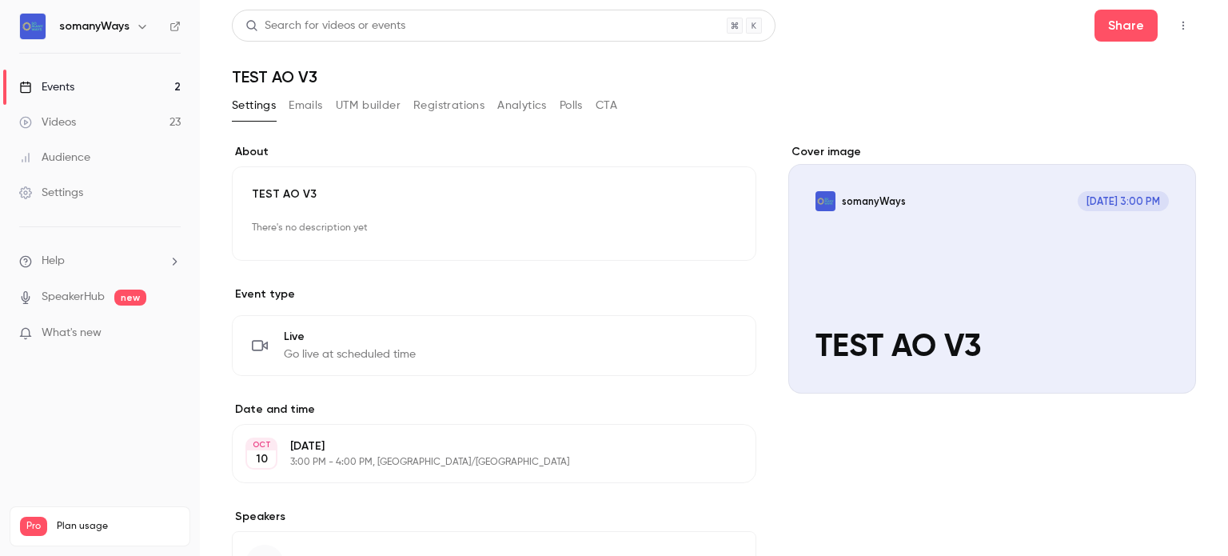
click at [133, 89] on link "Events 2" at bounding box center [100, 87] width 200 height 35
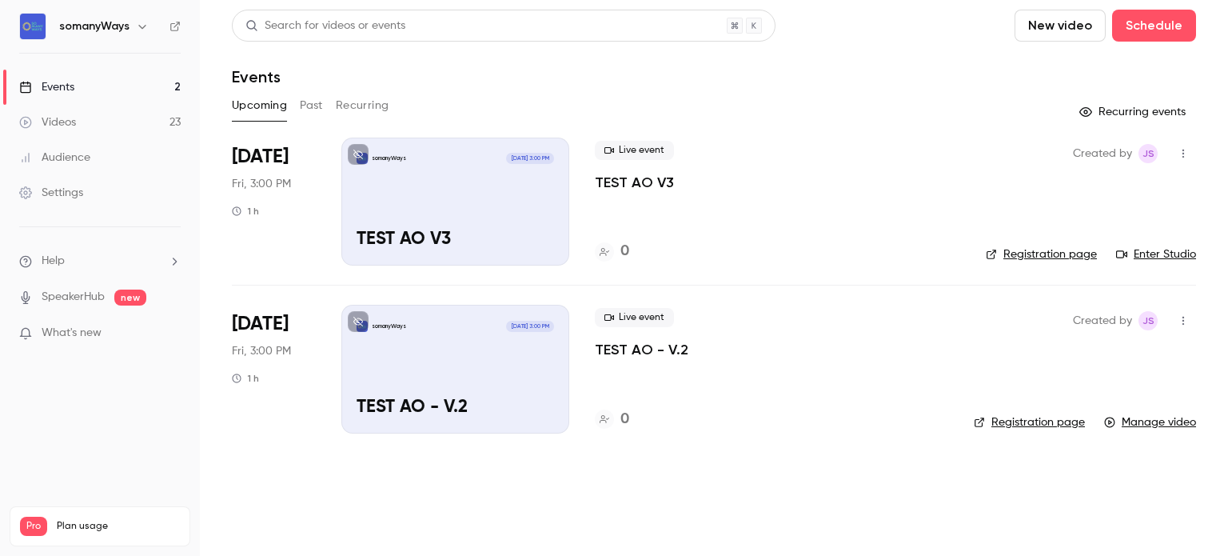
click at [130, 125] on link "Videos 23" at bounding box center [100, 122] width 200 height 35
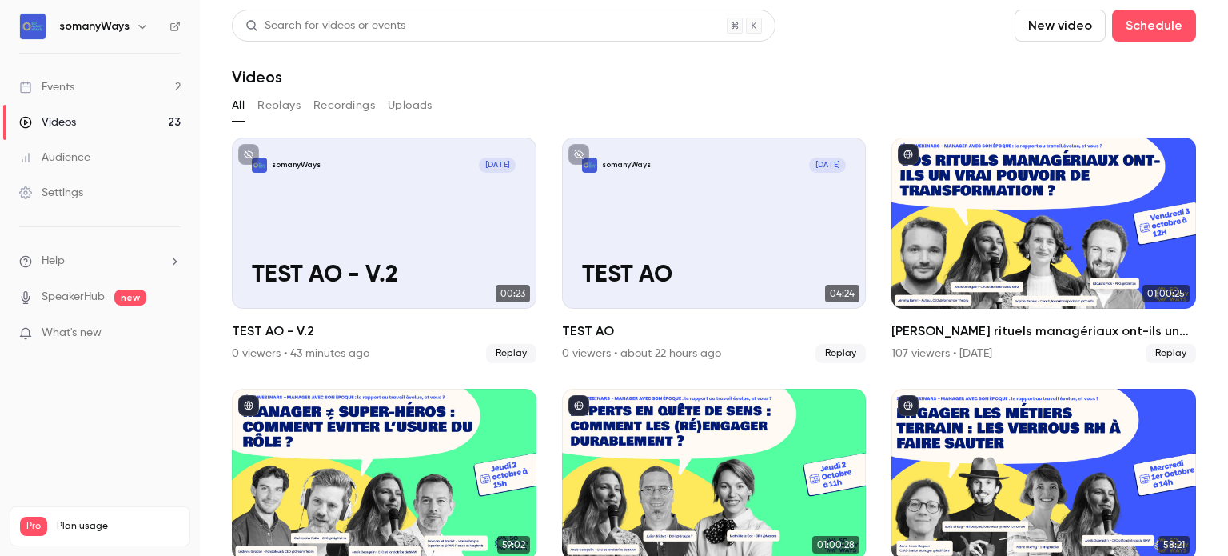
click at [133, 92] on link "Events 2" at bounding box center [100, 87] width 200 height 35
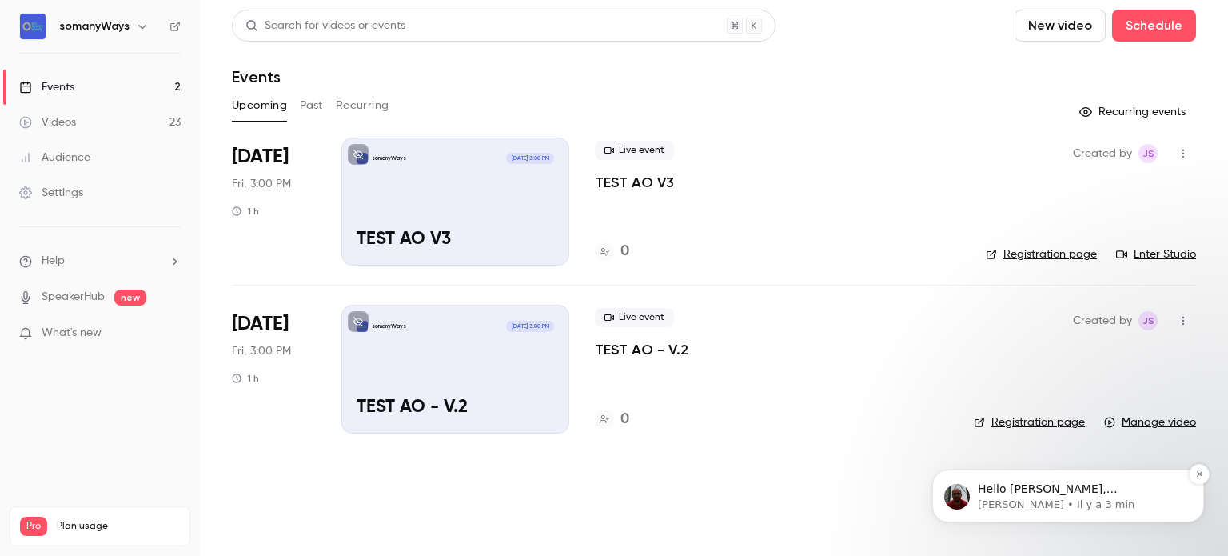
click at [1049, 496] on span "Hello [PERSON_NAME], [PERSON_NAME]-tu m'envoyer le lien de la vidéo. On a eu un…" at bounding box center [1080, 520] width 205 height 77
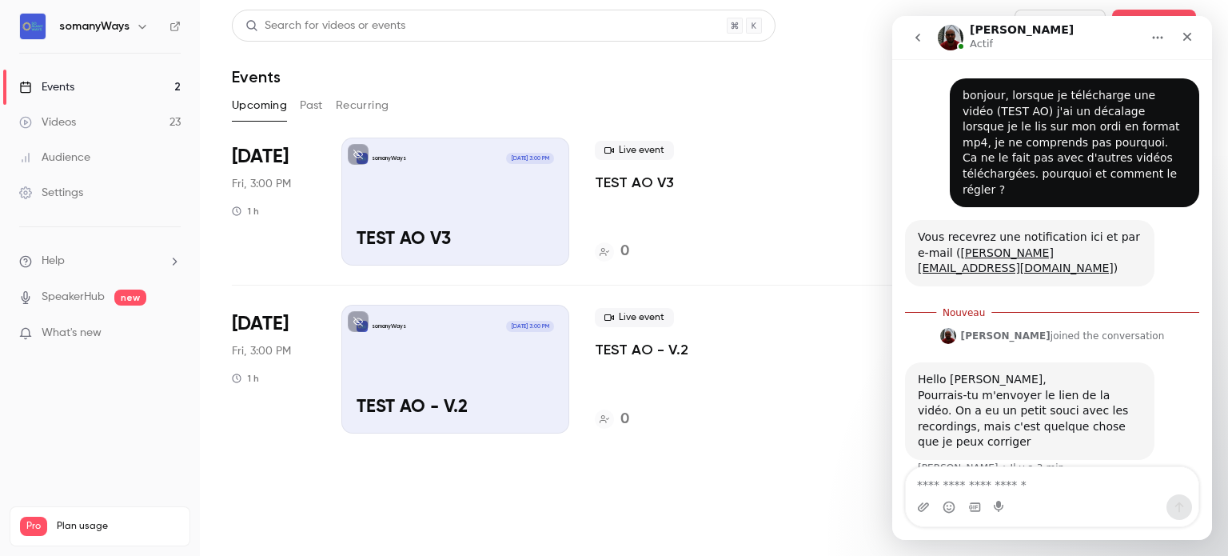
scroll to position [2, 0]
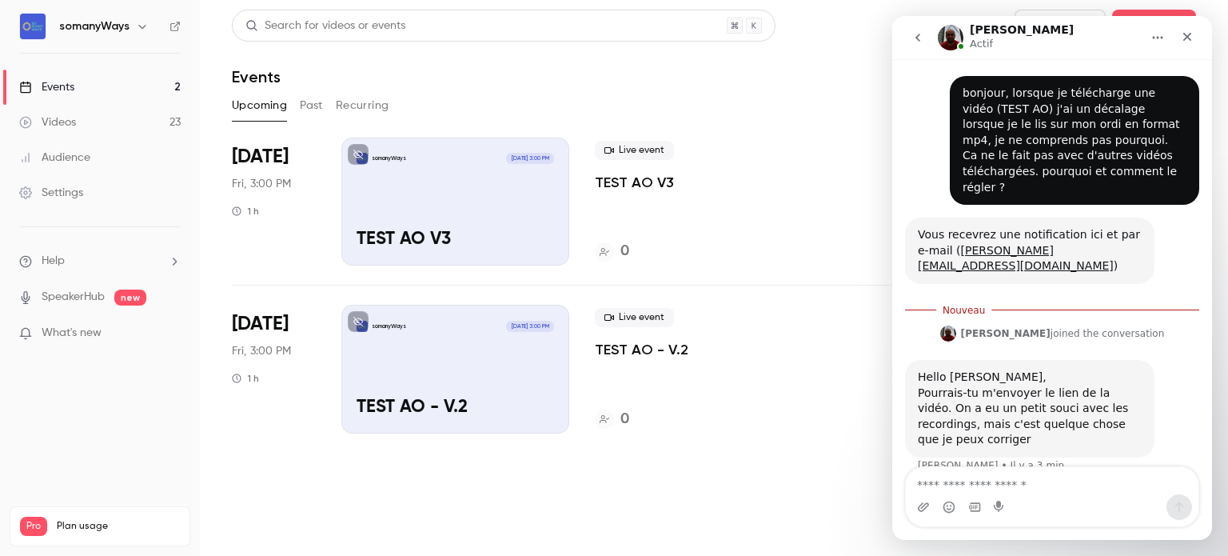
click at [163, 86] on link "Events 2" at bounding box center [100, 87] width 200 height 35
click at [140, 118] on link "Videos 23" at bounding box center [100, 122] width 200 height 35
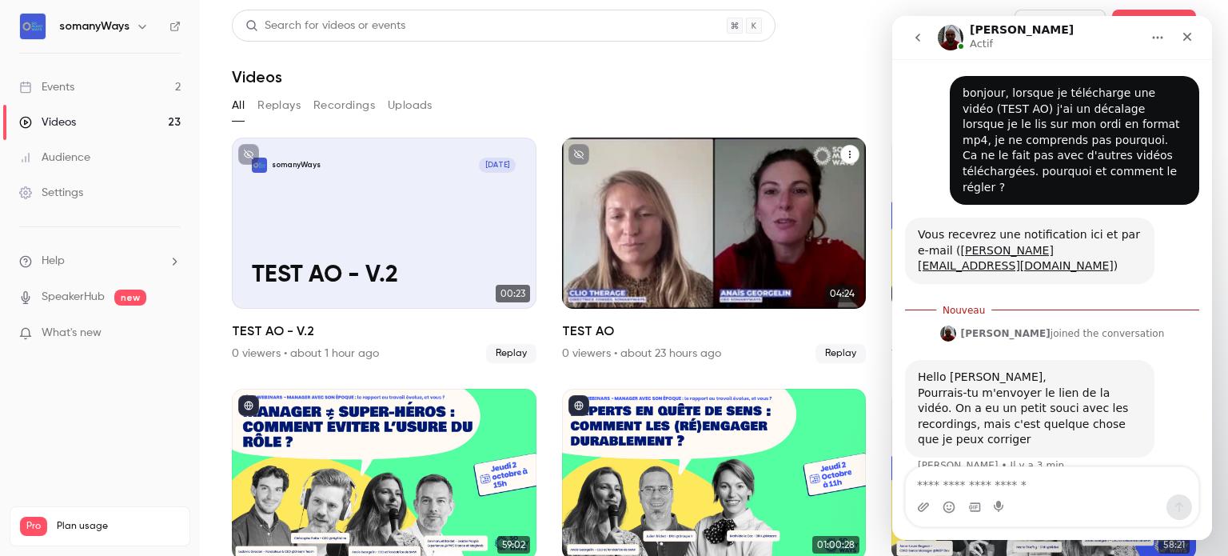
click at [795, 187] on div "somanyWays [DATE] TEST AO" at bounding box center [714, 222] width 305 height 171
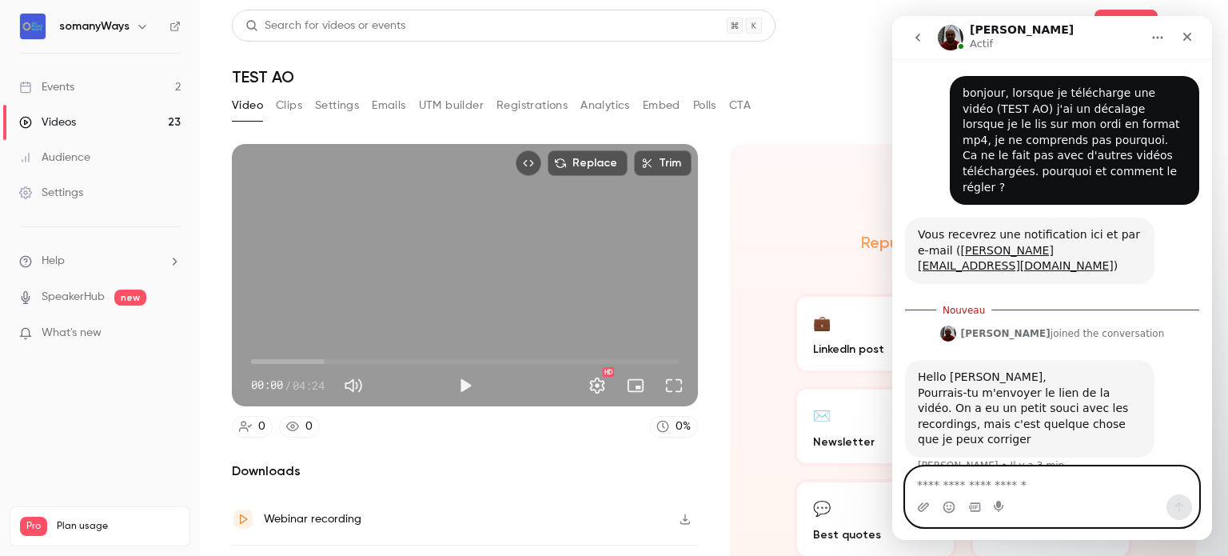
click at [962, 483] on textarea "Envoyer un message..." at bounding box center [1052, 480] width 293 height 27
paste textarea "**********"
type textarea "**********"
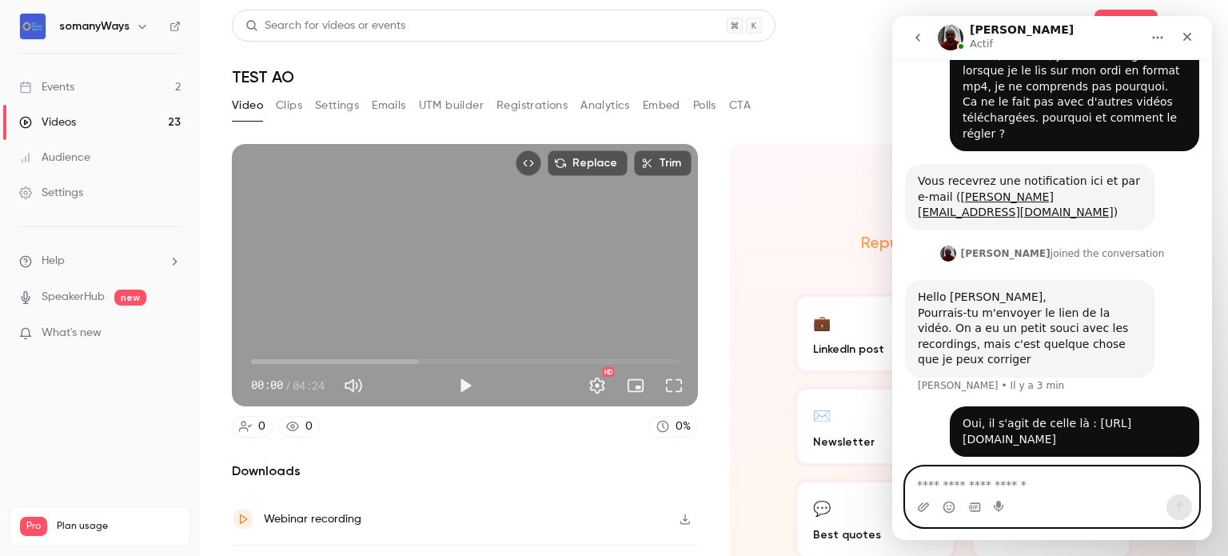
scroll to position [62, 0]
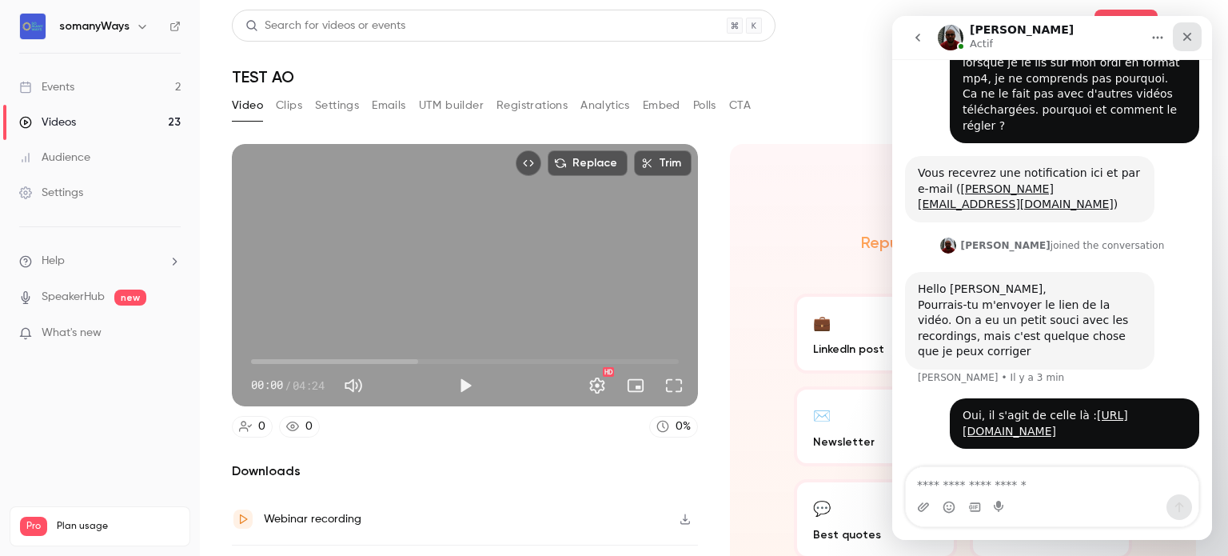
click at [1184, 41] on icon "Fermer" at bounding box center [1187, 36] width 13 height 13
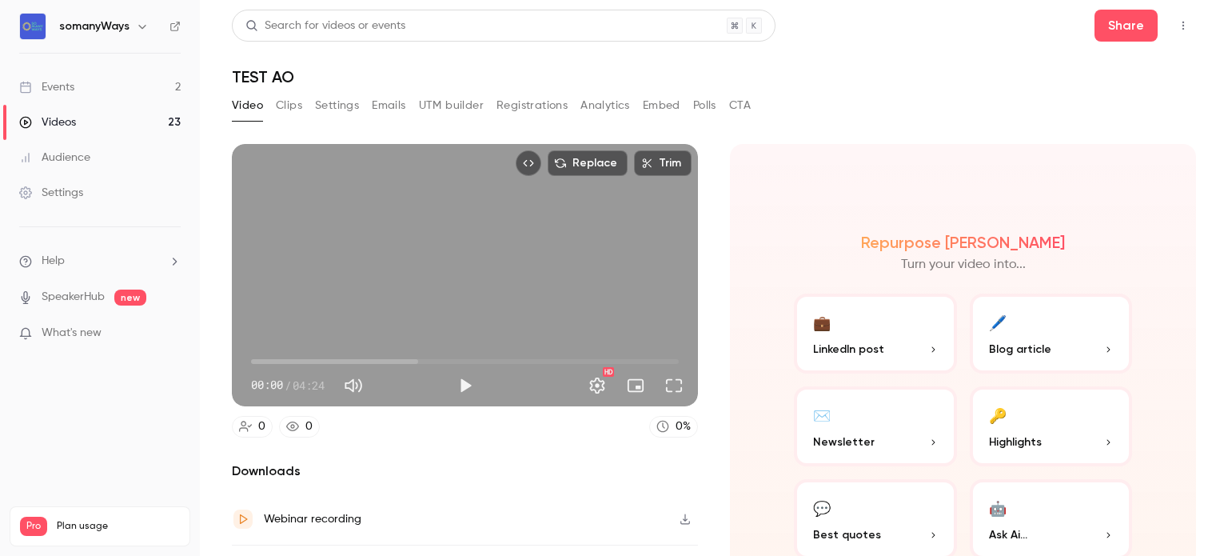
click at [114, 87] on link "Events 2" at bounding box center [100, 87] width 200 height 35
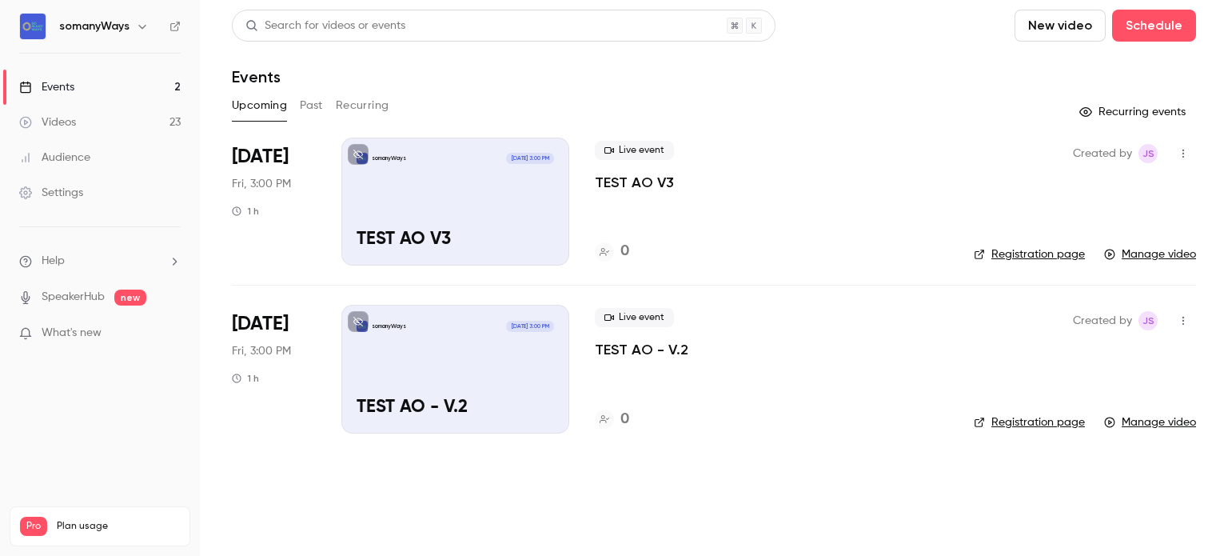
click at [137, 119] on link "Videos 23" at bounding box center [100, 122] width 200 height 35
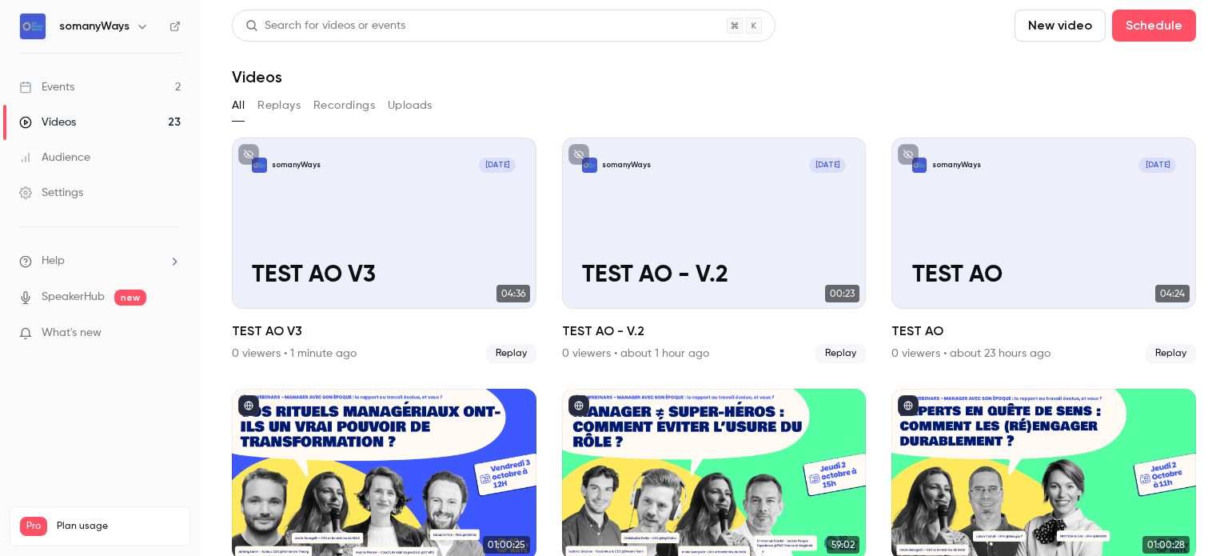
click at [152, 81] on link "Events 2" at bounding box center [100, 87] width 200 height 35
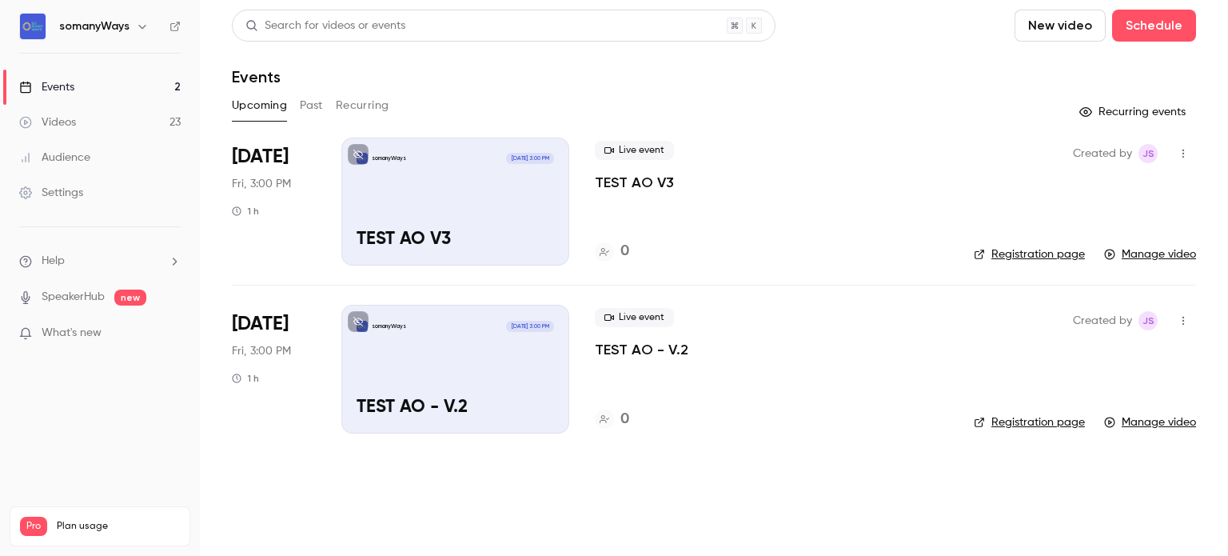
click at [167, 120] on link "Videos 23" at bounding box center [100, 122] width 200 height 35
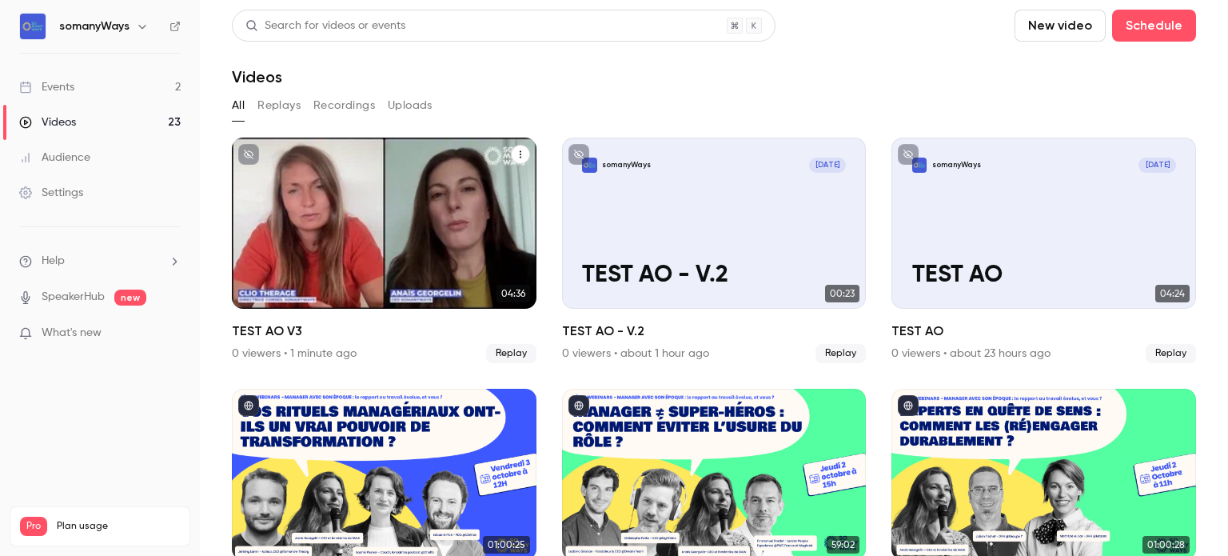
click at [395, 224] on div "somanyWays Oct 10 TEST AO V3" at bounding box center [384, 222] width 305 height 171
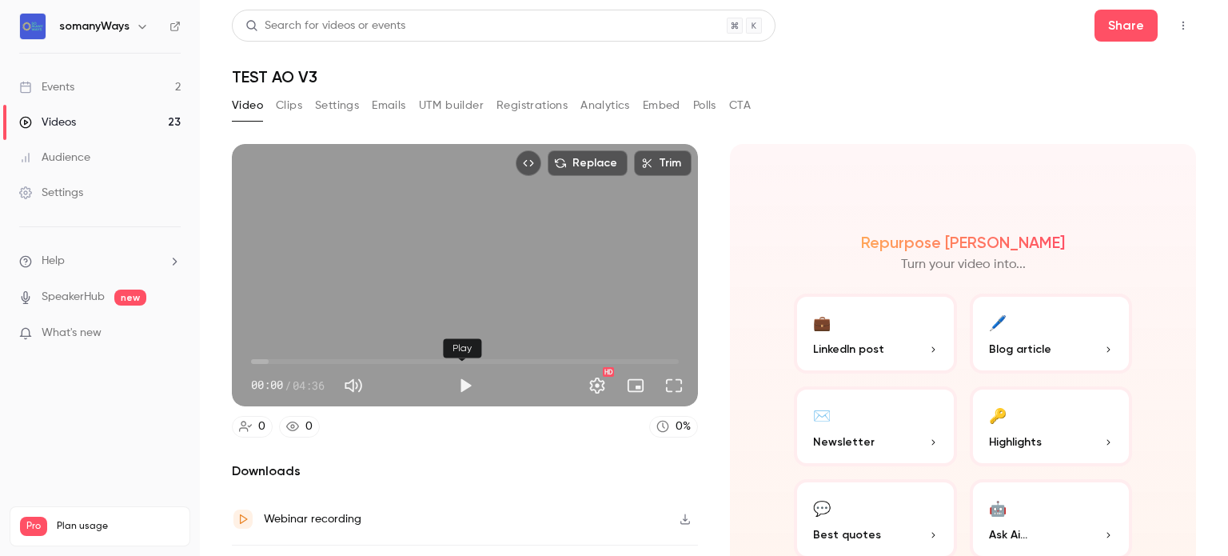
click at [460, 380] on button "Play" at bounding box center [465, 385] width 32 height 32
click at [665, 382] on button "Full screen" at bounding box center [674, 385] width 32 height 32
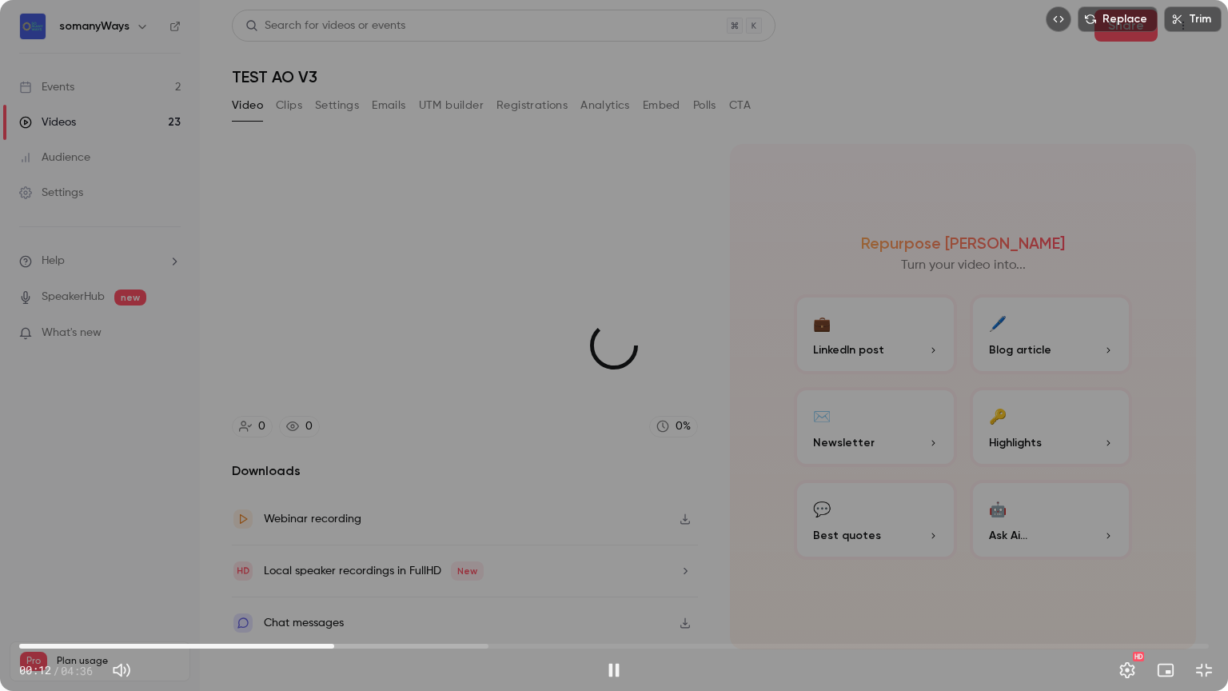
click at [334, 555] on span "01:13" at bounding box center [613, 646] width 1189 height 26
click at [500, 555] on span "01:18" at bounding box center [613, 646] width 1189 height 26
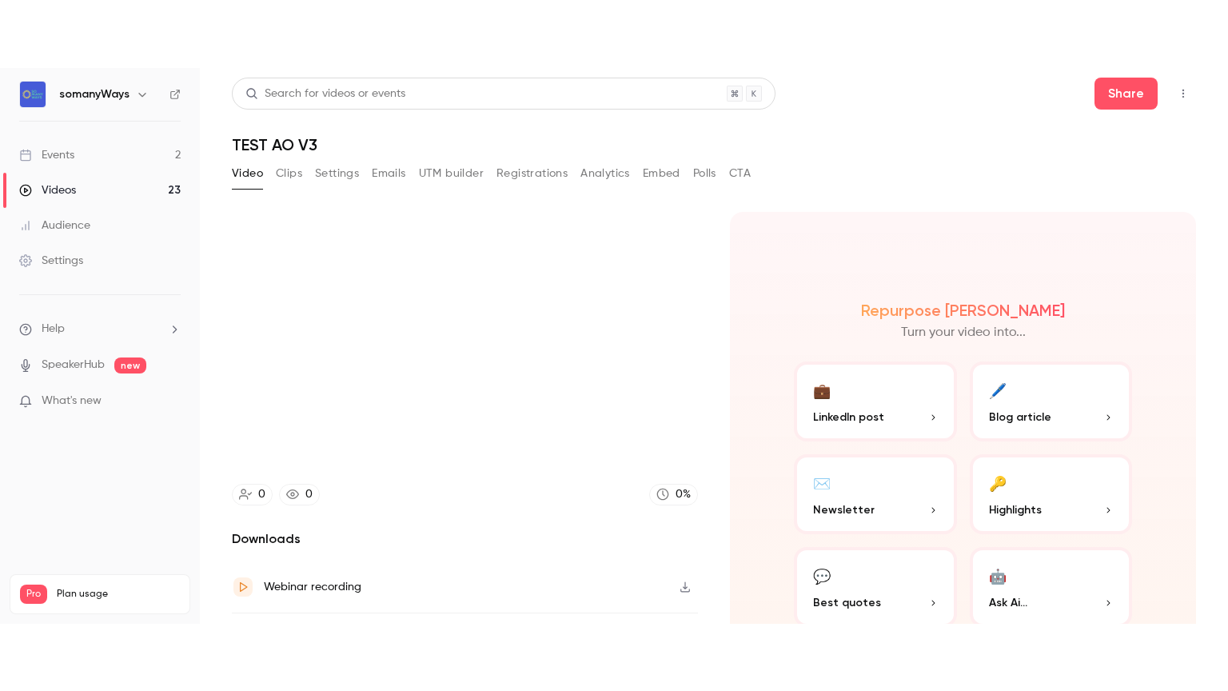
scroll to position [88, 0]
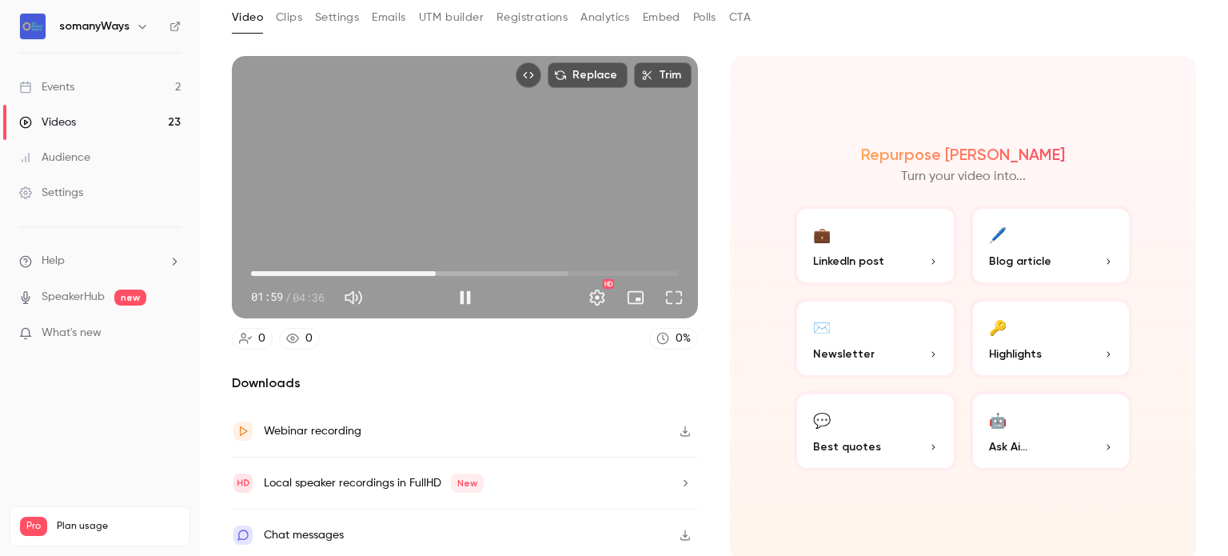
click at [436, 208] on div "Replace Trim 01:59 01:59 / 04:36 HD" at bounding box center [465, 187] width 466 height 262
click at [685, 426] on button "button" at bounding box center [685, 431] width 26 height 26
click at [325, 268] on span "00:48" at bounding box center [465, 274] width 428 height 26
click at [351, 270] on span "00:48" at bounding box center [465, 274] width 428 height 26
click at [649, 291] on div "HD" at bounding box center [585, 298] width 209 height 26
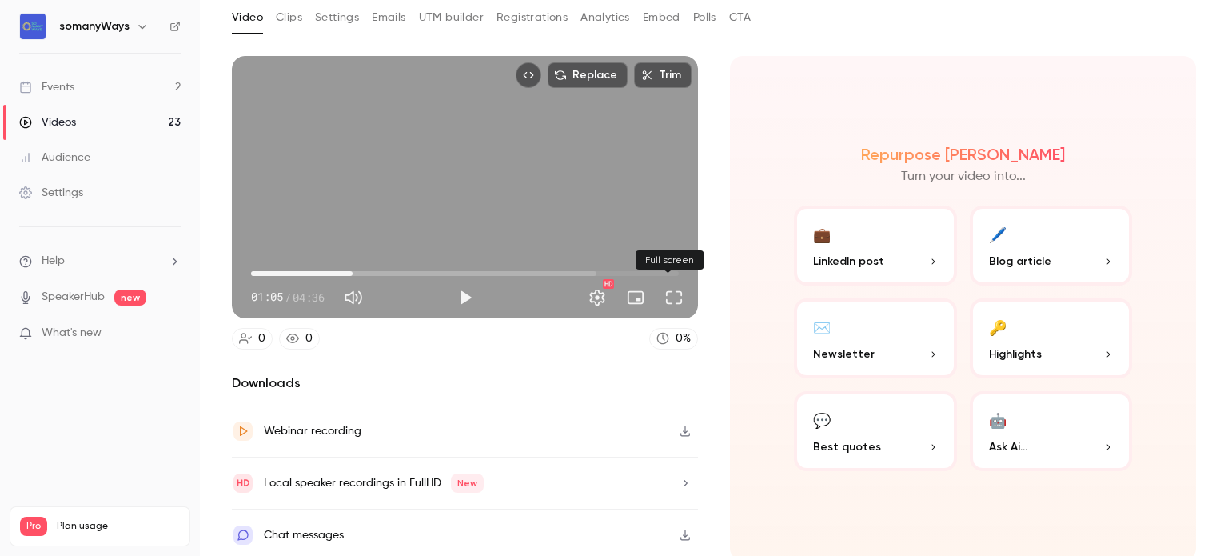
click at [665, 294] on button "Full screen" at bounding box center [674, 297] width 32 height 32
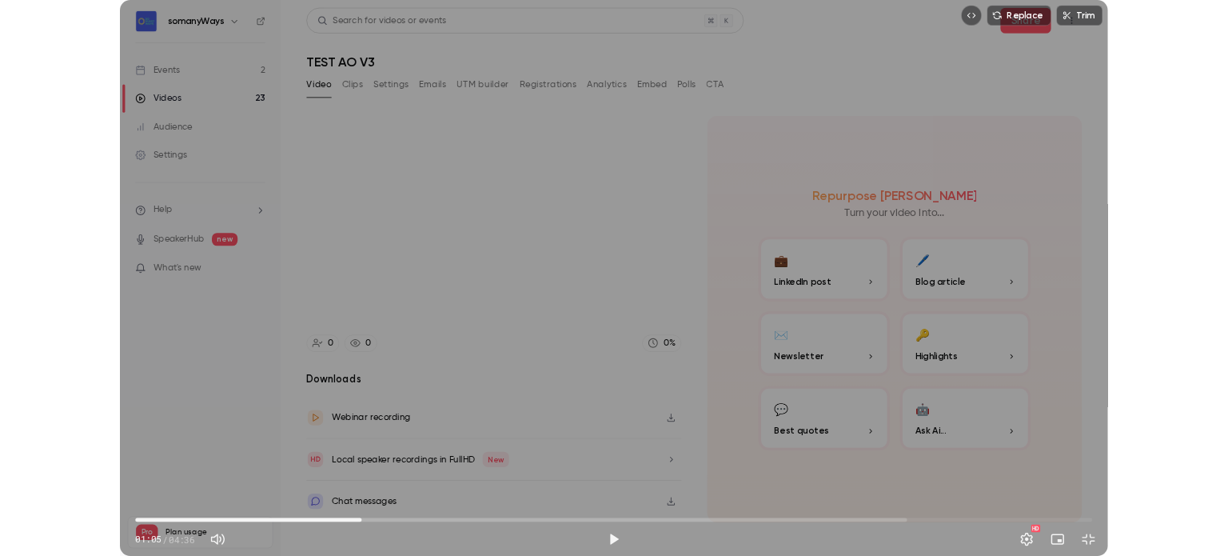
scroll to position [23, 0]
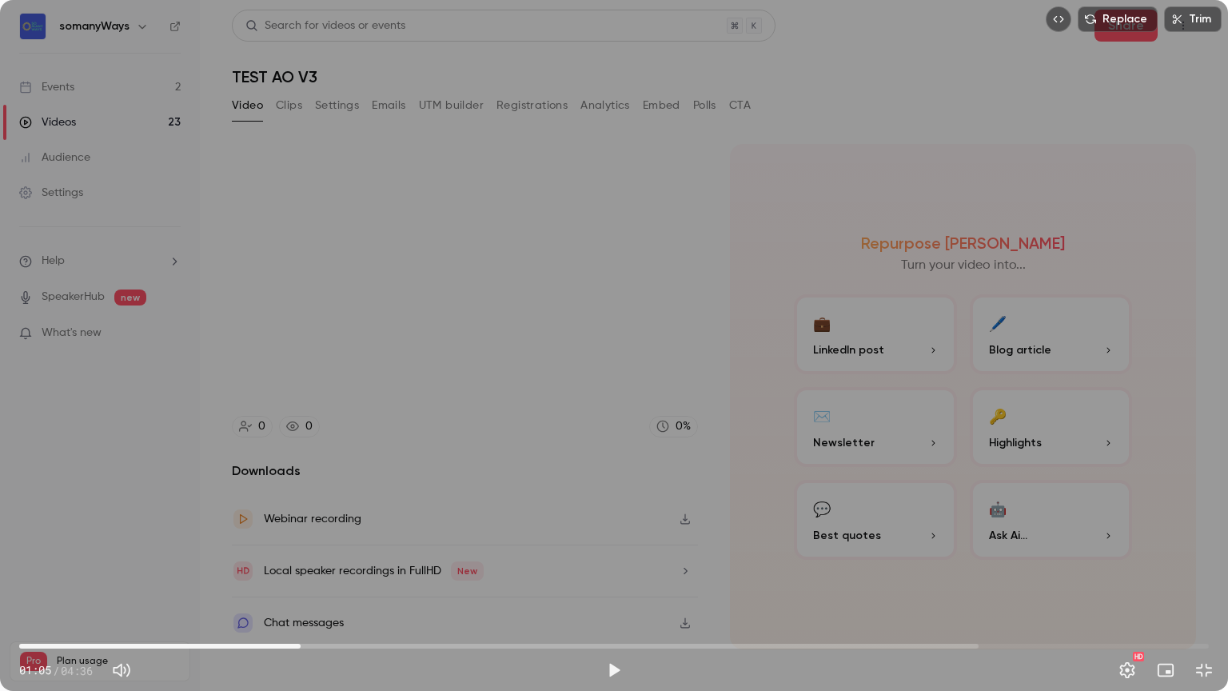
click at [612, 555] on button "Play" at bounding box center [614, 670] width 32 height 32
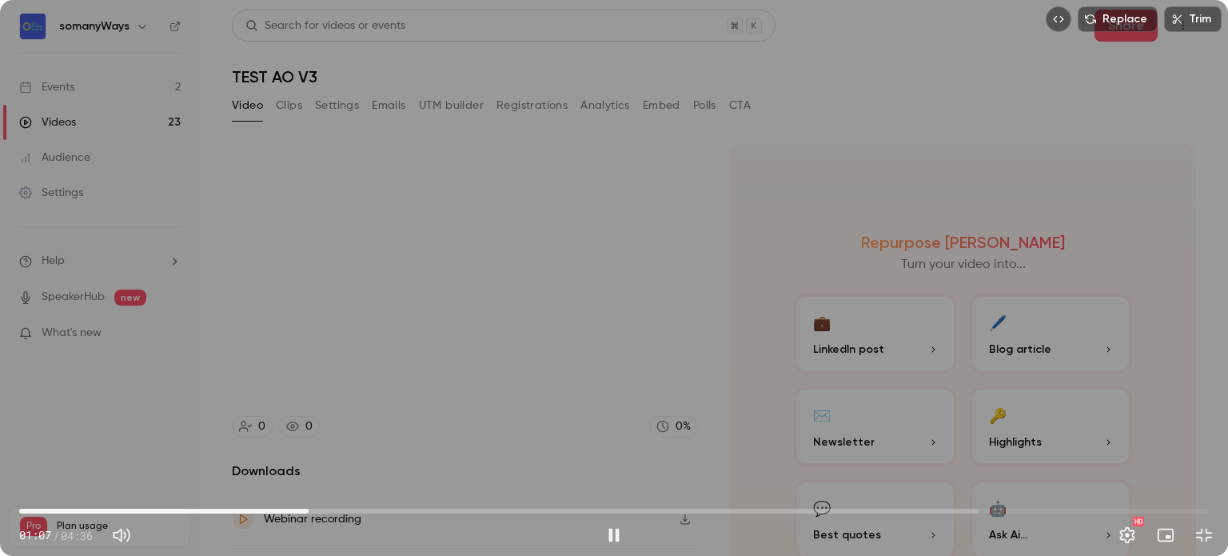
scroll to position [62, 0]
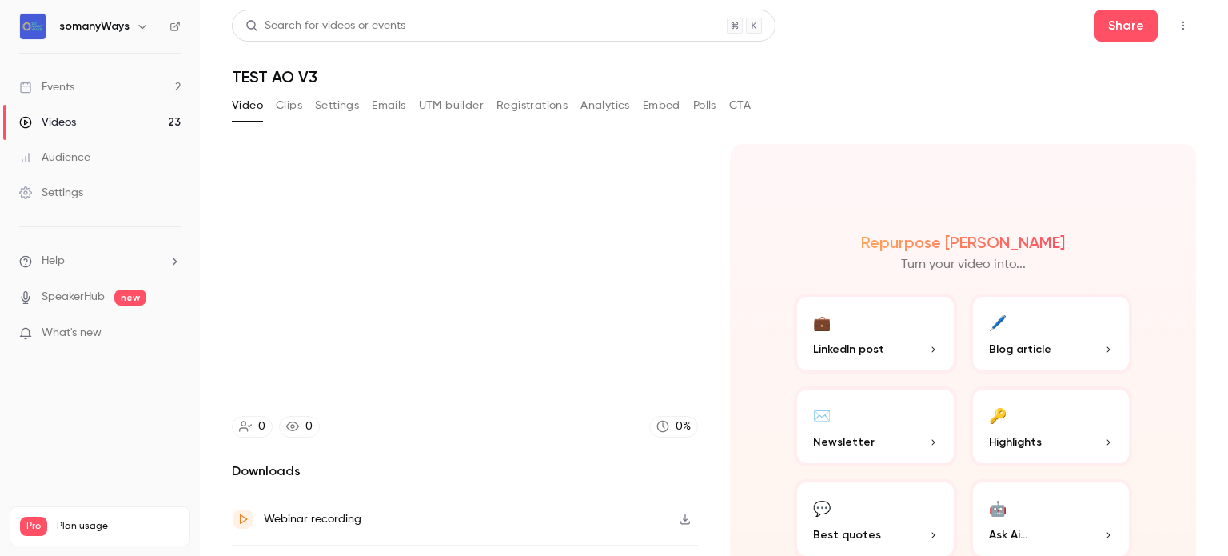
type input "****"
click at [110, 124] on link "Videos 23" at bounding box center [100, 122] width 200 height 35
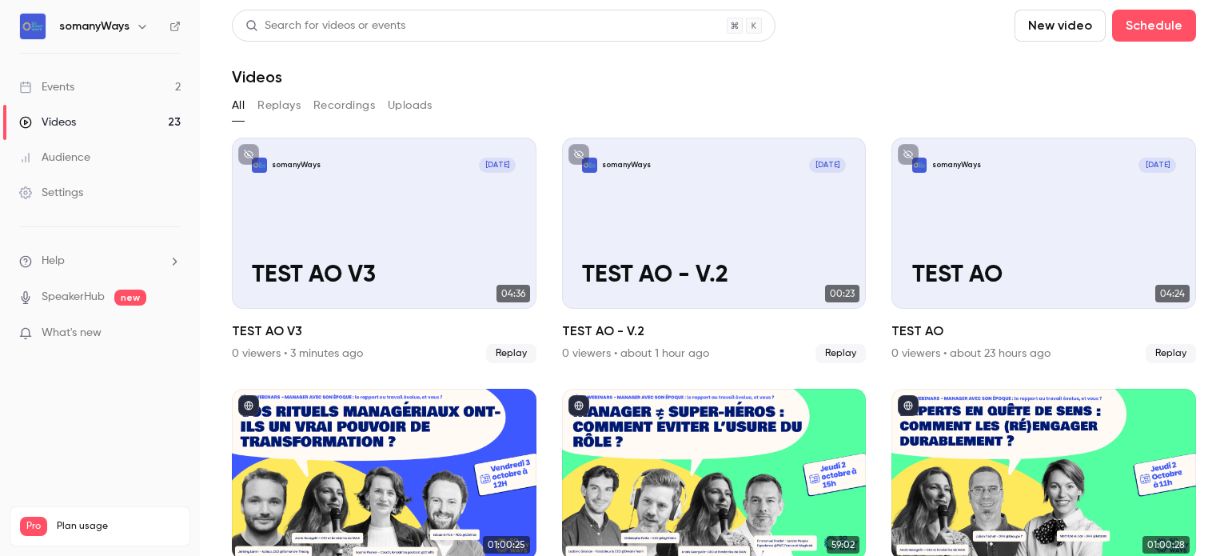
click at [85, 86] on link "Events 2" at bounding box center [100, 87] width 200 height 35
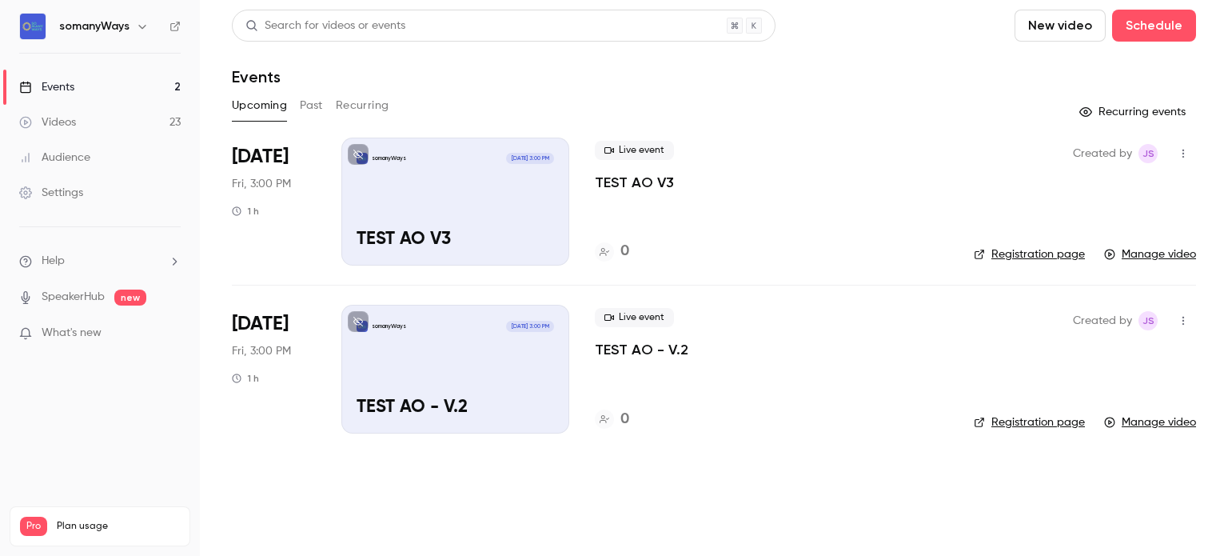
click at [67, 265] on li "Help" at bounding box center [99, 261] width 161 height 17
click at [165, 262] on div at bounding box center [614, 278] width 1228 height 556
click at [173, 261] on icon "help-dropdown-opener" at bounding box center [174, 261] width 13 height 13
click at [252, 250] on link "Talk to [GEOGRAPHIC_DATA]" at bounding box center [294, 242] width 175 height 42
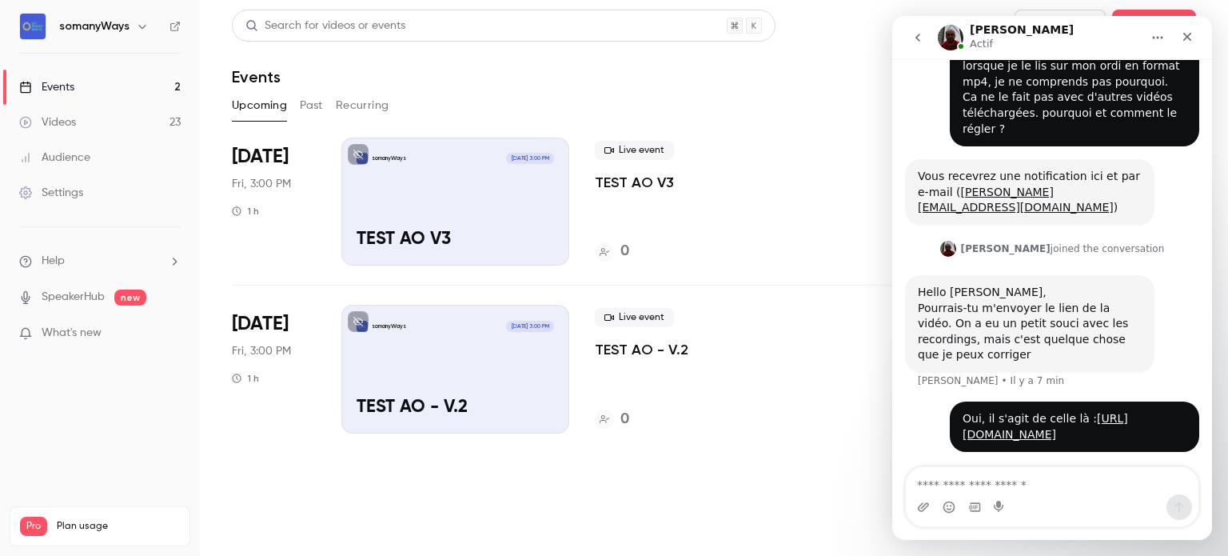
scroll to position [62, 0]
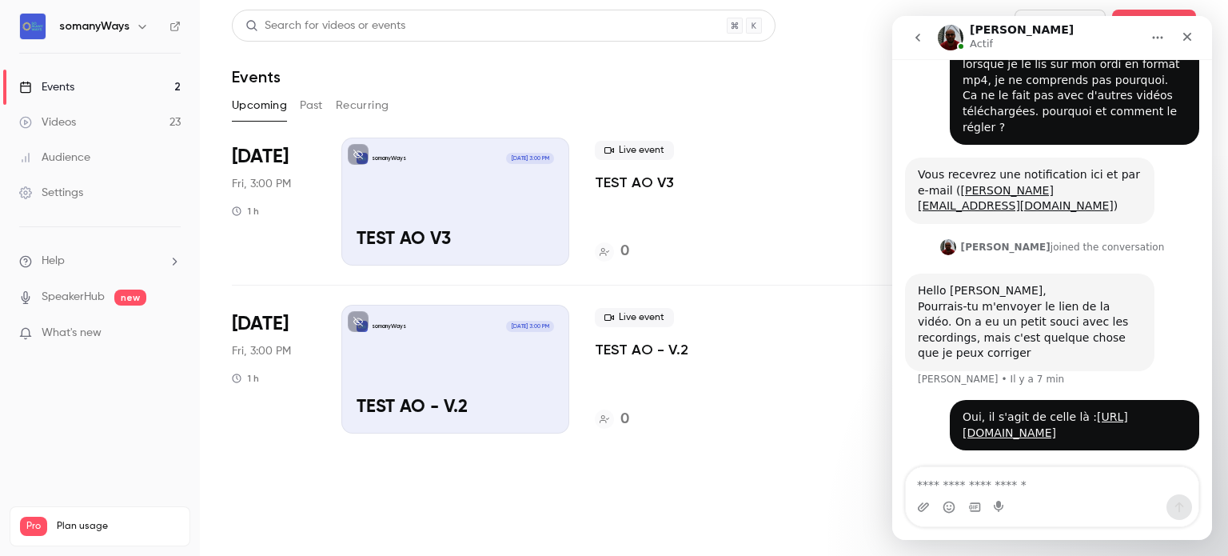
click at [508, 205] on div "somanyWays Oct 10, 3:00 PM TEST AO V3" at bounding box center [455, 201] width 228 height 128
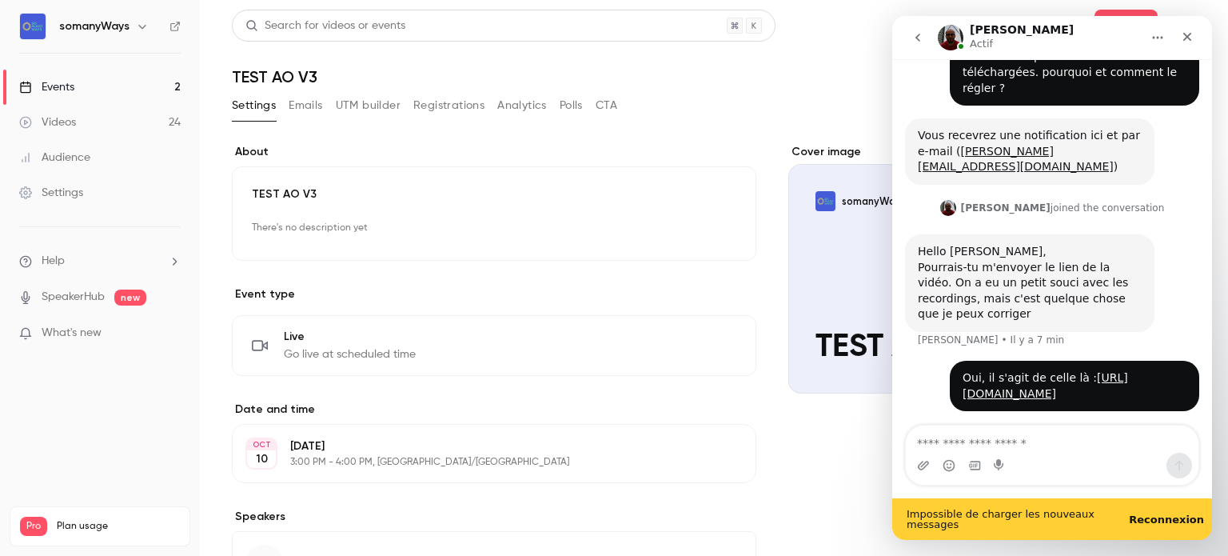
click at [165, 130] on link "Videos 24" at bounding box center [100, 122] width 200 height 35
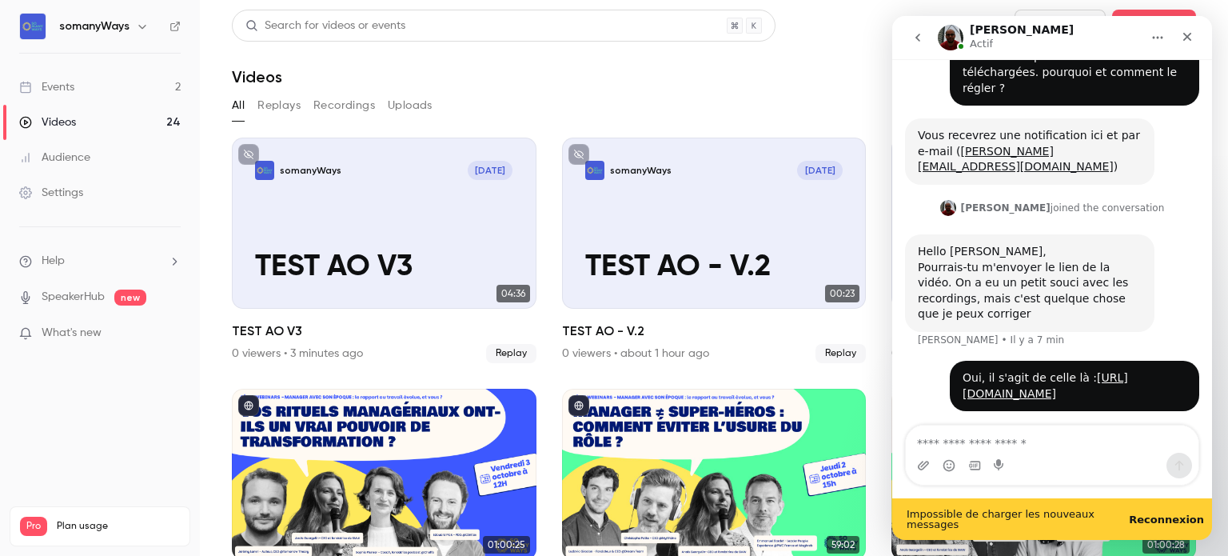
scroll to position [104, 0]
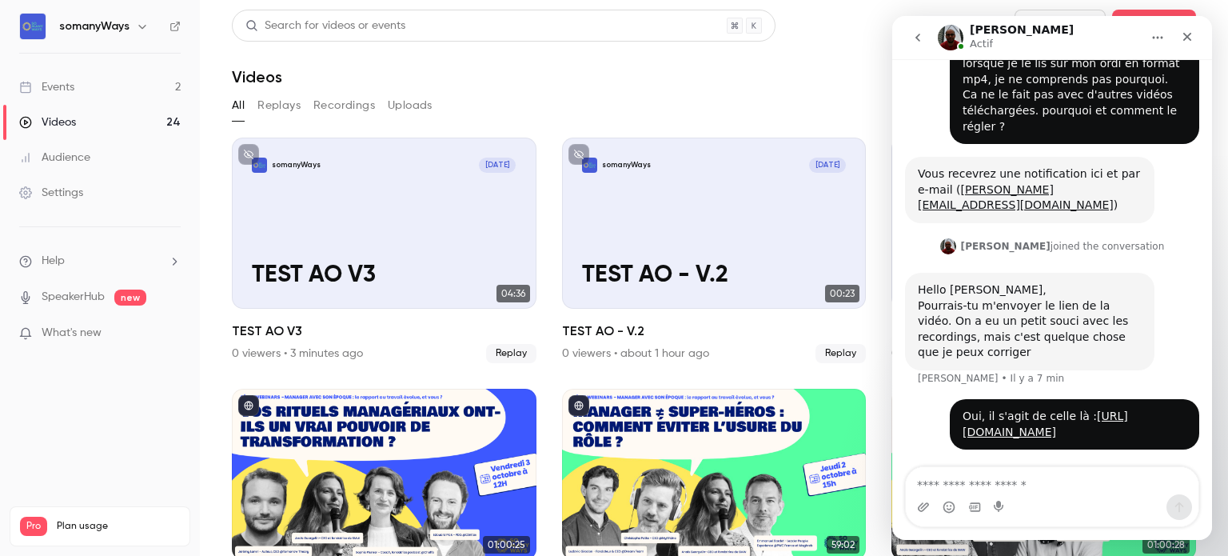
click at [1161, 540] on div "Reconnecté" at bounding box center [1052, 540] width 320 height 0
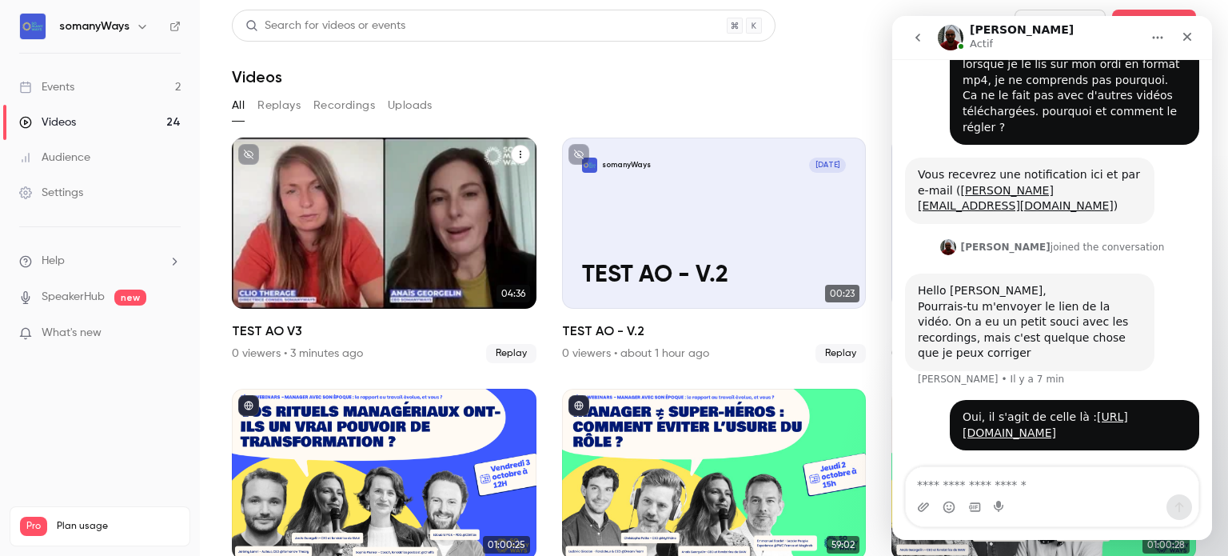
click at [358, 217] on div "somanyWays Oct 10 TEST AO V3" at bounding box center [384, 222] width 305 height 171
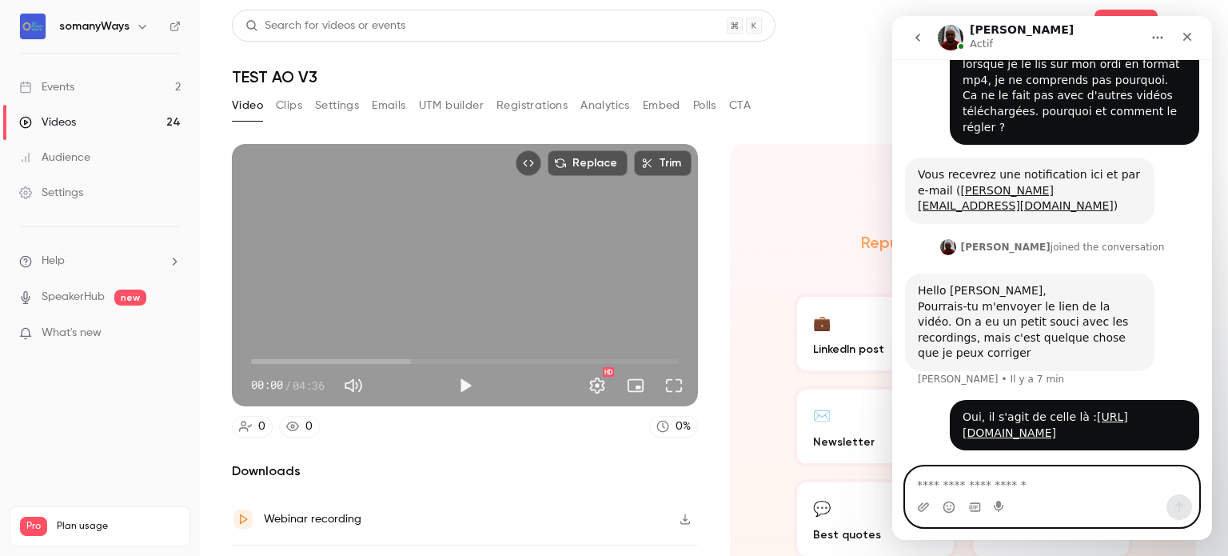
click at [988, 480] on textarea "Envoyer un message..." at bounding box center [1052, 480] width 293 height 27
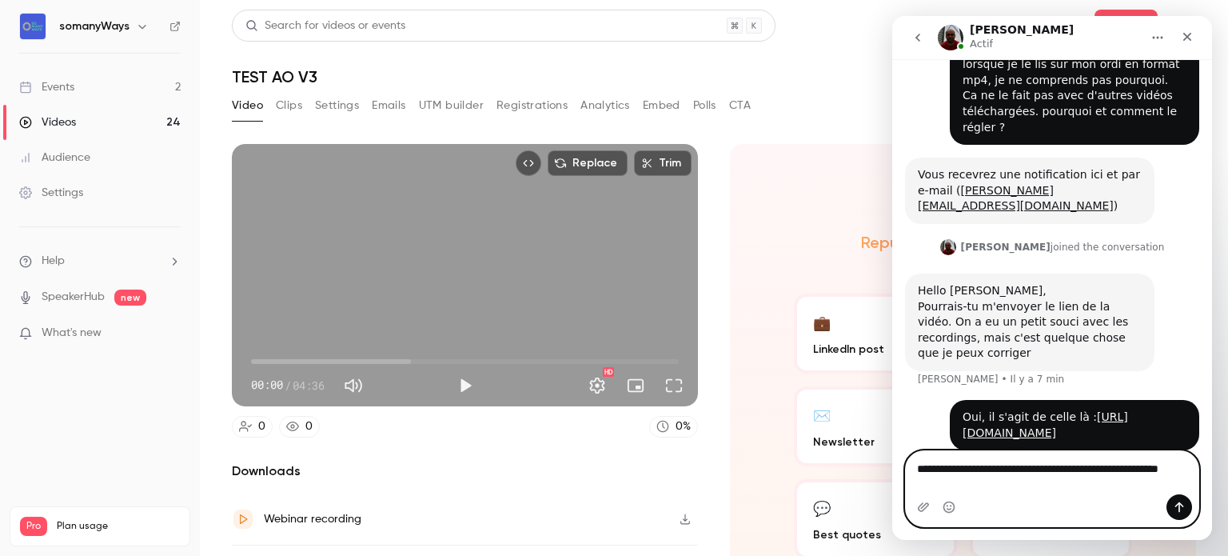
scroll to position [78, 0]
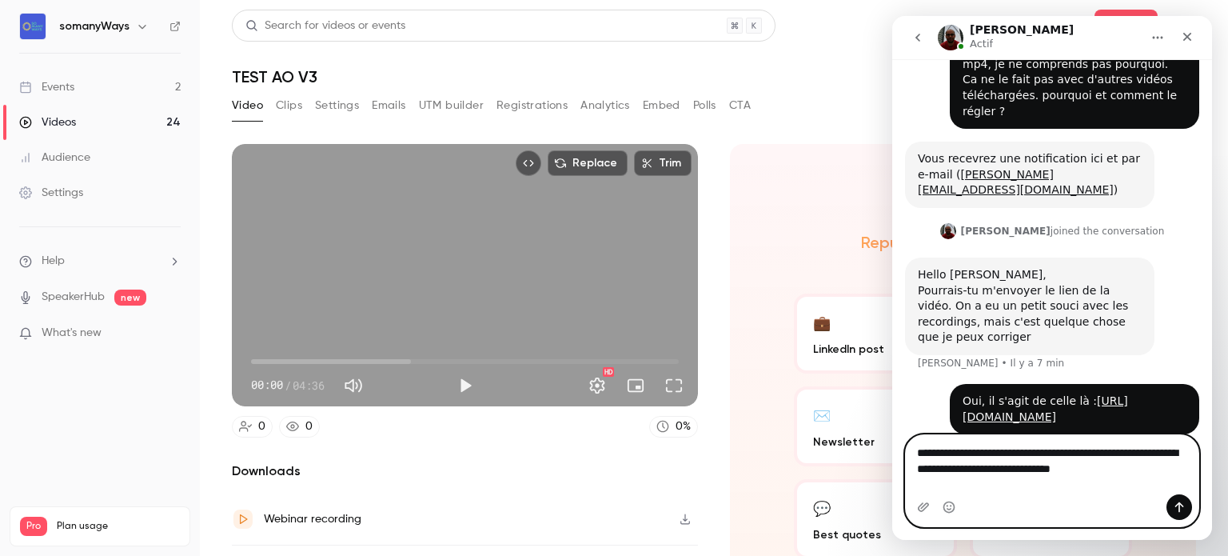
paste textarea "**********"
type textarea "**********"
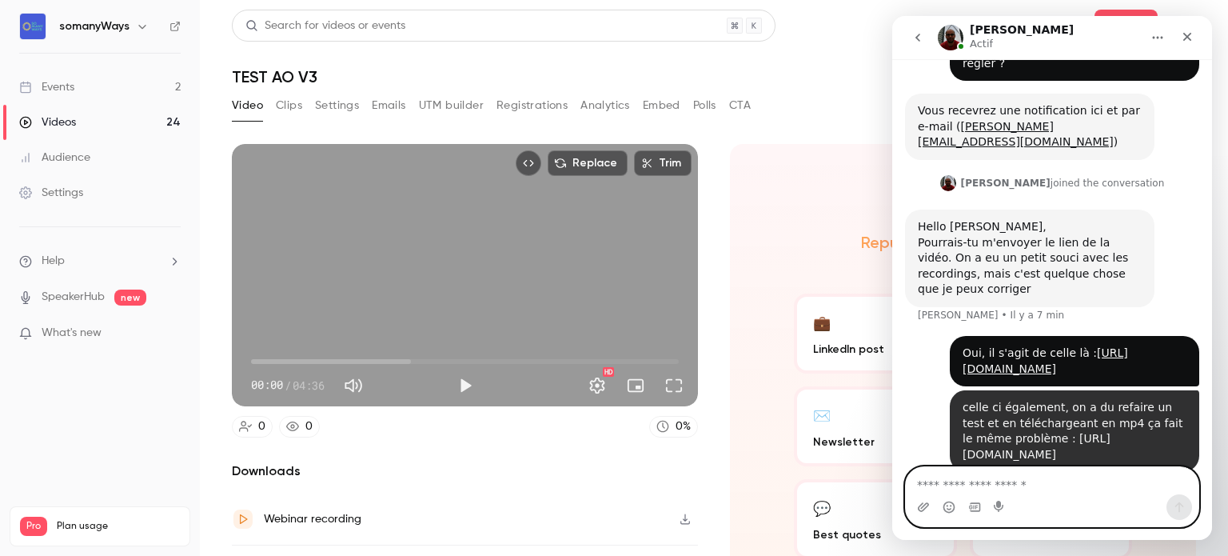
scroll to position [193, 0]
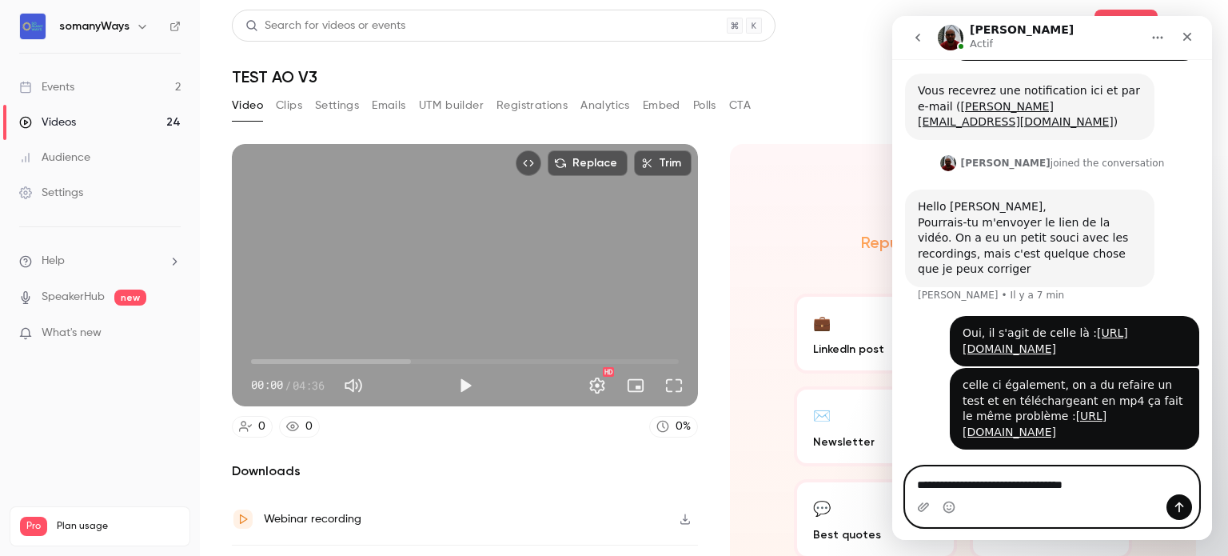
type textarea "**********"
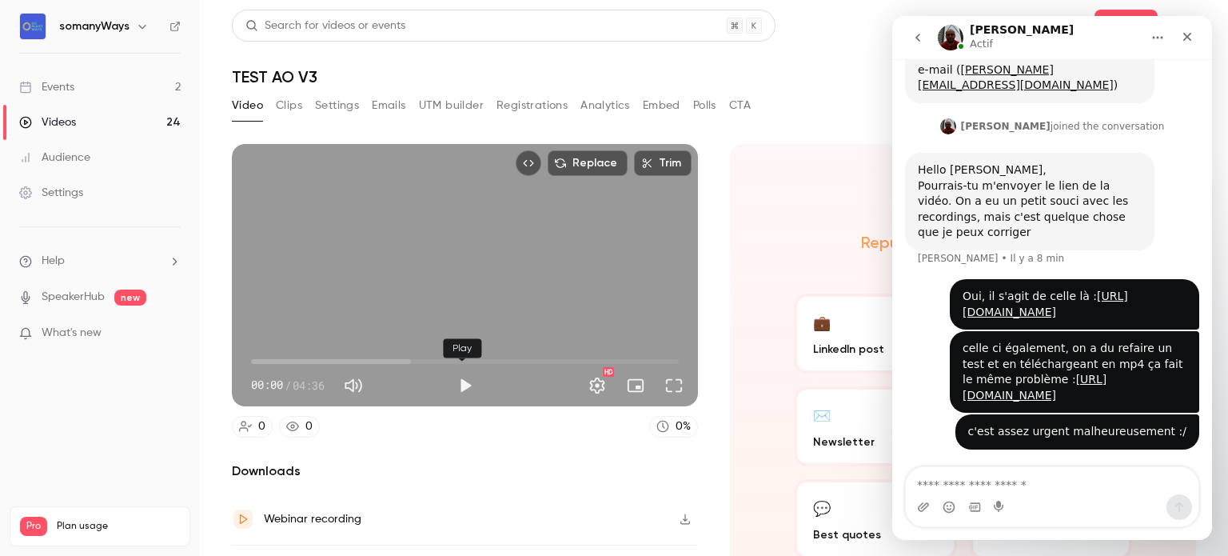
click at [460, 379] on button "Play" at bounding box center [465, 385] width 32 height 32
click at [368, 361] on span "00:11" at bounding box center [465, 362] width 428 height 26
click at [665, 381] on button "Full screen" at bounding box center [674, 385] width 32 height 32
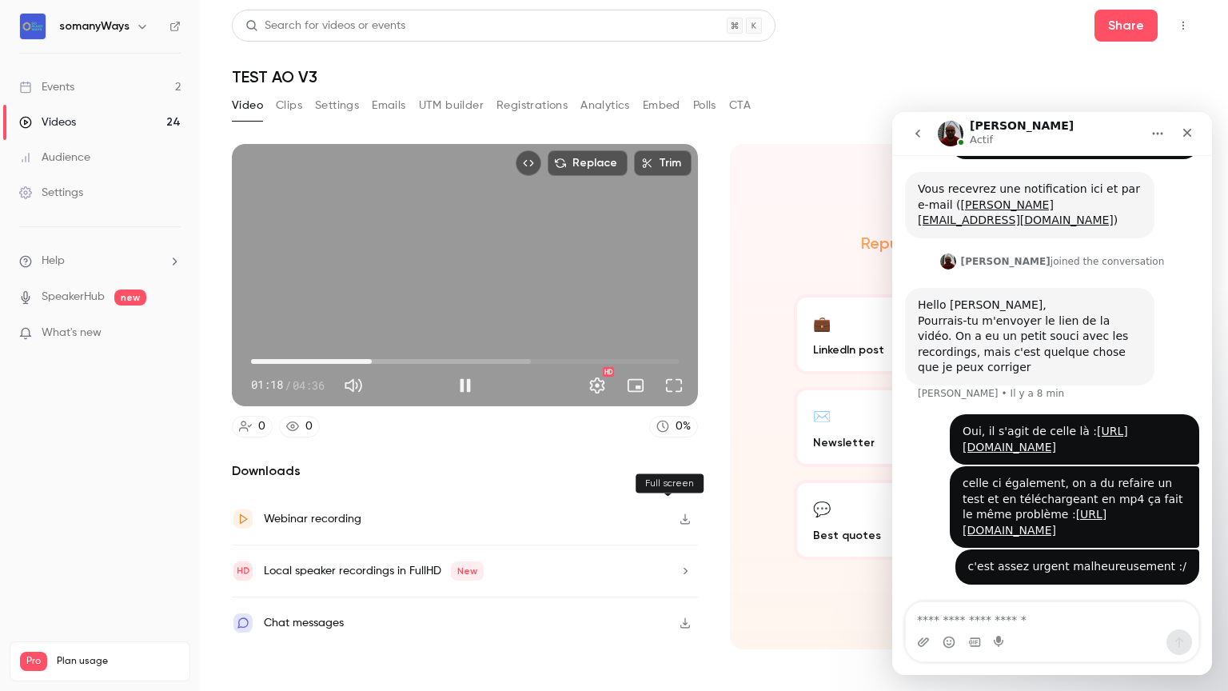
scroll to position [190, 0]
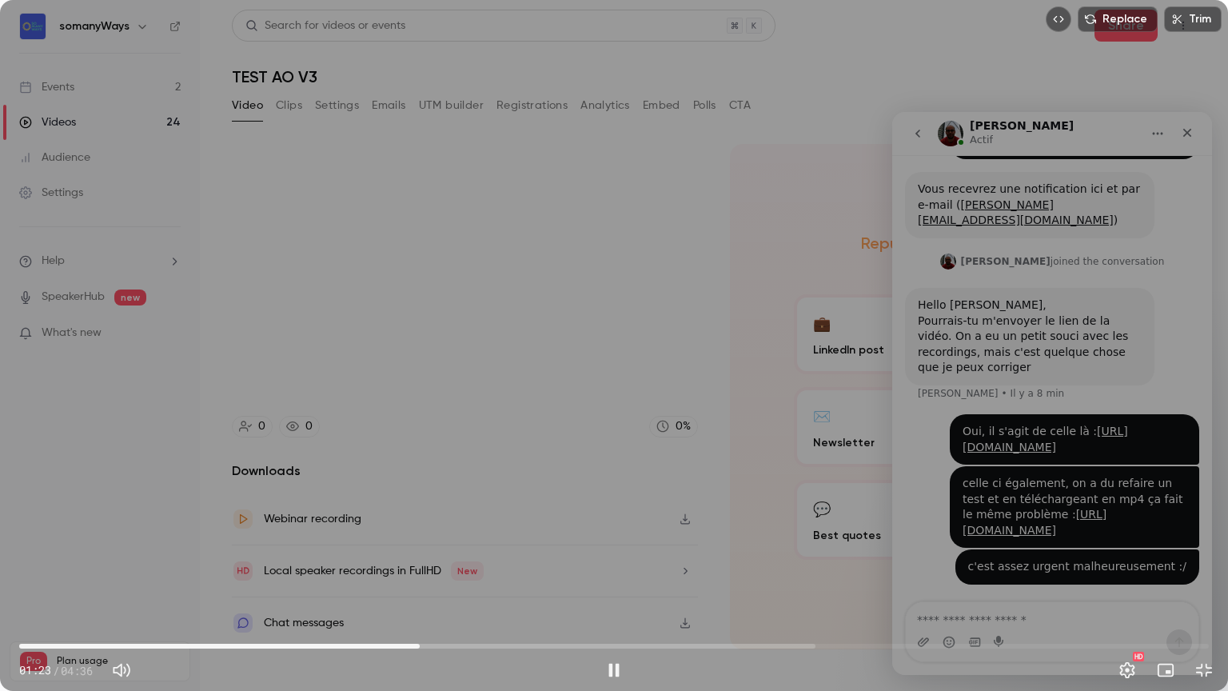
click at [420, 555] on span "01:33" at bounding box center [613, 646] width 1189 height 26
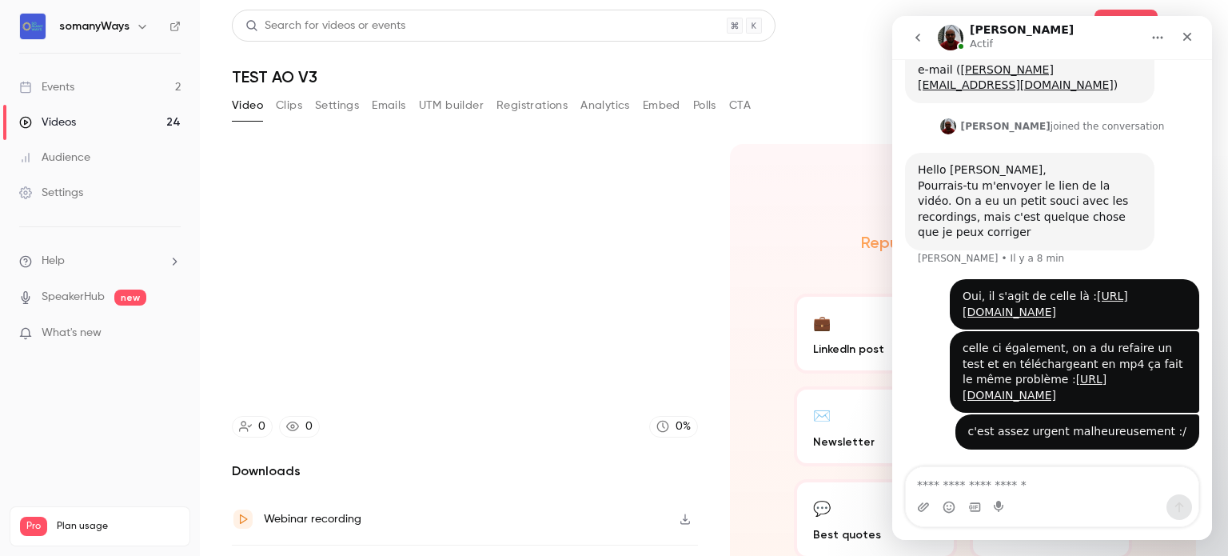
scroll to position [229, 0]
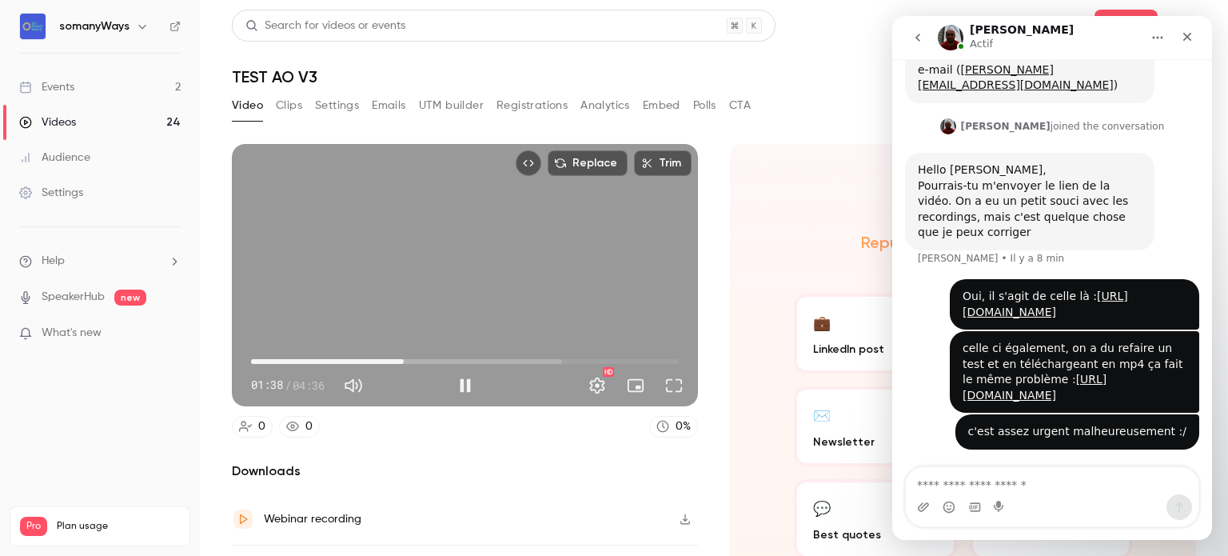
click at [498, 245] on div "Replace Trim 01:38 01:38 / 04:36 HD" at bounding box center [465, 275] width 466 height 262
type input "****"
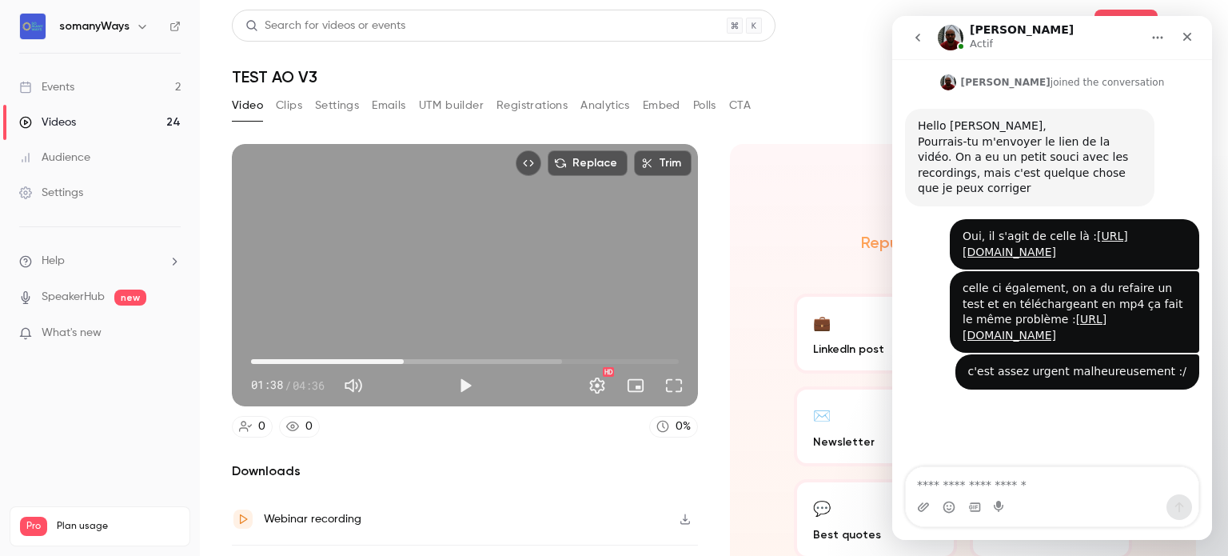
scroll to position [277, 0]
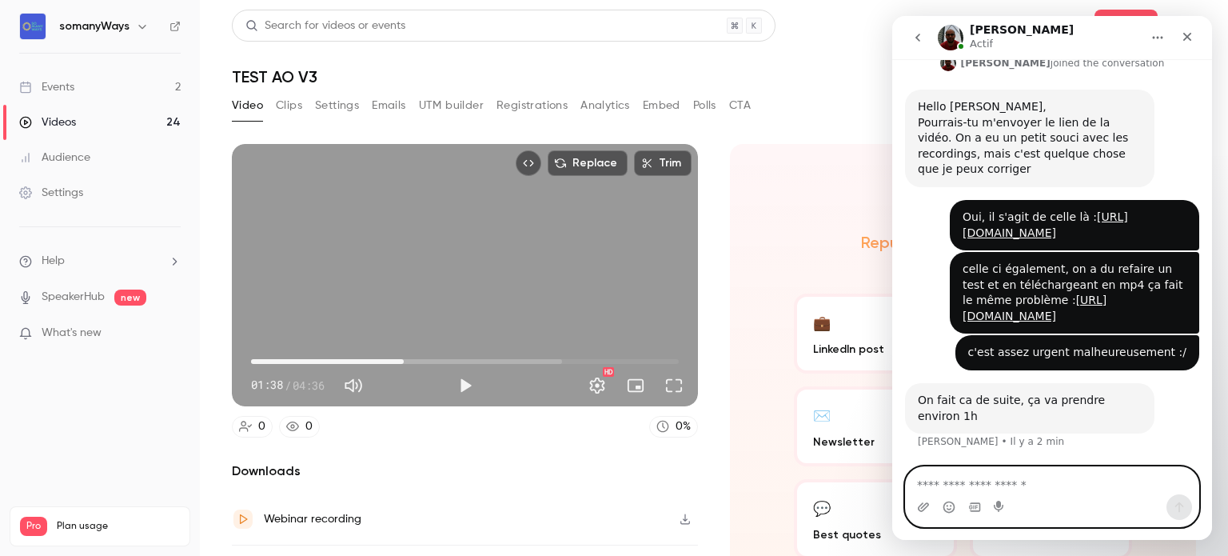
click at [942, 479] on textarea "Envoyer un message..." at bounding box center [1052, 480] width 293 height 27
type textarea "**********"
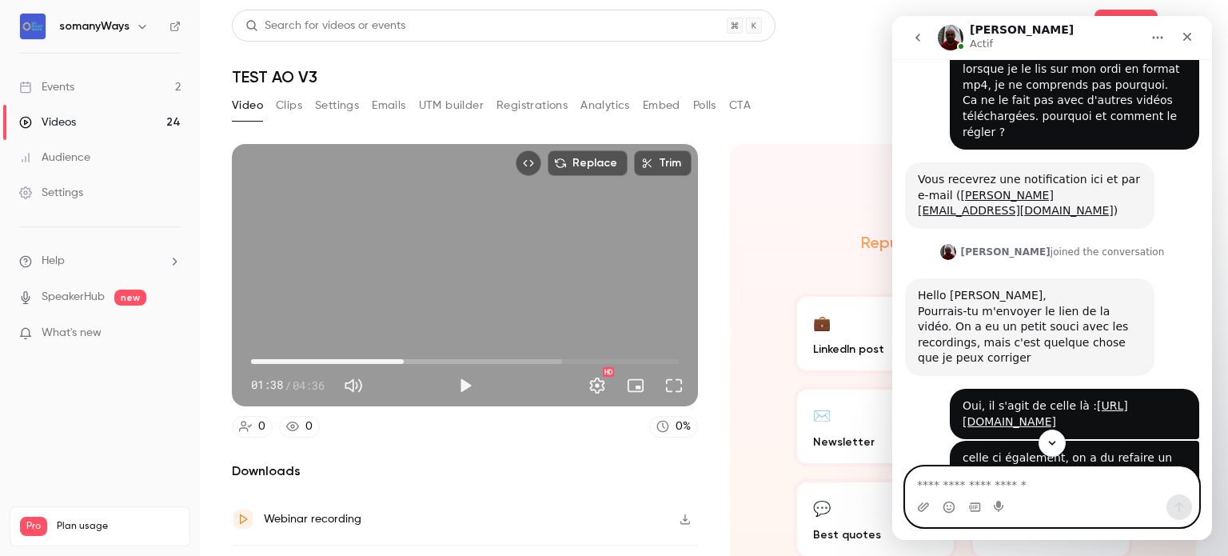
scroll to position [325, 0]
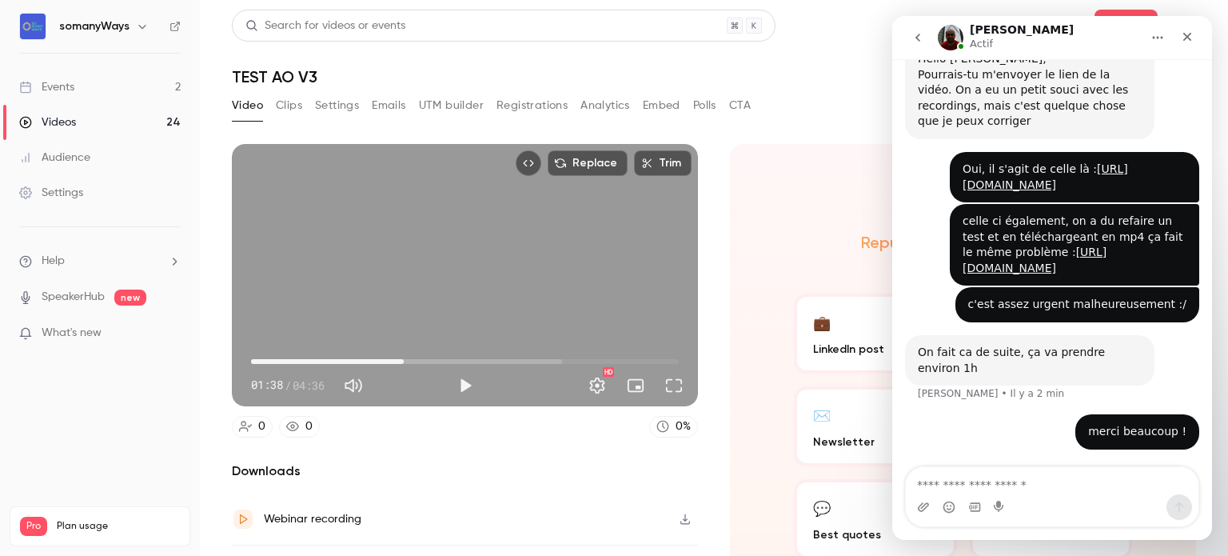
click at [170, 91] on link "Events 2" at bounding box center [100, 87] width 200 height 35
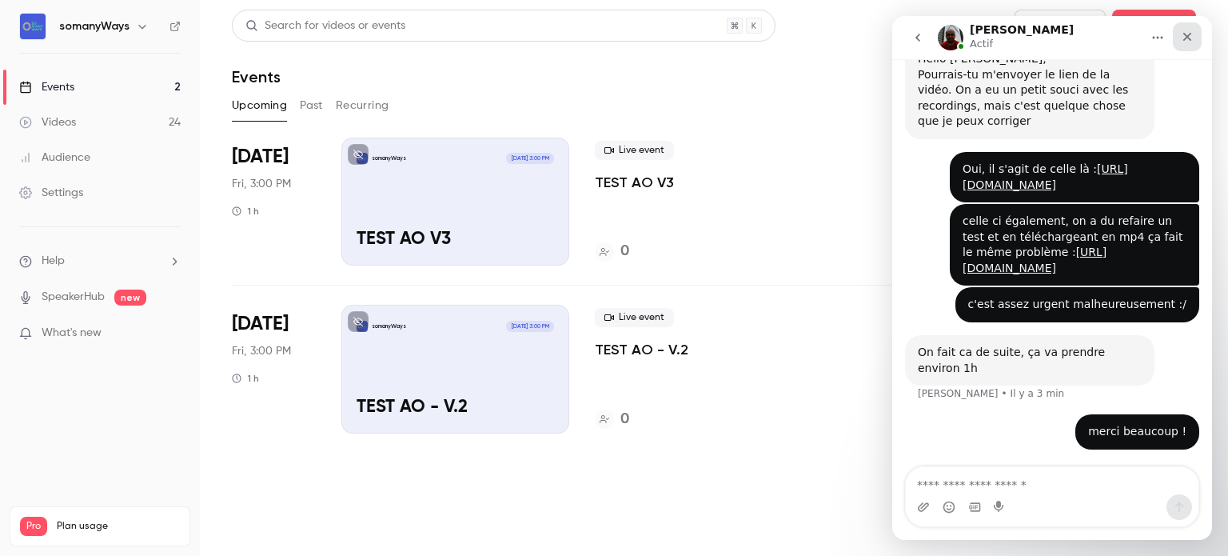
click at [1189, 46] on div "Fermer" at bounding box center [1187, 36] width 29 height 29
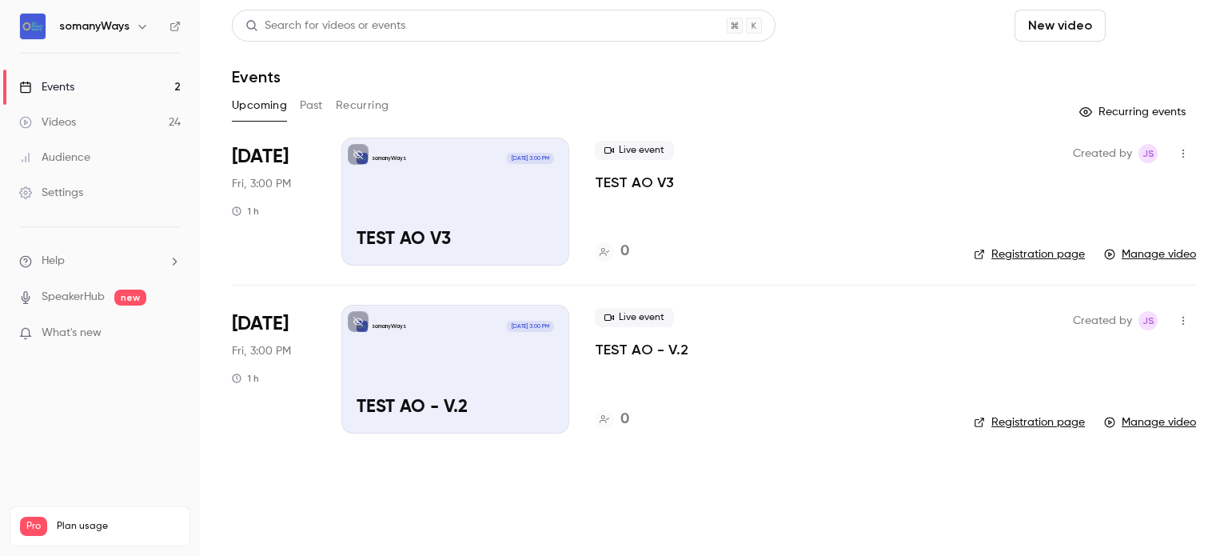
click at [1142, 27] on button "Schedule" at bounding box center [1154, 26] width 84 height 32
click at [1078, 80] on li "One time event" at bounding box center [1108, 70] width 173 height 42
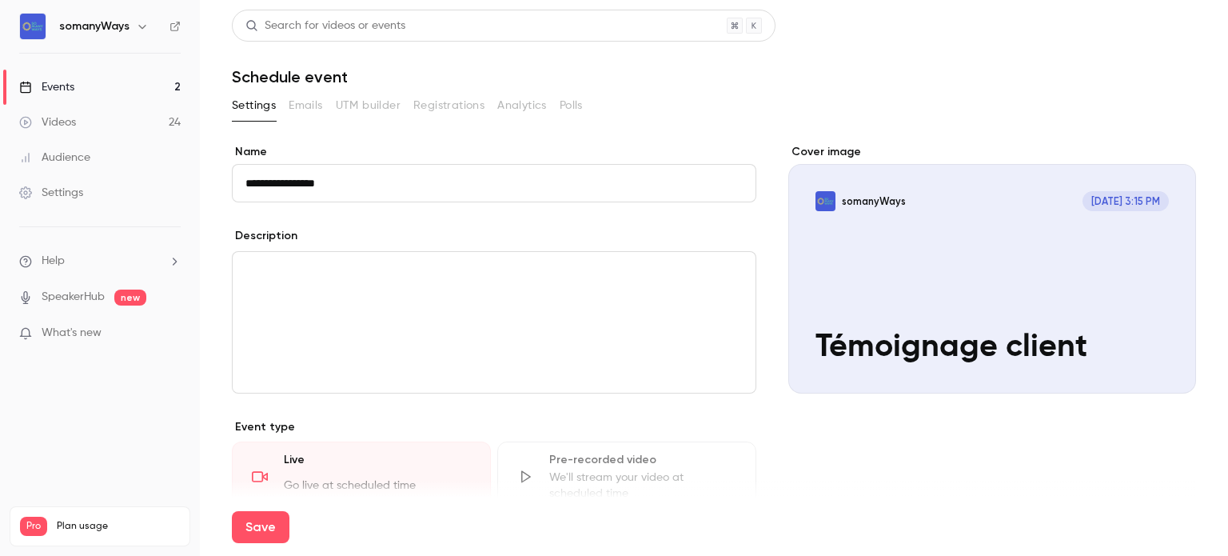
type input "**********"
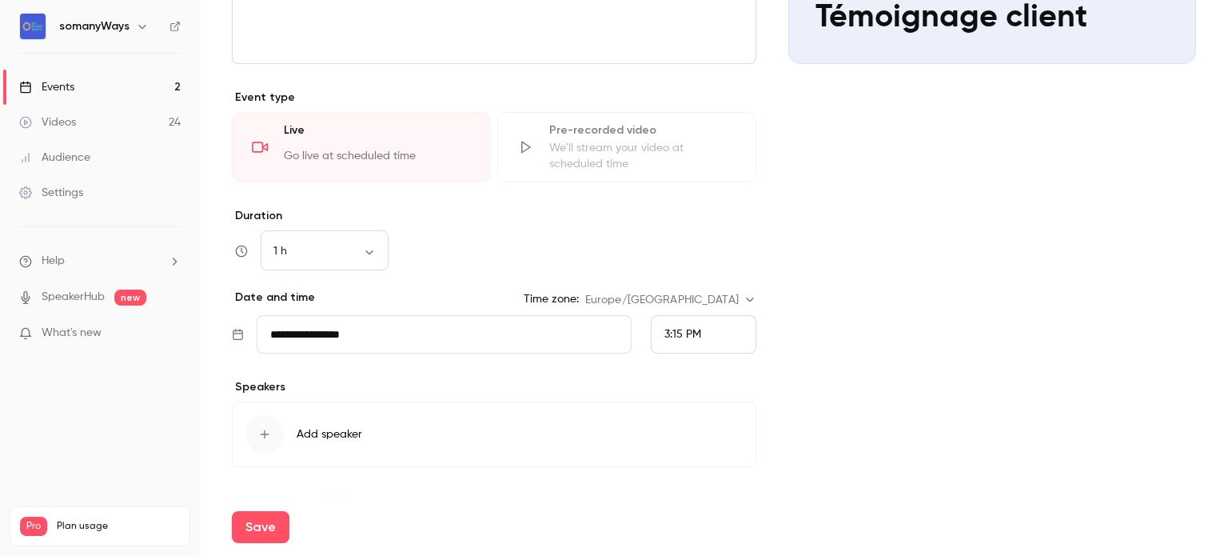
scroll to position [331, 0]
click at [328, 337] on input "**********" at bounding box center [444, 332] width 375 height 38
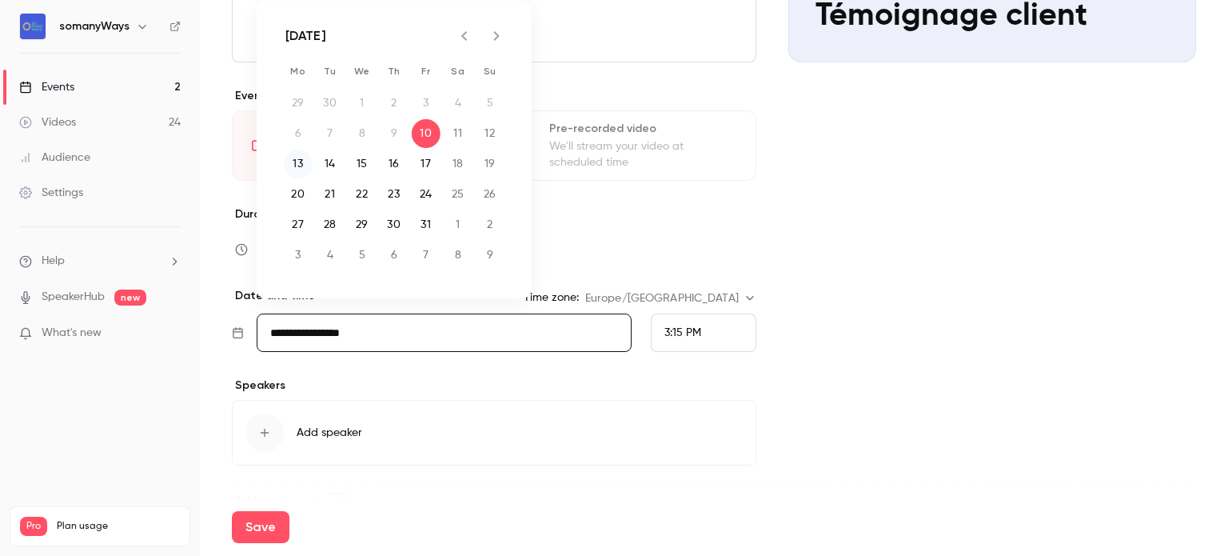
click at [287, 165] on button "13" at bounding box center [298, 163] width 29 height 29
type input "**********"
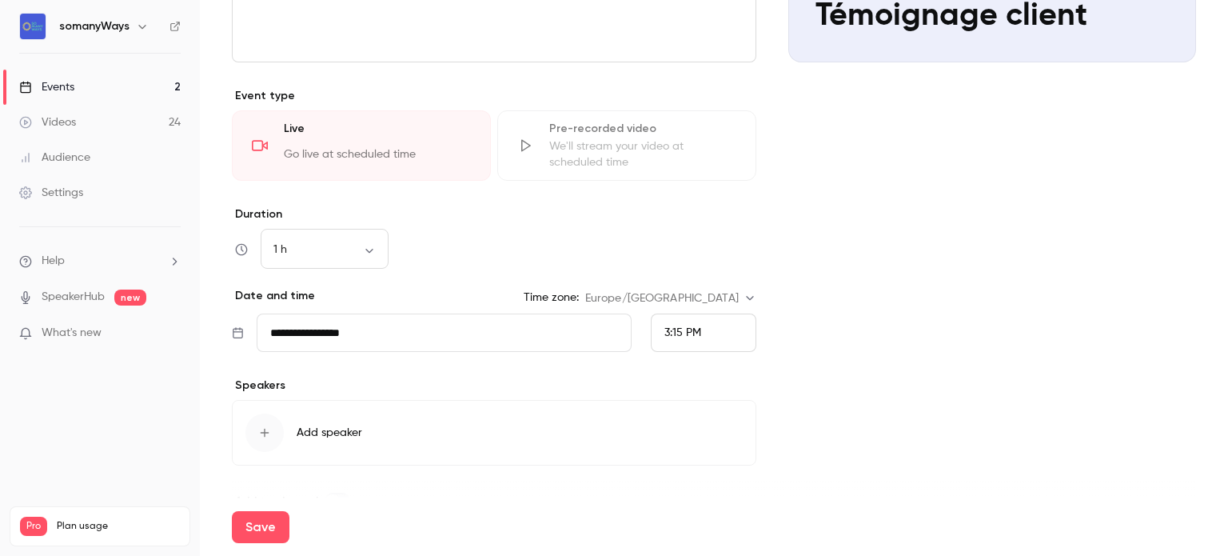
click at [681, 329] on span "3:15 PM" at bounding box center [682, 332] width 37 height 11
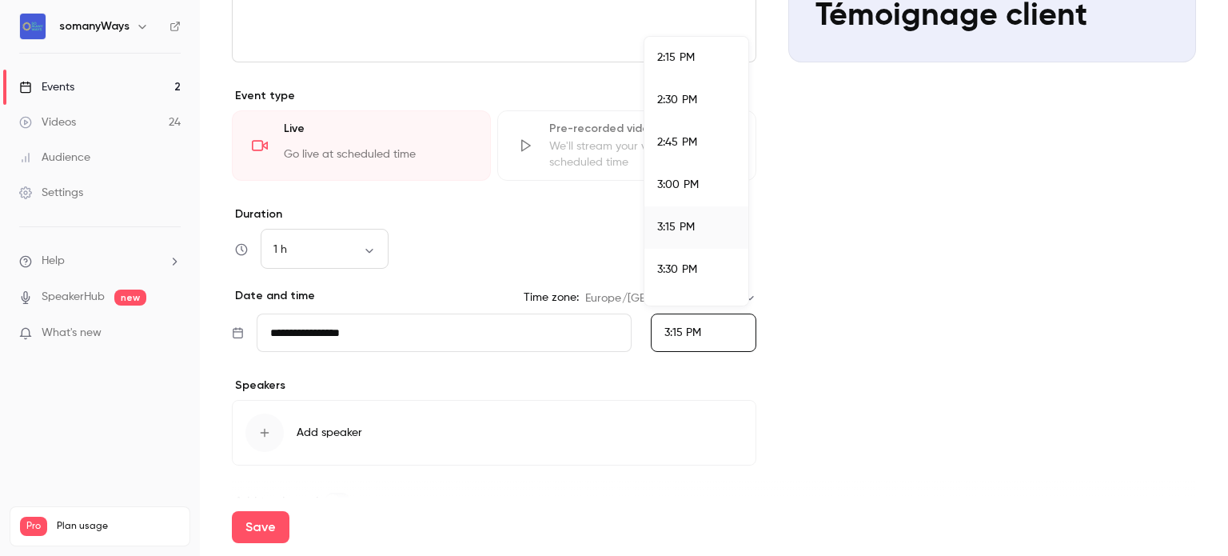
click at [663, 101] on span "2:30 PM" at bounding box center [677, 99] width 40 height 11
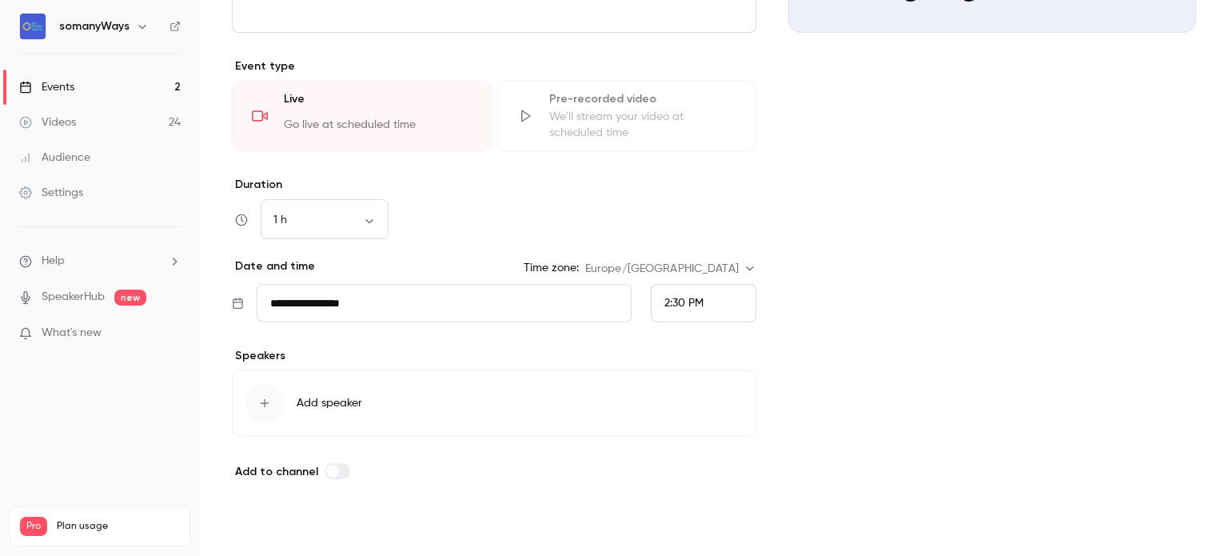
scroll to position [0, 0]
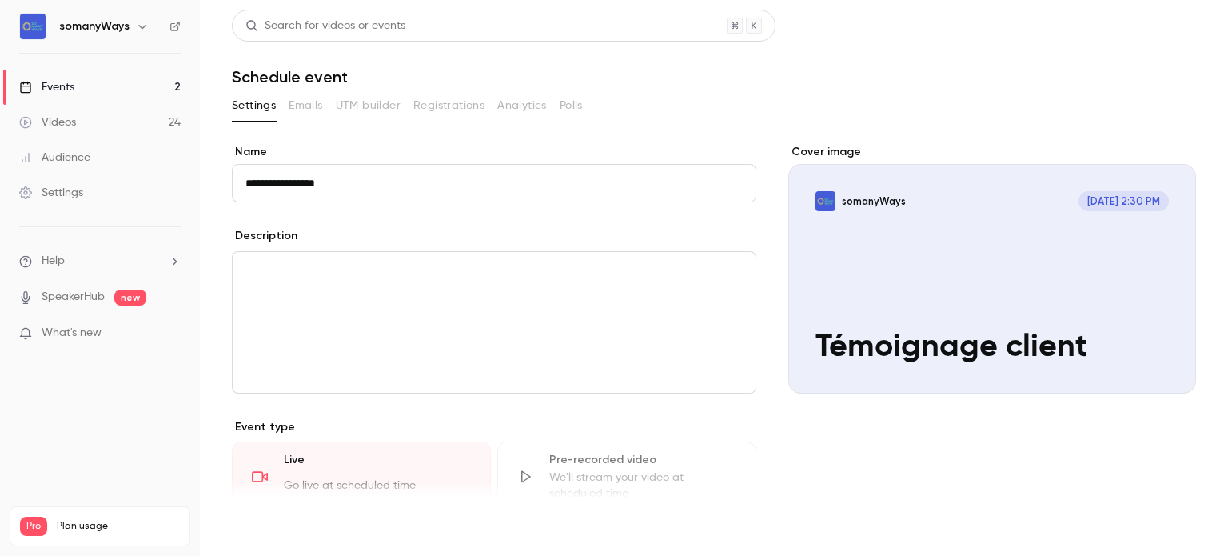
click at [247, 528] on button "Save" at bounding box center [261, 527] width 58 height 32
type input "**********"
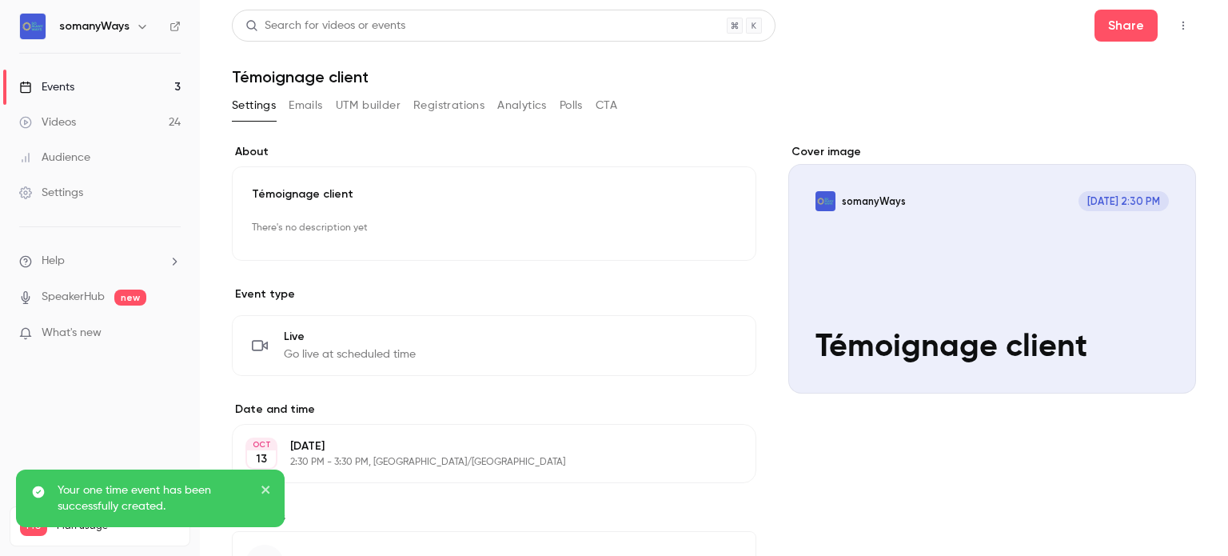
click at [1177, 25] on icon "button" at bounding box center [1183, 25] width 13 height 11
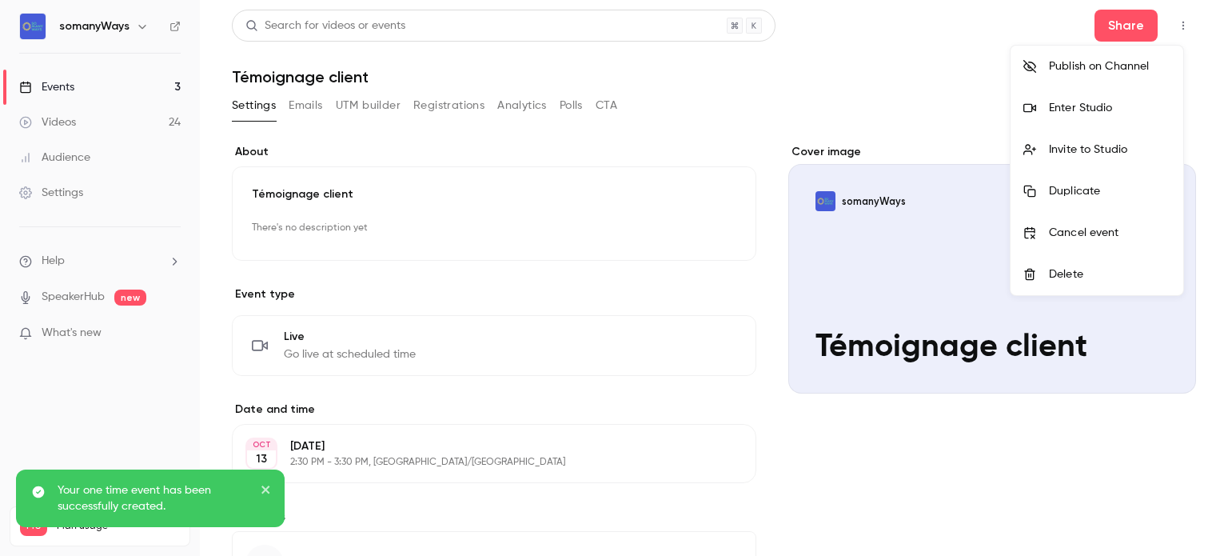
click at [1078, 103] on div "Enter Studio" at bounding box center [1110, 108] width 122 height 16
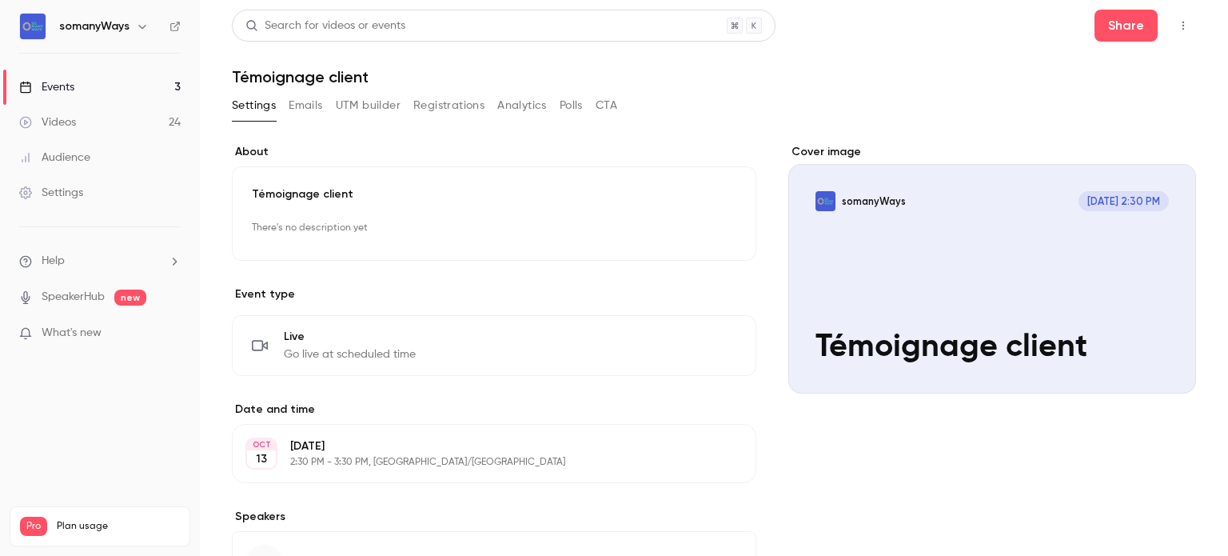
click at [90, 88] on link "Events 3" at bounding box center [100, 87] width 200 height 35
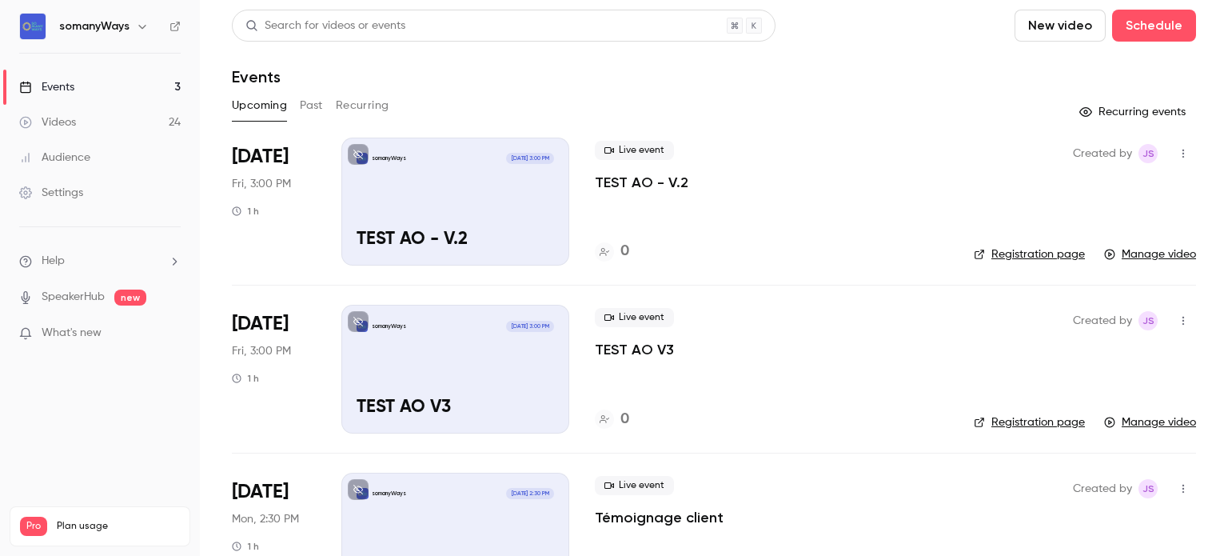
click at [76, 121] on link "Videos 24" at bounding box center [100, 122] width 200 height 35
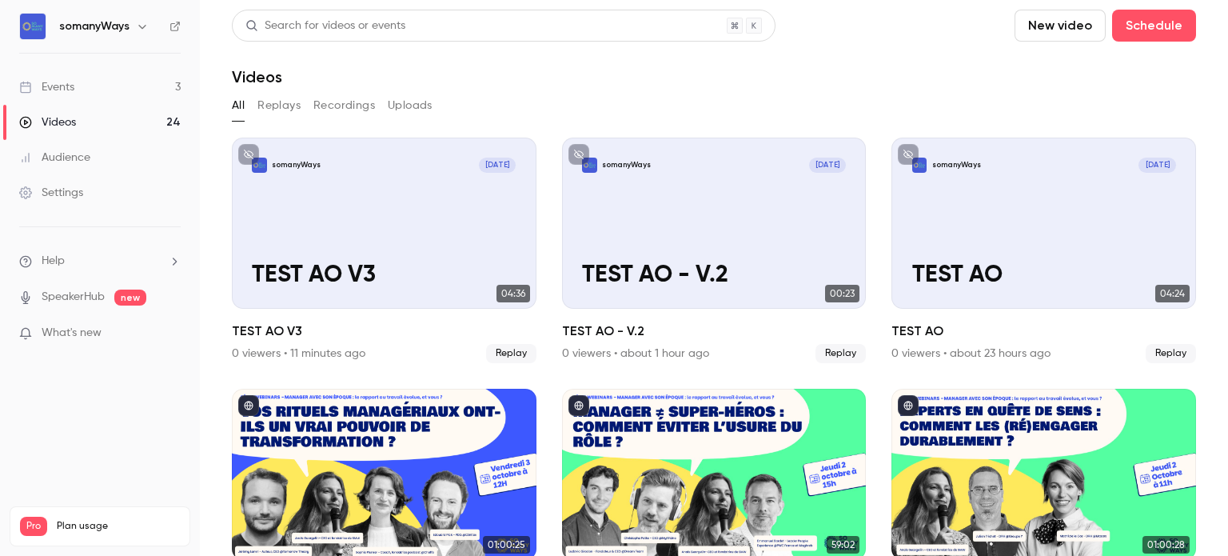
click at [149, 264] on li "Help" at bounding box center [99, 261] width 161 height 17
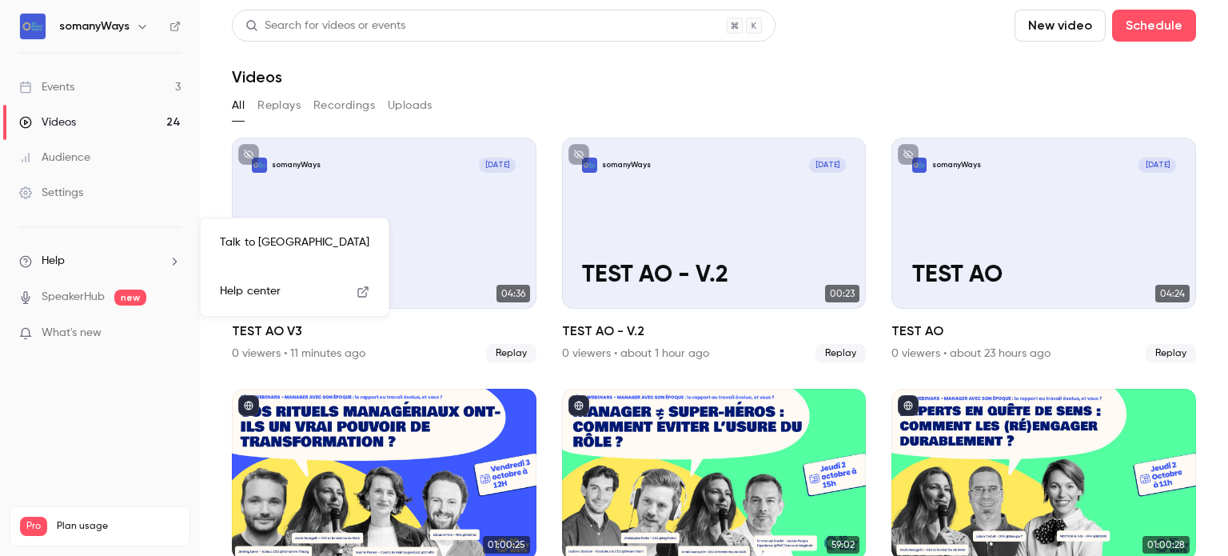
click at [243, 249] on link "Talk to [GEOGRAPHIC_DATA]" at bounding box center [294, 242] width 175 height 42
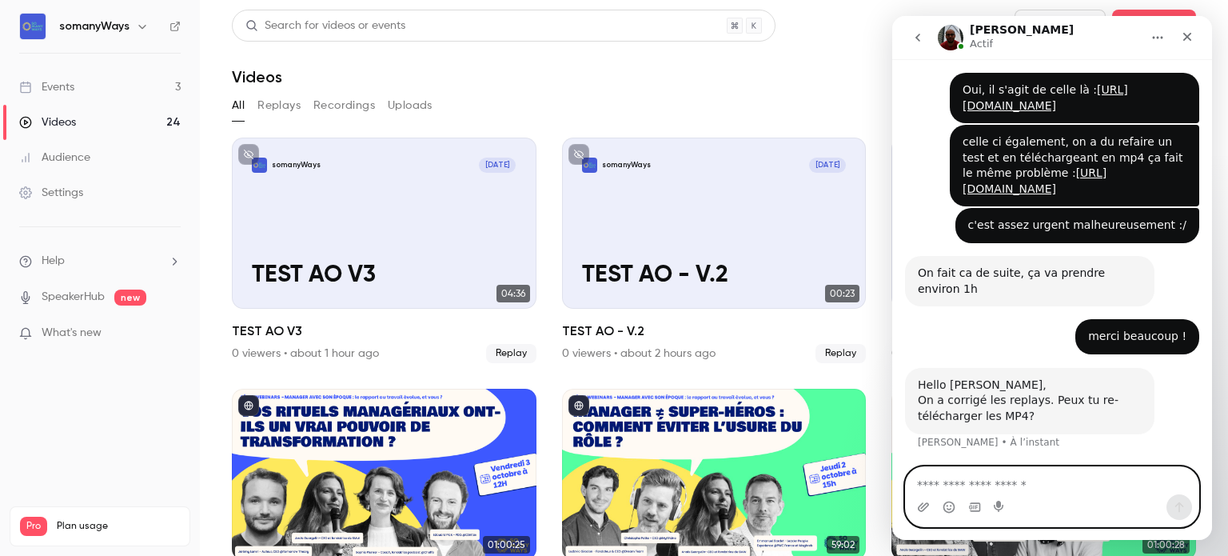
scroll to position [404, 0]
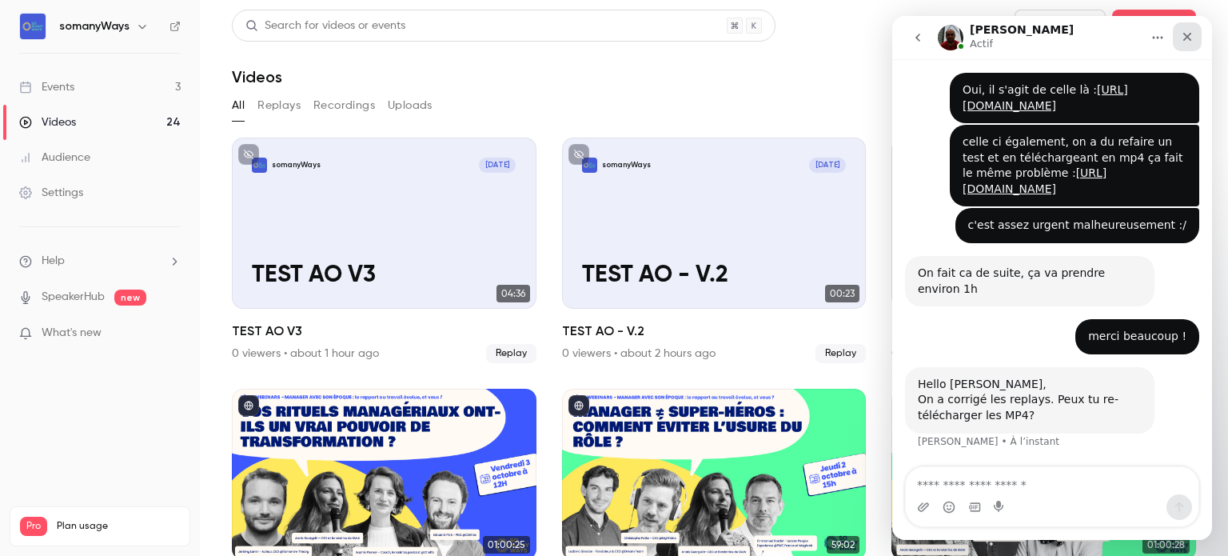
click at [1192, 34] on icon "Fermer" at bounding box center [1187, 36] width 13 height 13
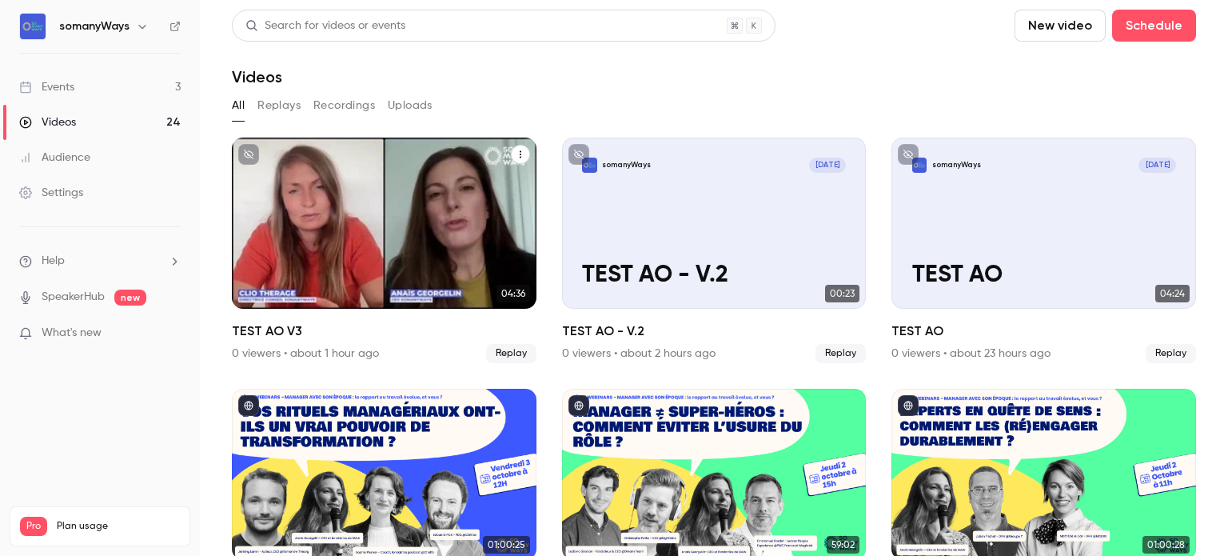
click at [347, 212] on div "somanyWays Oct 10 TEST AO V3" at bounding box center [384, 222] width 305 height 171
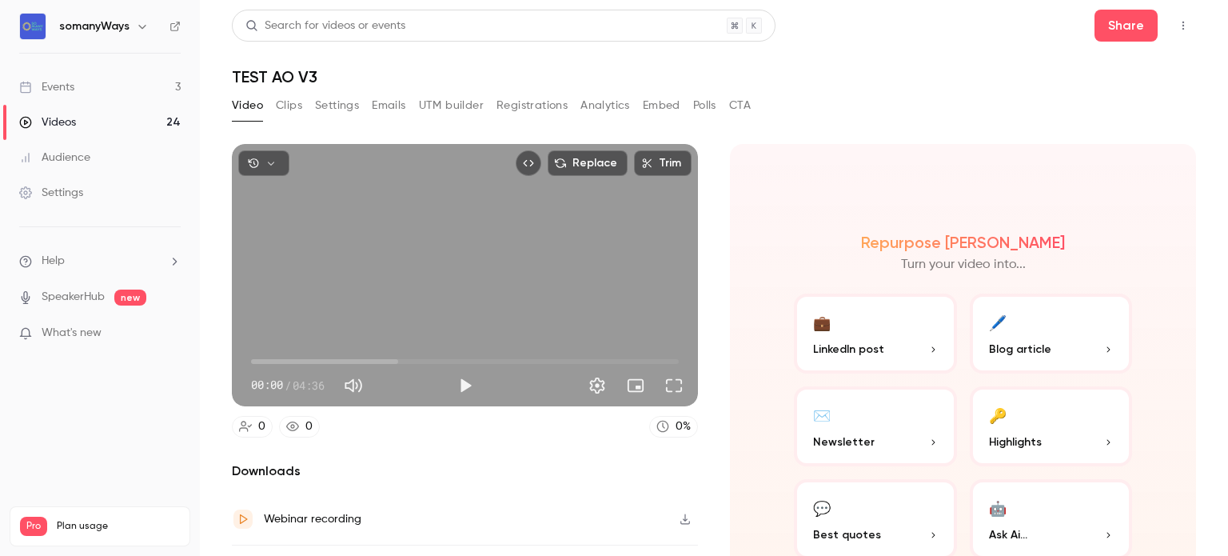
scroll to position [88, 0]
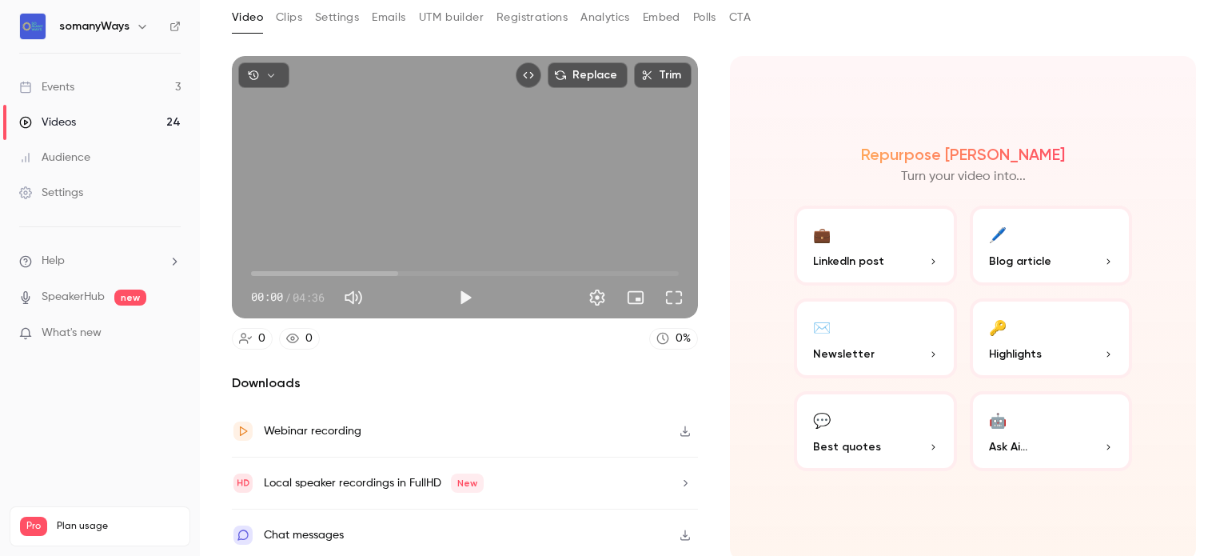
click at [679, 425] on icon "button" at bounding box center [685, 430] width 13 height 11
click at [971, 15] on div "Video Clips Settings Emails UTM builder Registrations Analytics Embed Polls CTA" at bounding box center [714, 21] width 964 height 32
click at [125, 86] on link "Events 3" at bounding box center [100, 87] width 200 height 35
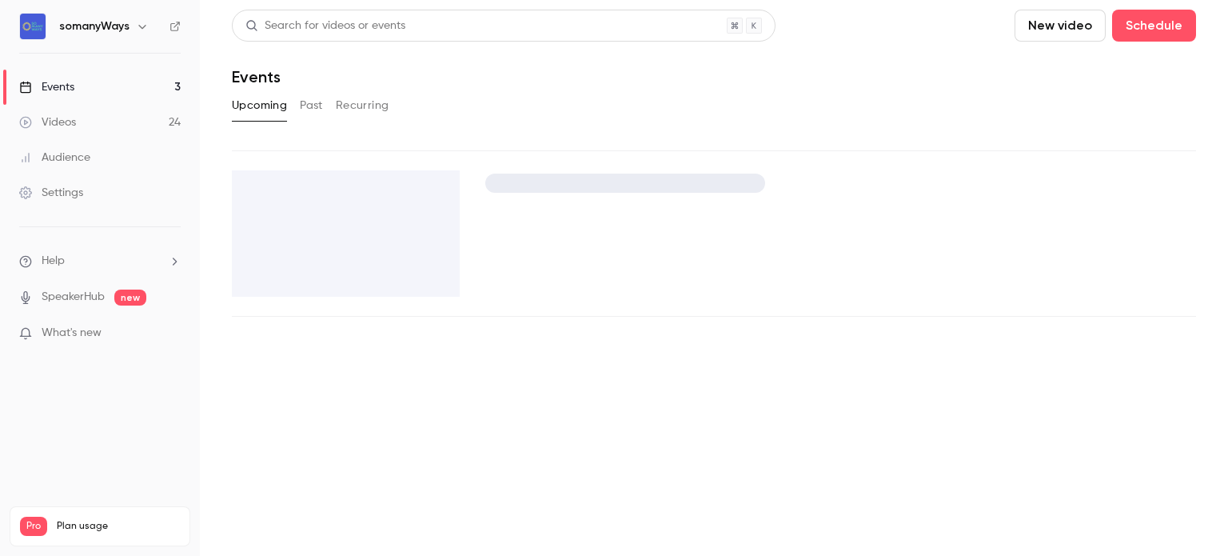
click at [110, 125] on link "Videos 24" at bounding box center [100, 122] width 200 height 35
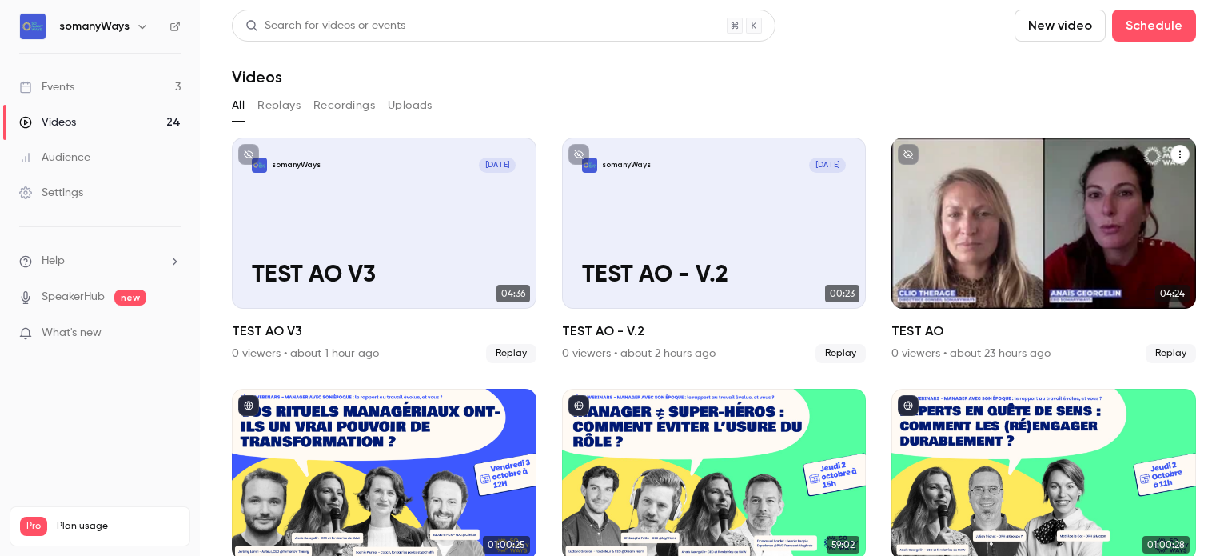
click at [1034, 230] on div "somanyWays Oct 9 TEST AO" at bounding box center [1043, 222] width 305 height 171
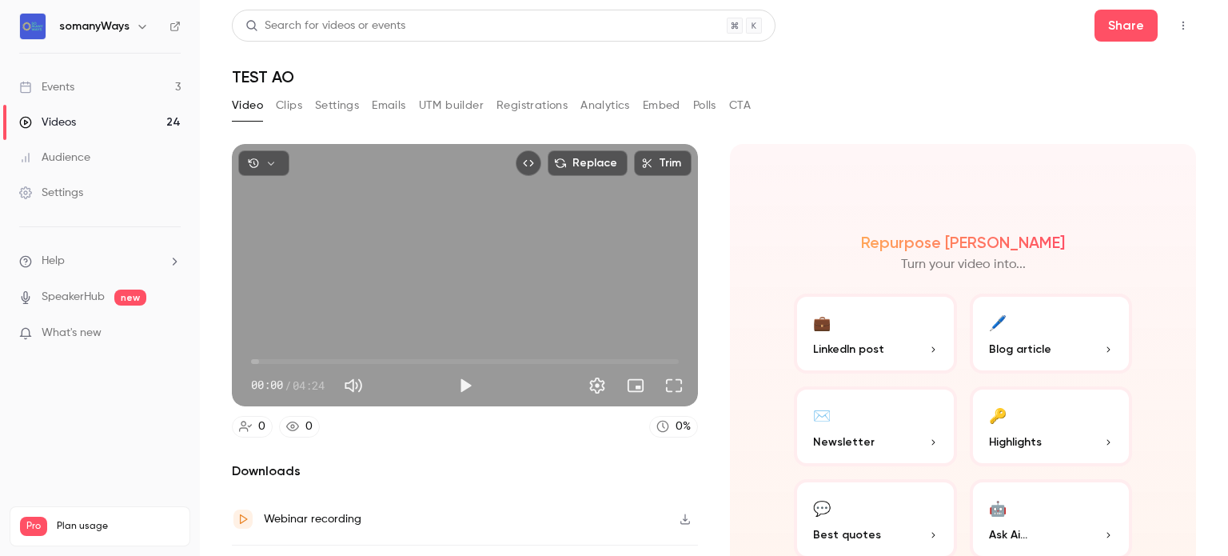
click at [320, 511] on div "Webinar recording" at bounding box center [313, 518] width 98 height 19
click at [80, 91] on link "Events 3" at bounding box center [100, 87] width 200 height 35
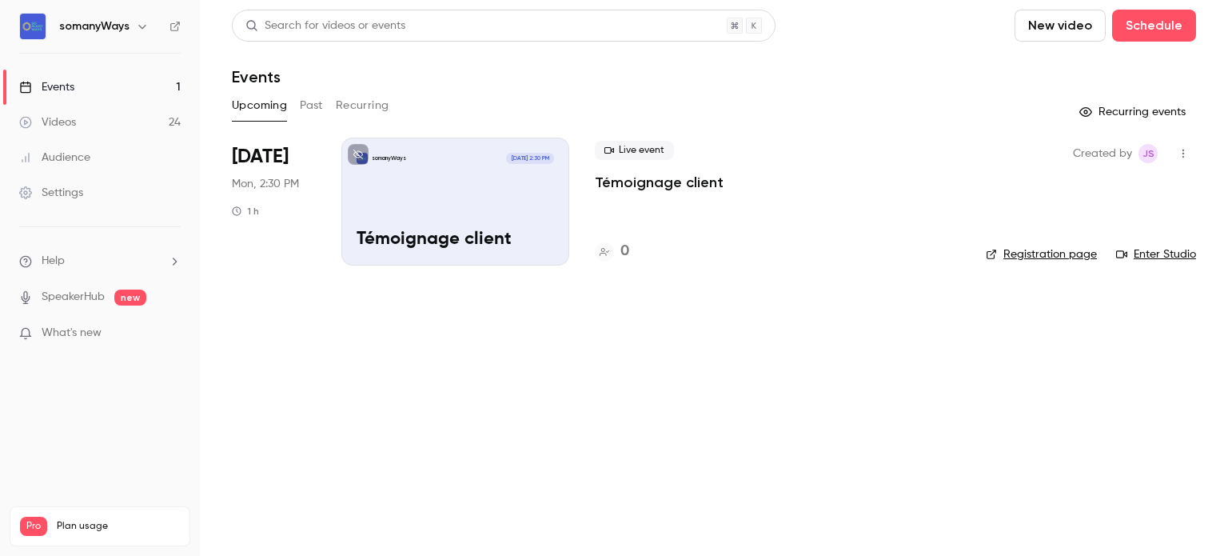
click at [70, 268] on li "Help" at bounding box center [99, 261] width 161 height 17
click at [241, 252] on link "Talk to [GEOGRAPHIC_DATA]" at bounding box center [294, 242] width 175 height 42
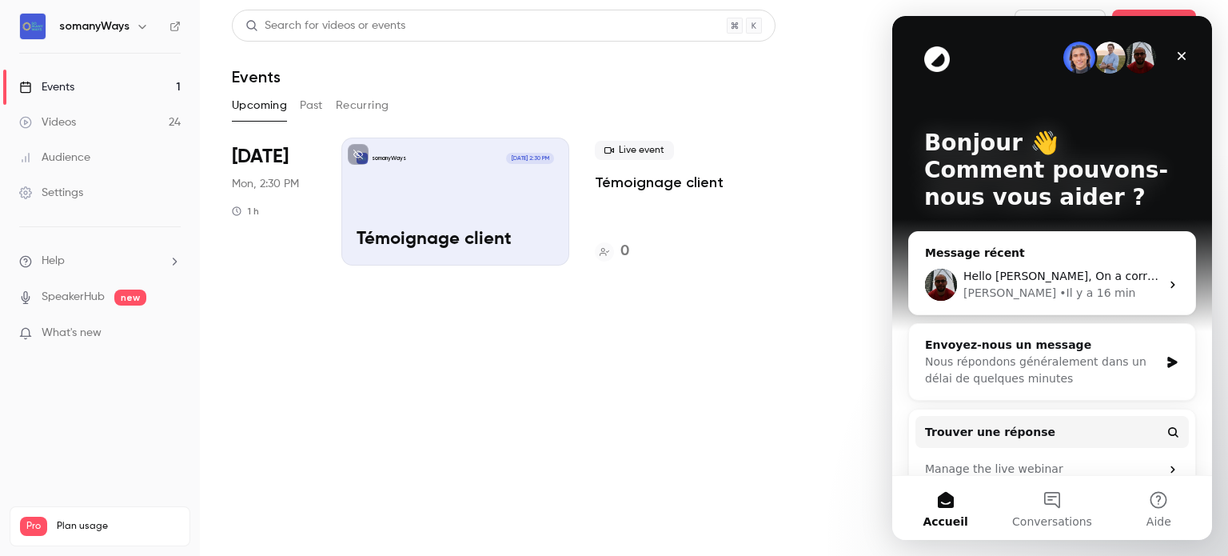
click at [1059, 298] on div "• Il y a 16 min" at bounding box center [1097, 293] width 76 height 17
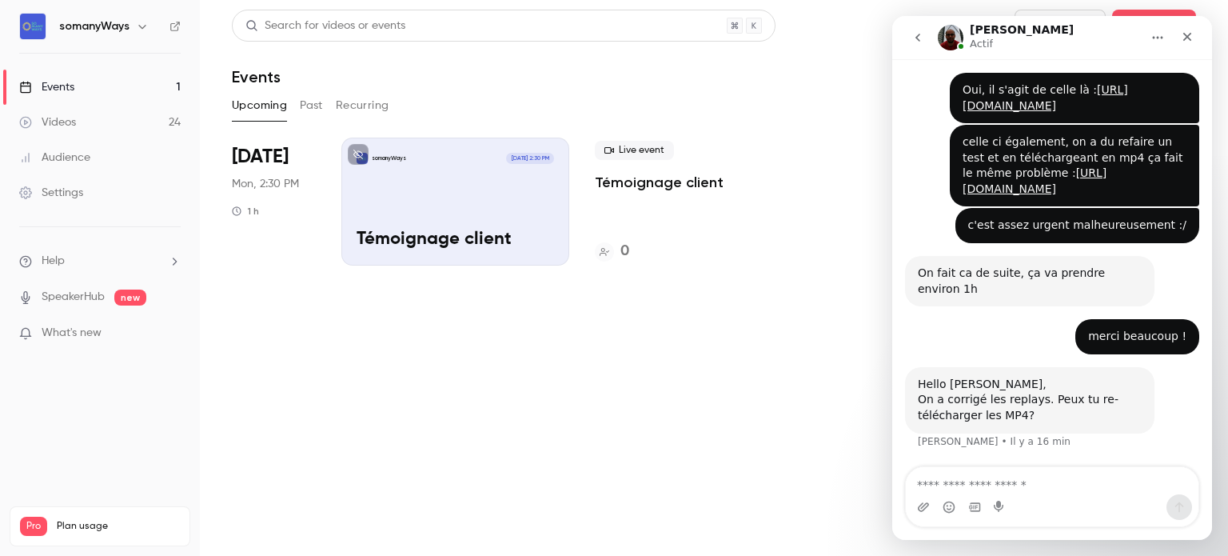
scroll to position [404, 0]
type textarea "**********"
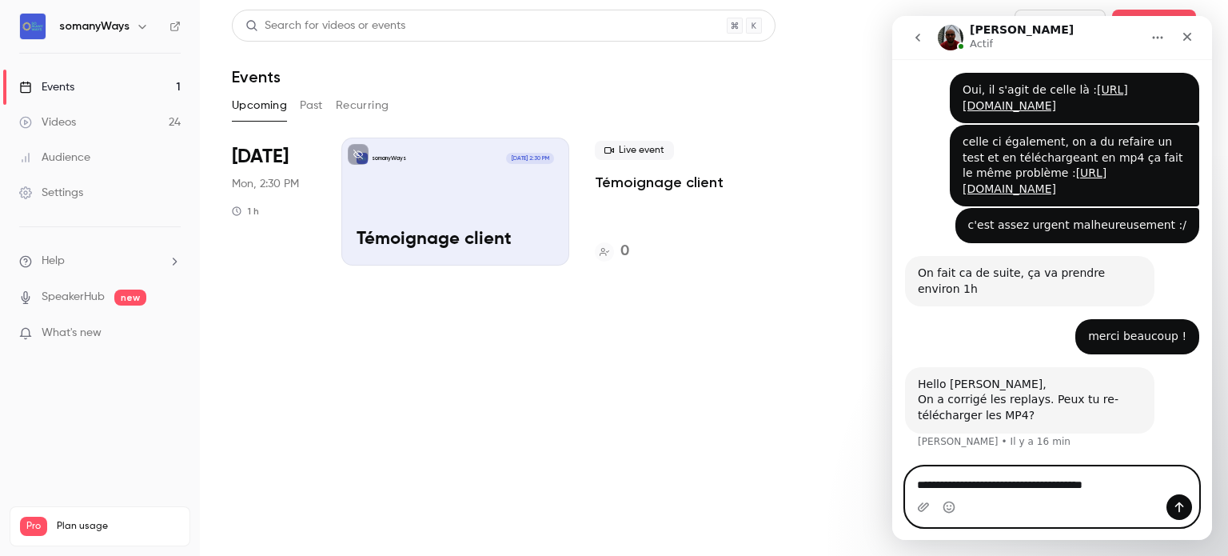
click at [1126, 484] on textarea "**********" at bounding box center [1052, 480] width 293 height 27
type textarea "**********"
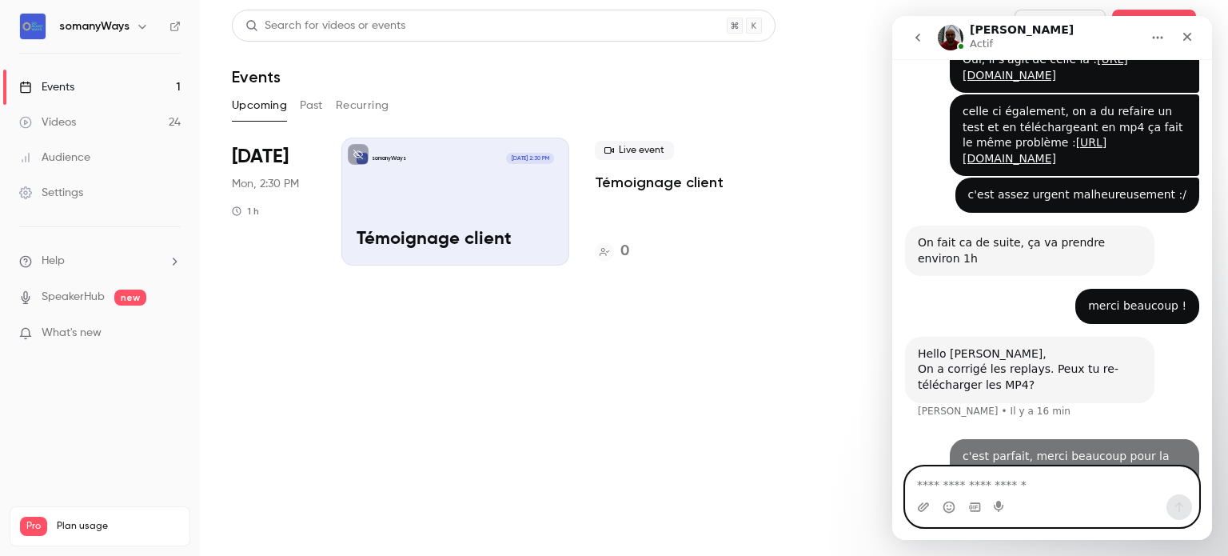
scroll to position [467, 0]
